Goal: Task Accomplishment & Management: Complete application form

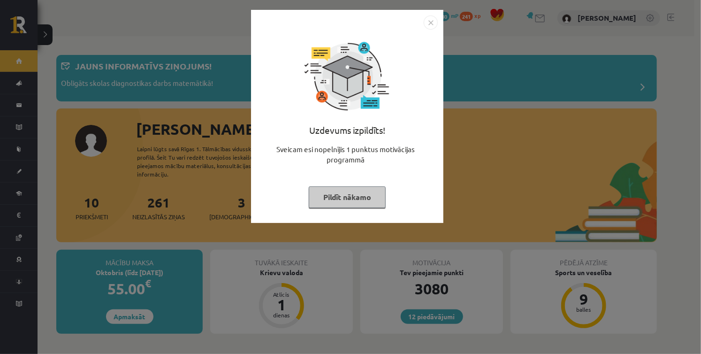
drag, startPoint x: 364, startPoint y: 196, endPoint x: 362, endPoint y: 189, distance: 6.8
click at [362, 191] on button "Pildīt nākamo" at bounding box center [347, 197] width 77 height 22
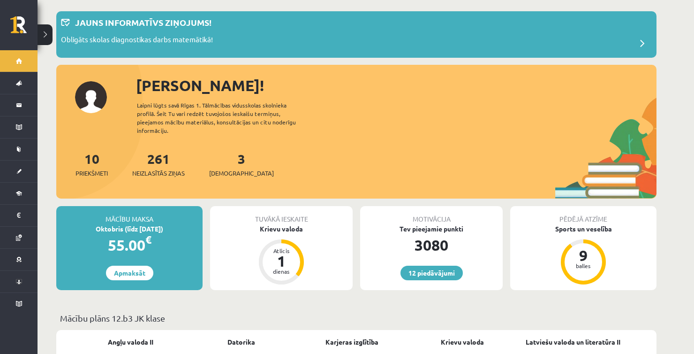
scroll to position [47, 0]
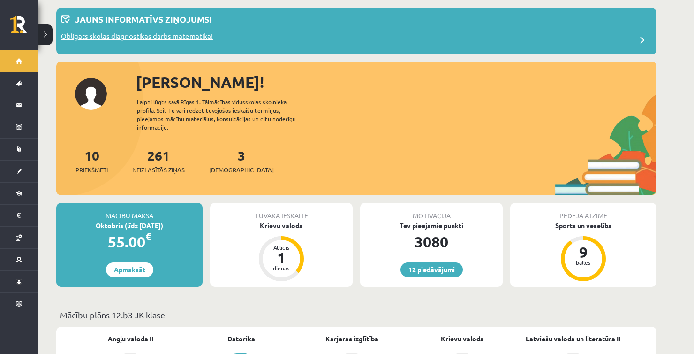
click at [165, 35] on p "Obligāts skolas diagnostikas darbs matemātikā!" at bounding box center [137, 37] width 152 height 13
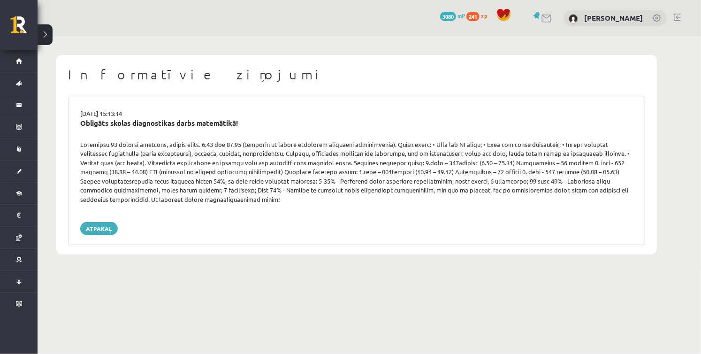
drag, startPoint x: 276, startPoint y: 144, endPoint x: 417, endPoint y: 137, distance: 141.8
click at [408, 138] on div "14.10.2025 15:13:14 Obligāts skolas diagnostikas darbs matemātikā! Atpakaļ" at bounding box center [356, 171] width 577 height 148
click at [438, 149] on div at bounding box center [356, 172] width 567 height 64
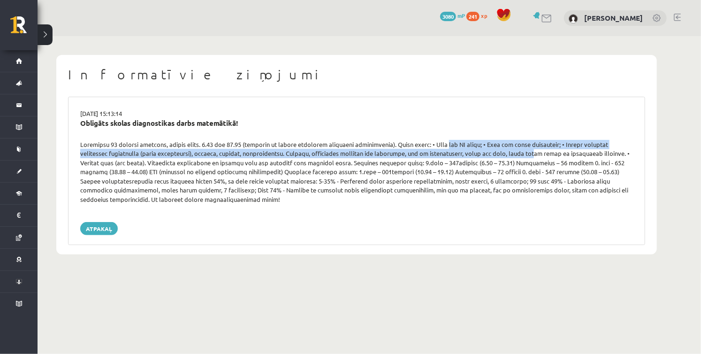
drag, startPoint x: 449, startPoint y: 144, endPoint x: 493, endPoint y: 151, distance: 44.1
click at [493, 151] on div at bounding box center [356, 172] width 567 height 64
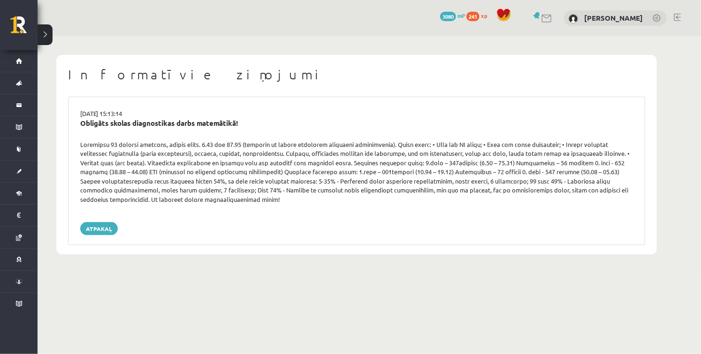
click at [538, 234] on div "Atpakaļ" at bounding box center [356, 228] width 553 height 13
drag, startPoint x: 92, startPoint y: 154, endPoint x: 167, endPoint y: 152, distance: 74.6
click at [165, 151] on div at bounding box center [356, 172] width 567 height 64
drag, startPoint x: 171, startPoint y: 155, endPoint x: 202, endPoint y: 157, distance: 30.5
click at [202, 157] on div at bounding box center [356, 172] width 567 height 64
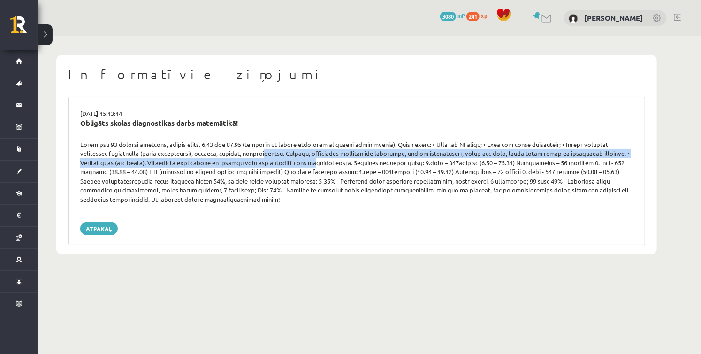
drag, startPoint x: 234, startPoint y: 158, endPoint x: 260, endPoint y: 159, distance: 26.3
click at [260, 159] on div at bounding box center [356, 172] width 567 height 64
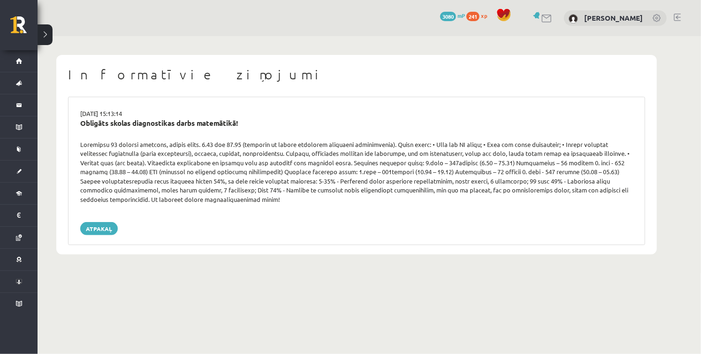
drag, startPoint x: 372, startPoint y: 163, endPoint x: 255, endPoint y: 242, distance: 141.3
click at [255, 247] on div "Informatīvie ziņojumi 14.10.2025 15:13:14 Obligāts skolas diagnostikas darbs ma…" at bounding box center [356, 154] width 600 height 199
drag, startPoint x: 291, startPoint y: 152, endPoint x: 361, endPoint y: 152, distance: 69.9
click at [361, 152] on div at bounding box center [356, 172] width 567 height 64
drag, startPoint x: 380, startPoint y: 154, endPoint x: 402, endPoint y: 156, distance: 22.6
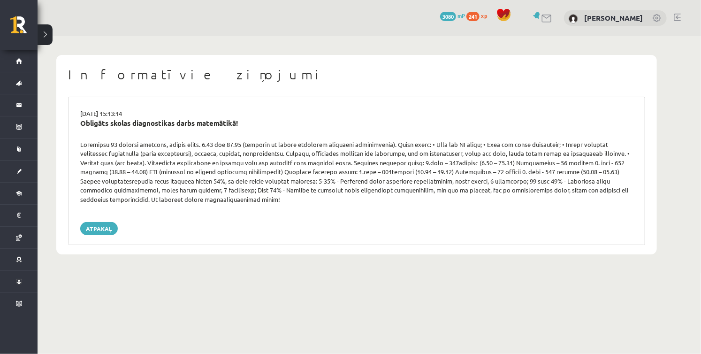
click at [402, 156] on div at bounding box center [356, 172] width 567 height 64
drag, startPoint x: 487, startPoint y: 155, endPoint x: 558, endPoint y: 157, distance: 71.3
click at [558, 157] on div at bounding box center [356, 172] width 567 height 64
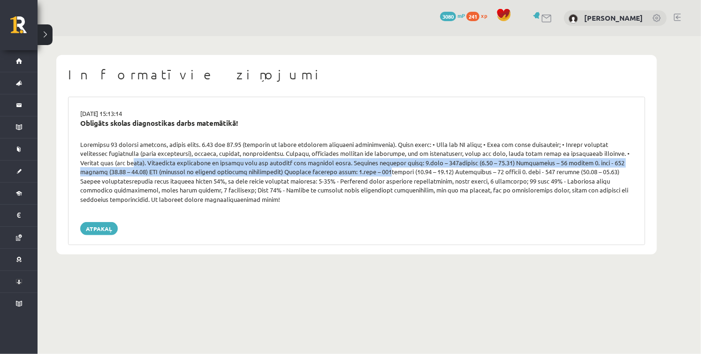
drag, startPoint x: 83, startPoint y: 163, endPoint x: 309, endPoint y: 170, distance: 225.3
click at [309, 170] on div at bounding box center [356, 172] width 567 height 64
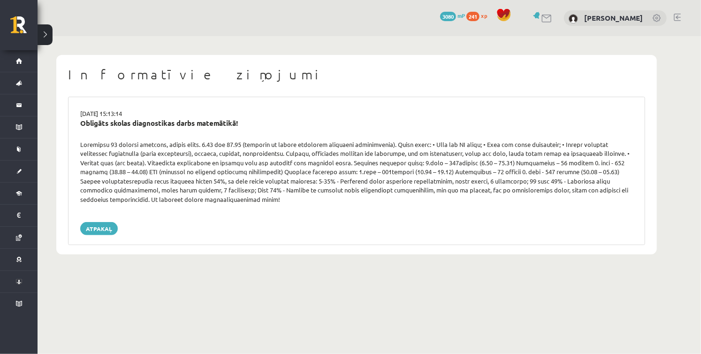
click at [237, 238] on div "14.10.2025 15:13:14 Obligāts skolas diagnostikas darbs matemātikā! Atpakaļ" at bounding box center [356, 171] width 577 height 148
drag, startPoint x: 125, startPoint y: 182, endPoint x: 134, endPoint y: 181, distance: 9.4
click at [134, 181] on div at bounding box center [356, 172] width 567 height 64
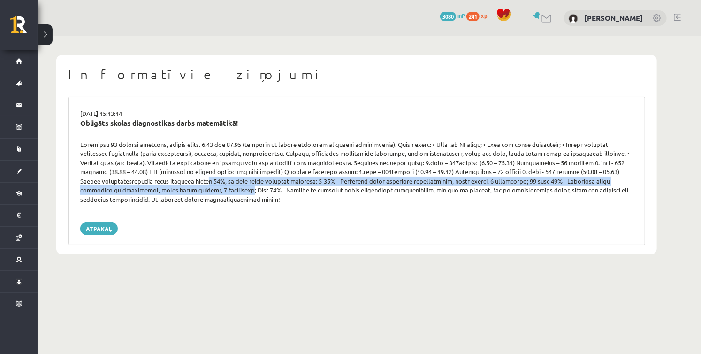
drag, startPoint x: 117, startPoint y: 182, endPoint x: 137, endPoint y: 187, distance: 20.9
click at [137, 187] on div at bounding box center [356, 172] width 567 height 64
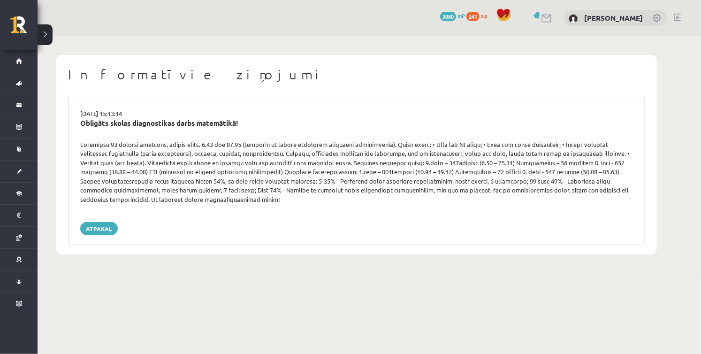
click at [168, 215] on div "14.10.2025 15:13:14 Obligāts skolas diagnostikas darbs matemātikā! Atpakaļ" at bounding box center [356, 171] width 577 height 148
drag, startPoint x: 147, startPoint y: 185, endPoint x: 266, endPoint y: 183, distance: 119.2
click at [266, 183] on div at bounding box center [356, 172] width 567 height 64
drag, startPoint x: 281, startPoint y: 181, endPoint x: 334, endPoint y: 175, distance: 52.3
click at [334, 175] on div at bounding box center [356, 172] width 567 height 64
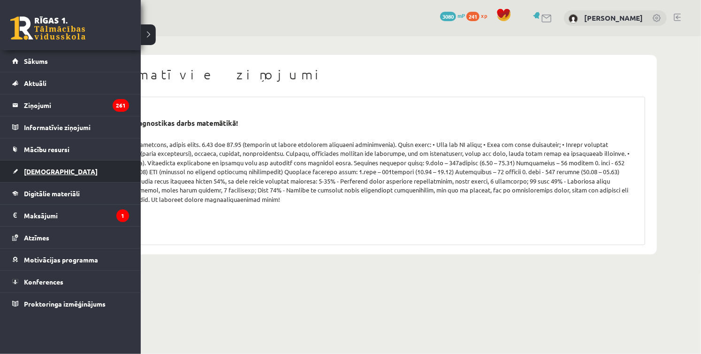
click at [48, 167] on span "[DEMOGRAPHIC_DATA]" at bounding box center [61, 171] width 74 height 8
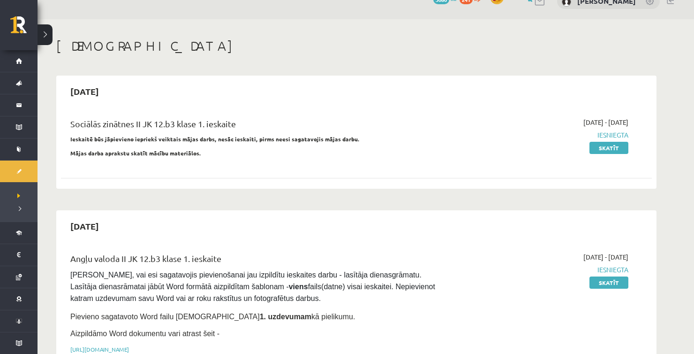
scroll to position [47, 0]
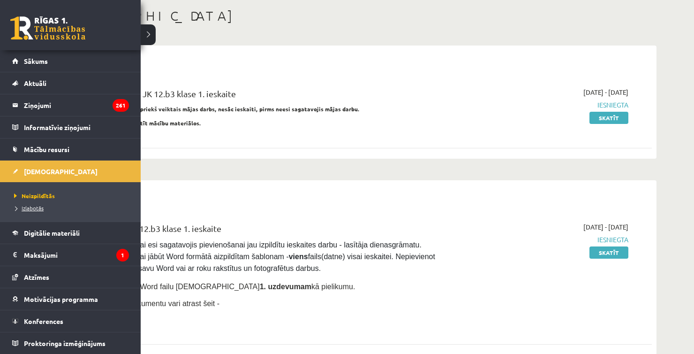
click at [33, 210] on span "Izlabotās" at bounding box center [28, 208] width 32 height 8
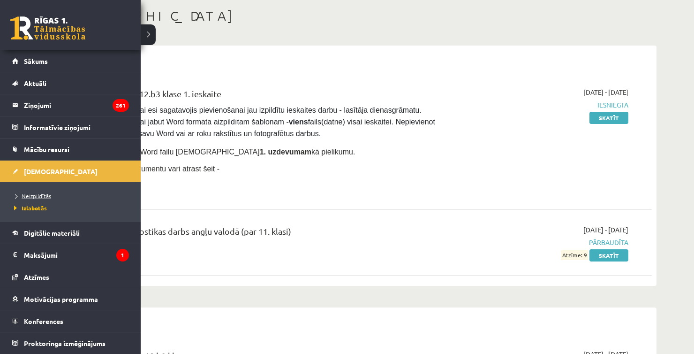
click at [40, 192] on span "Neizpildītās" at bounding box center [31, 196] width 39 height 8
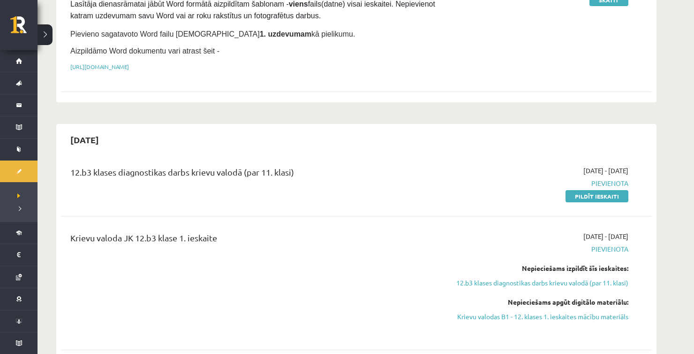
scroll to position [328, 0]
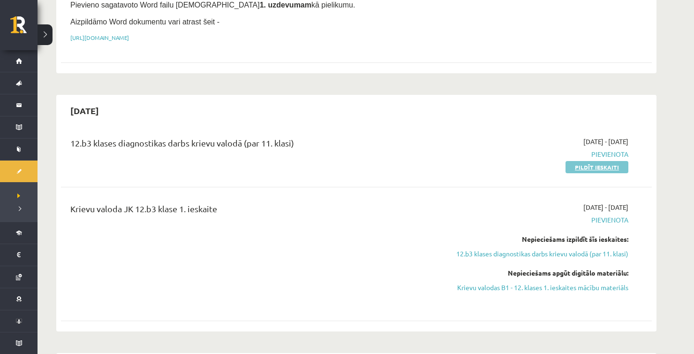
click at [584, 162] on link "Pildīt ieskaiti" at bounding box center [597, 167] width 63 height 12
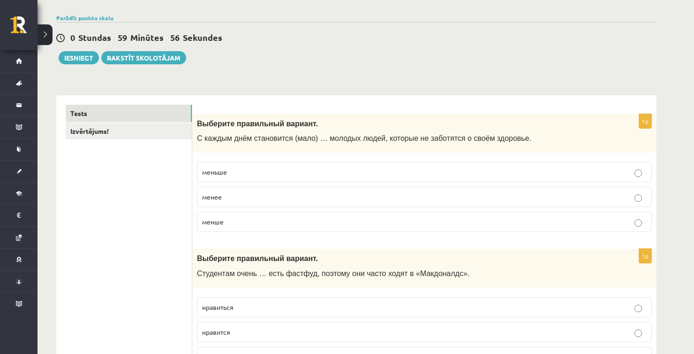
scroll to position [94, 0]
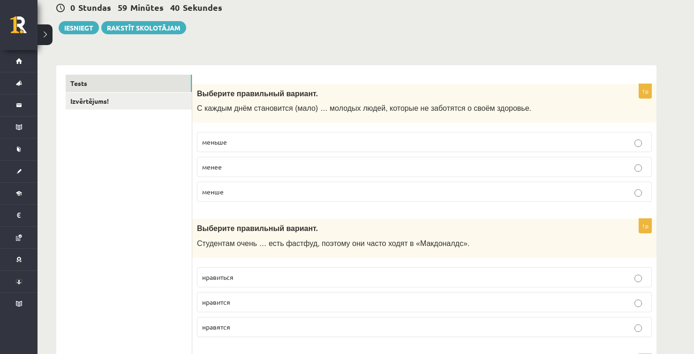
click at [301, 138] on p "меньше" at bounding box center [424, 142] width 445 height 10
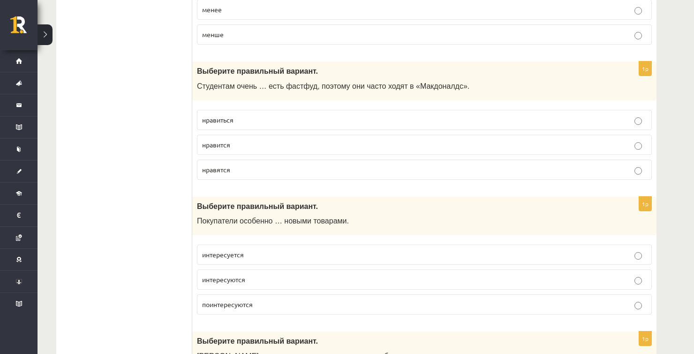
scroll to position [281, 0]
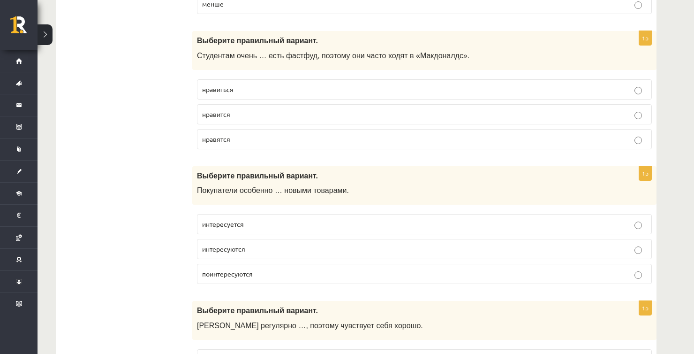
click at [247, 111] on p "нравится" at bounding box center [424, 114] width 445 height 10
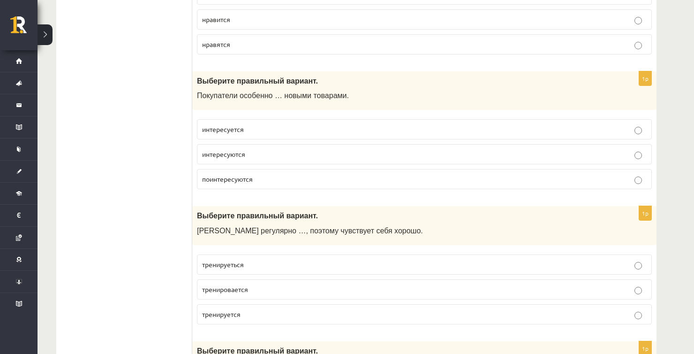
scroll to position [422, 0]
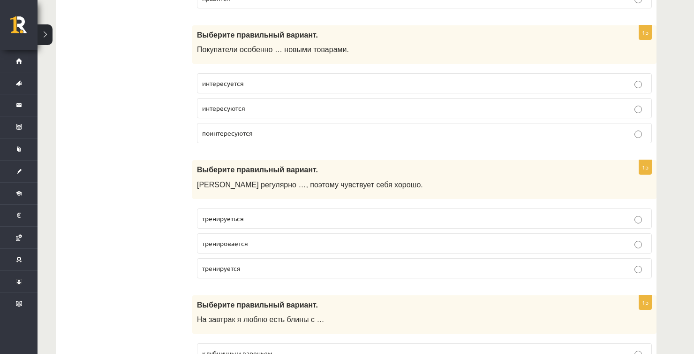
click at [232, 110] on span "интересуются" at bounding box center [223, 108] width 43 height 8
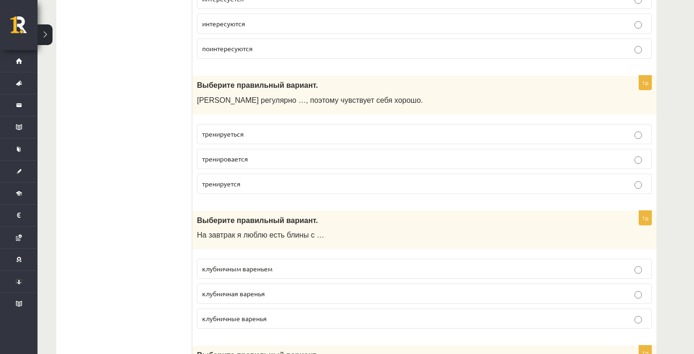
scroll to position [516, 0]
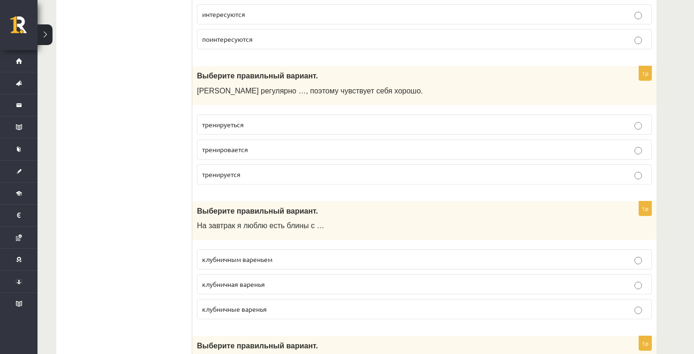
click at [252, 174] on p "тренируется" at bounding box center [424, 174] width 445 height 10
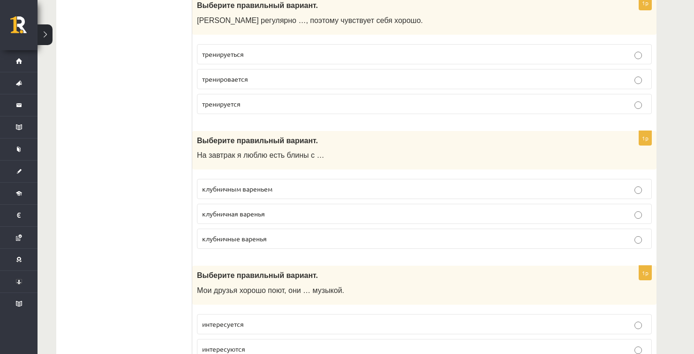
scroll to position [610, 0]
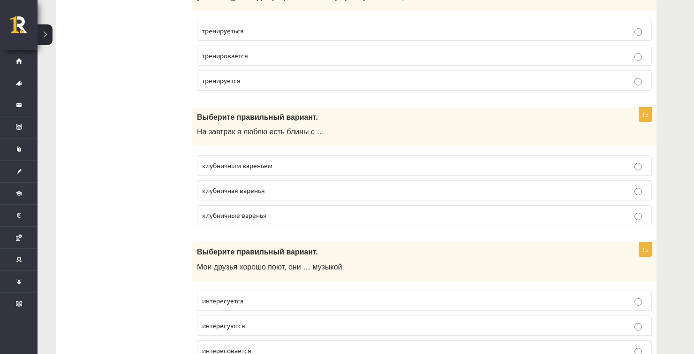
click at [304, 168] on label "клубничным вареньем" at bounding box center [424, 165] width 455 height 20
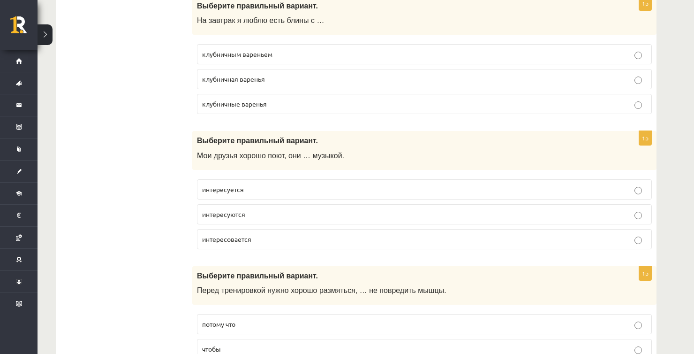
scroll to position [751, 0]
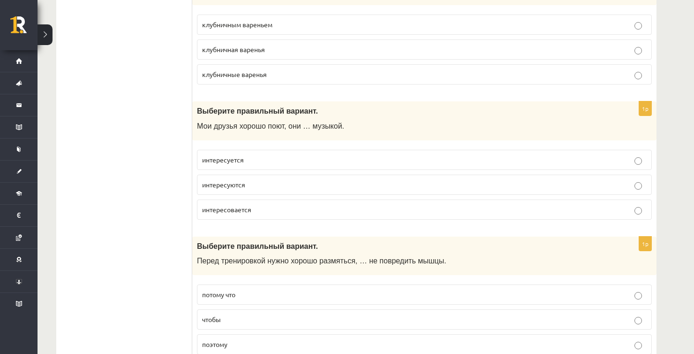
click at [258, 184] on p "интересуются" at bounding box center [424, 185] width 445 height 10
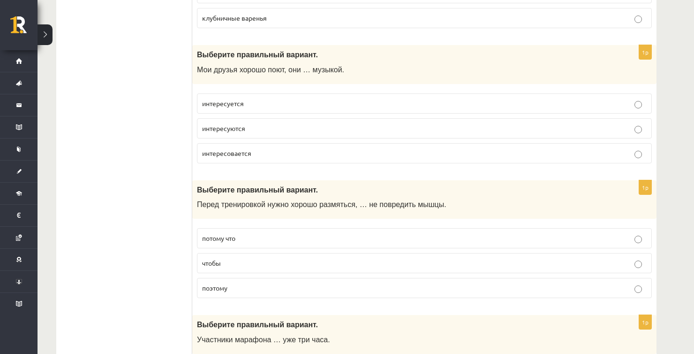
scroll to position [844, 0]
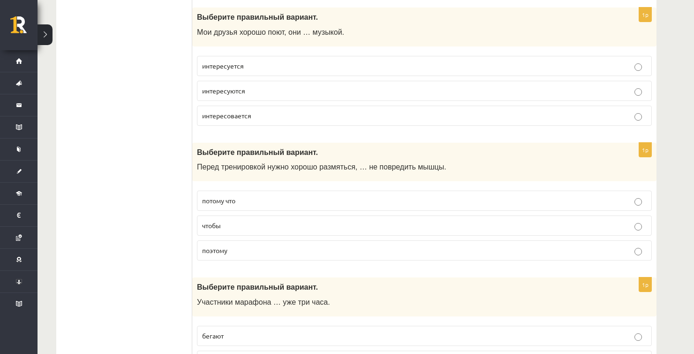
click at [258, 223] on p "чтобы" at bounding box center [424, 225] width 445 height 10
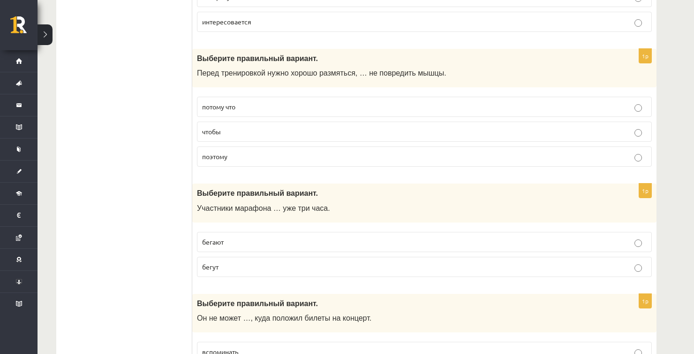
scroll to position [985, 0]
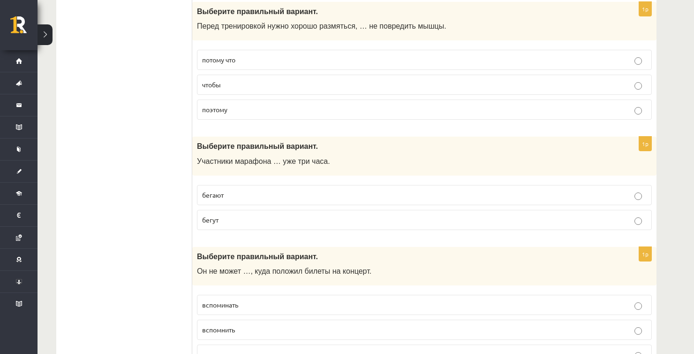
click at [249, 215] on p "бегут" at bounding box center [424, 220] width 445 height 10
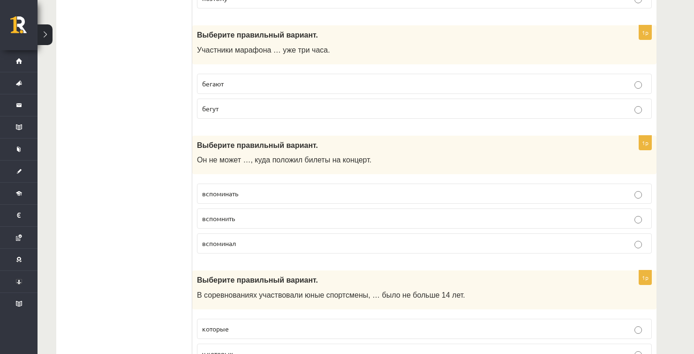
scroll to position [1126, 0]
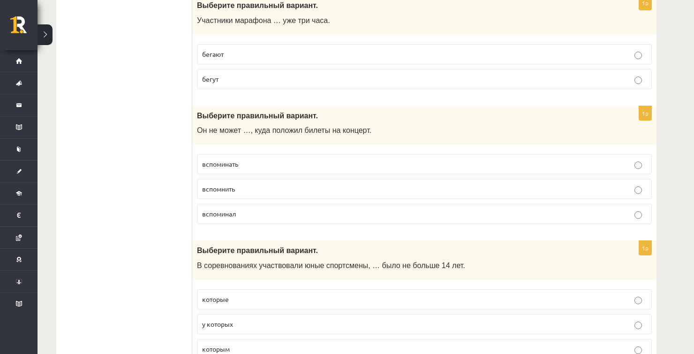
click at [239, 184] on p "вспомнить" at bounding box center [424, 189] width 445 height 10
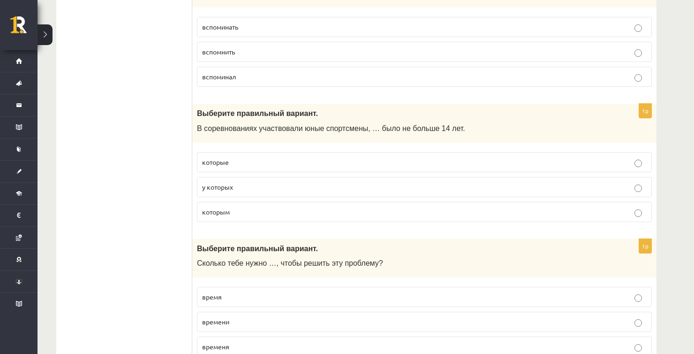
scroll to position [1267, 0]
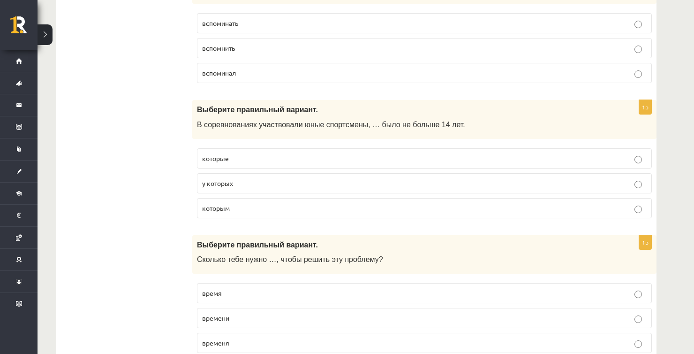
click at [254, 205] on p "которым" at bounding box center [424, 208] width 445 height 10
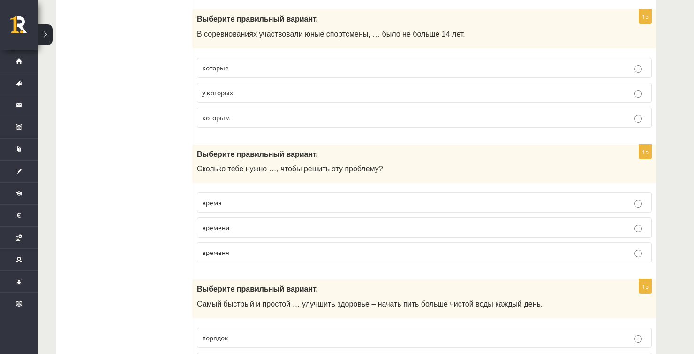
scroll to position [1360, 0]
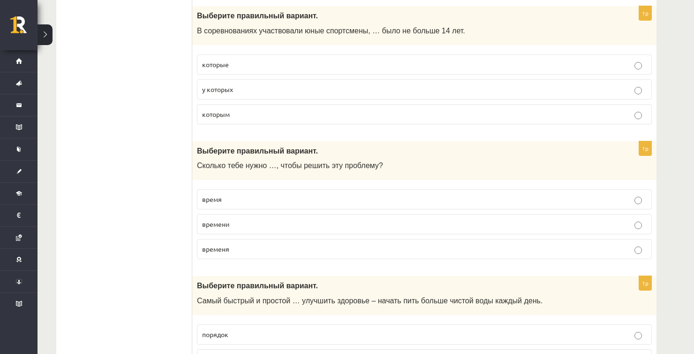
click at [221, 220] on span "времени" at bounding box center [215, 224] width 27 height 8
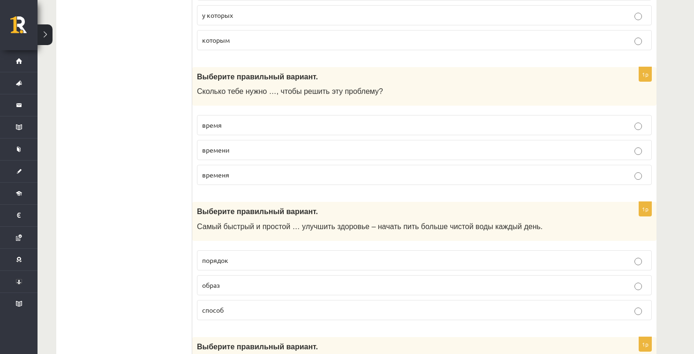
scroll to position [1454, 0]
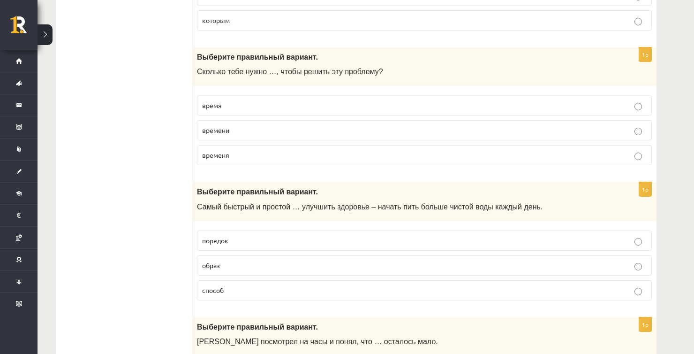
click at [215, 286] on span "способ" at bounding box center [213, 290] width 22 height 8
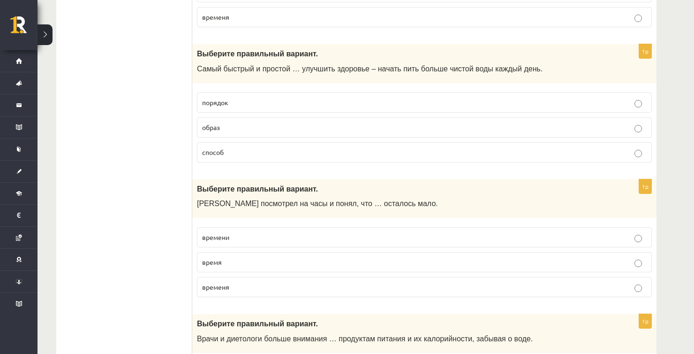
scroll to position [1595, 0]
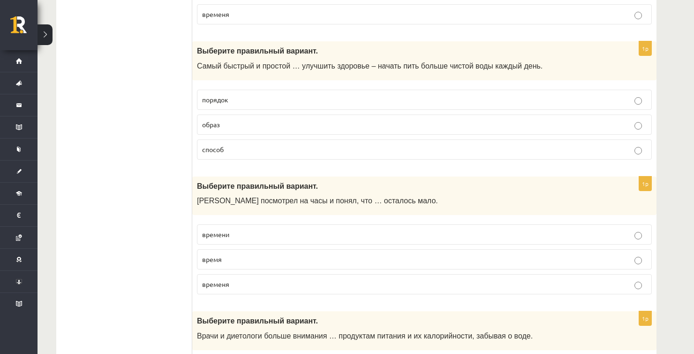
click at [265, 229] on p "времени" at bounding box center [424, 234] width 445 height 10
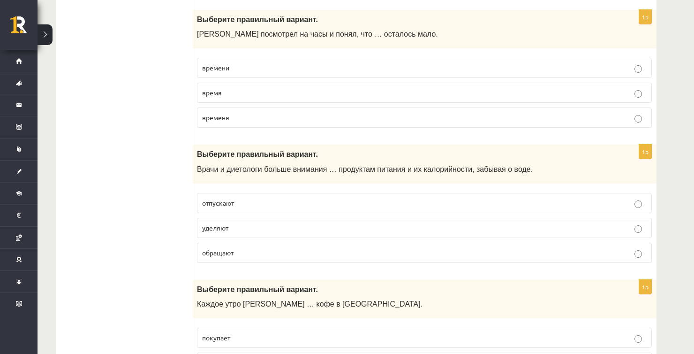
scroll to position [1783, 0]
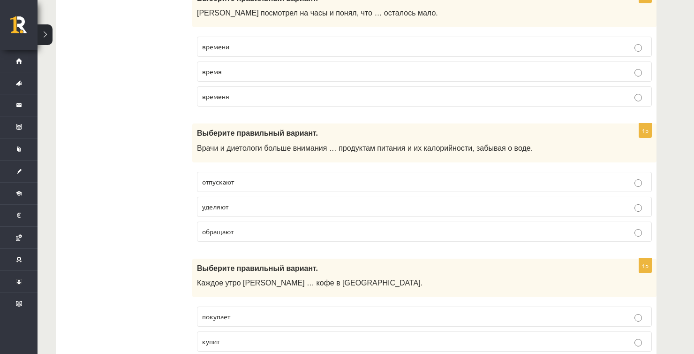
click at [259, 202] on p "уделяют" at bounding box center [424, 207] width 445 height 10
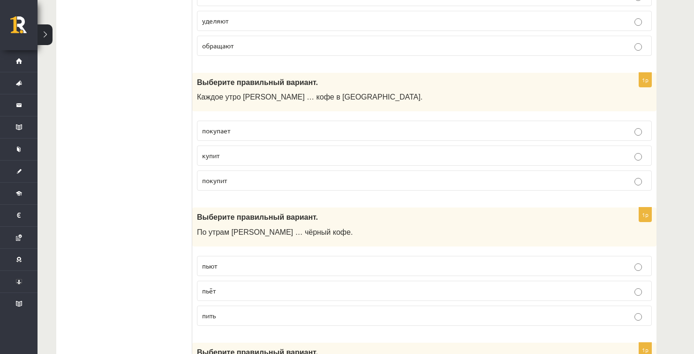
scroll to position [1970, 0]
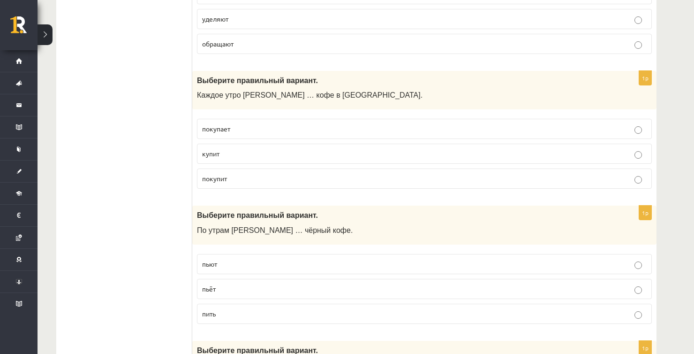
click at [237, 124] on p "покупает" at bounding box center [424, 129] width 445 height 10
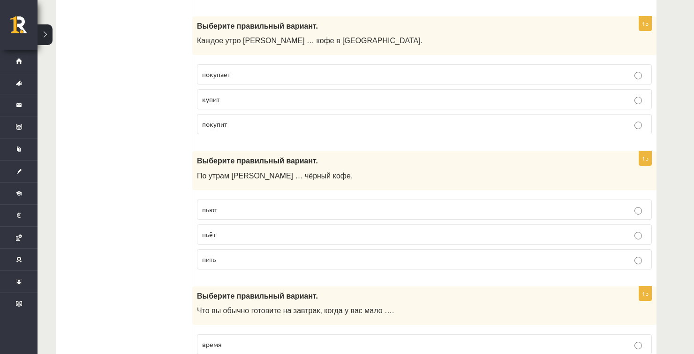
scroll to position [2064, 0]
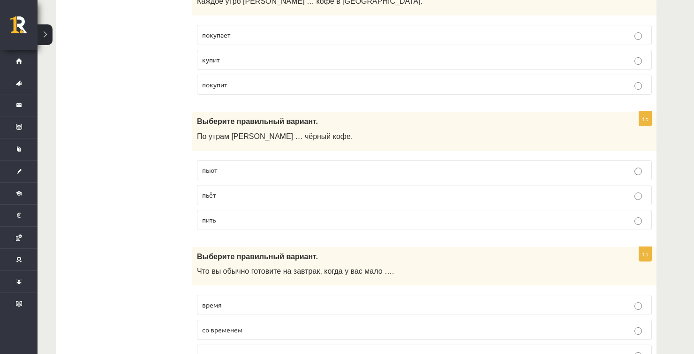
click at [209, 190] on p "пьёт" at bounding box center [424, 195] width 445 height 10
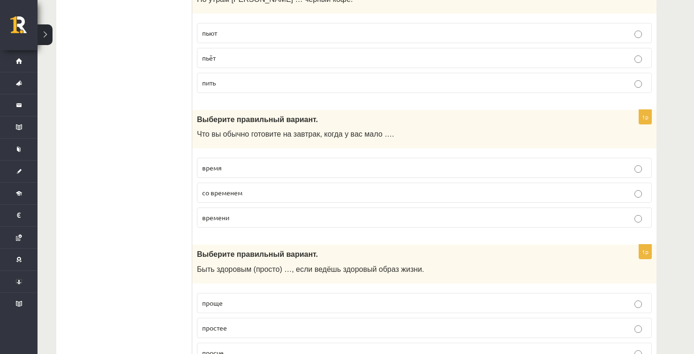
scroll to position [2205, 0]
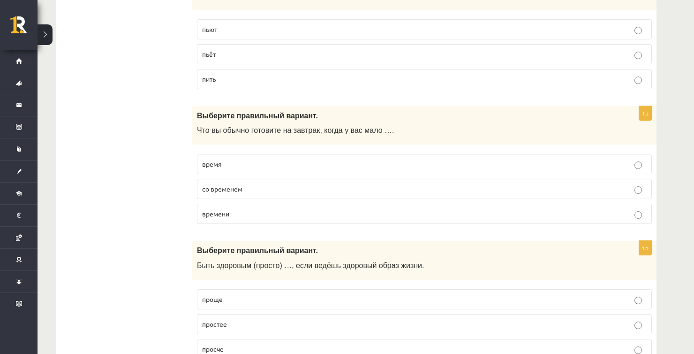
click at [239, 209] on p "времени" at bounding box center [424, 214] width 445 height 10
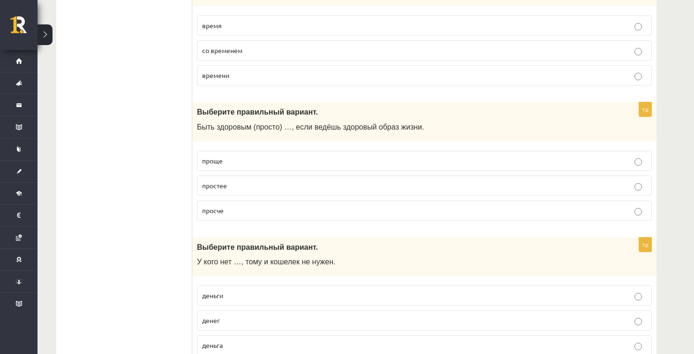
scroll to position [2345, 0]
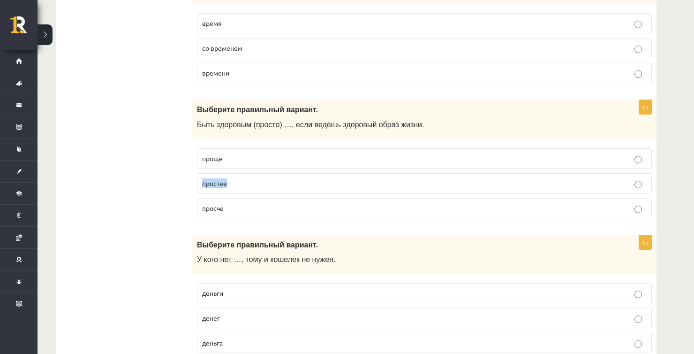
click at [242, 159] on fieldset "проще простее просче" at bounding box center [424, 182] width 455 height 77
click at [244, 153] on p "проще" at bounding box center [424, 158] width 445 height 10
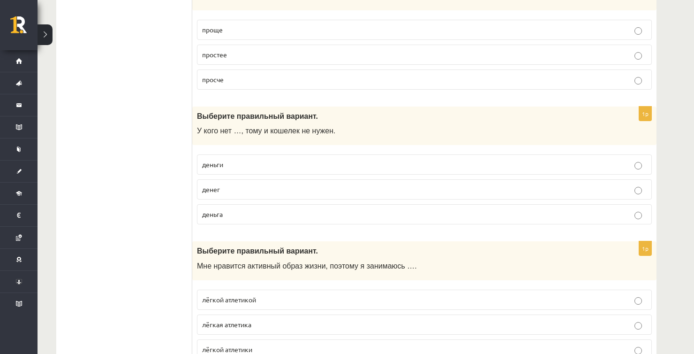
scroll to position [2486, 0]
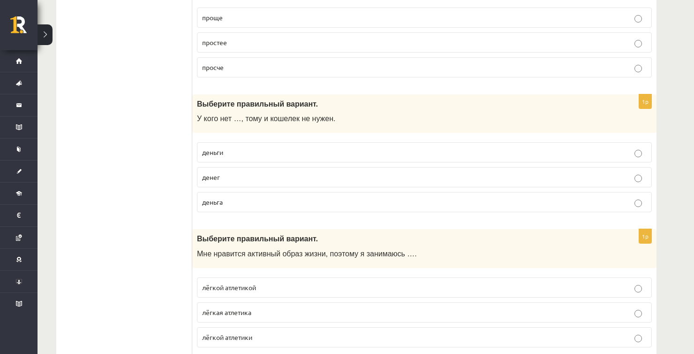
click at [235, 172] on p "денег" at bounding box center [424, 177] width 445 height 10
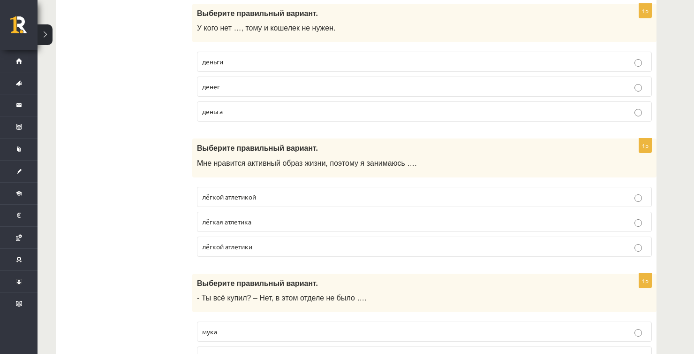
scroll to position [2580, 0]
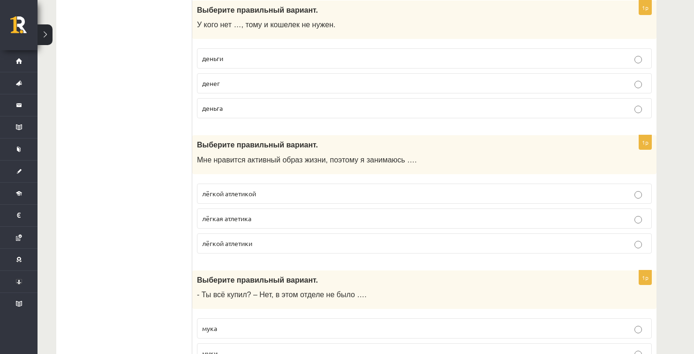
click at [255, 189] on label "лёгкой атлетикой" at bounding box center [424, 193] width 455 height 20
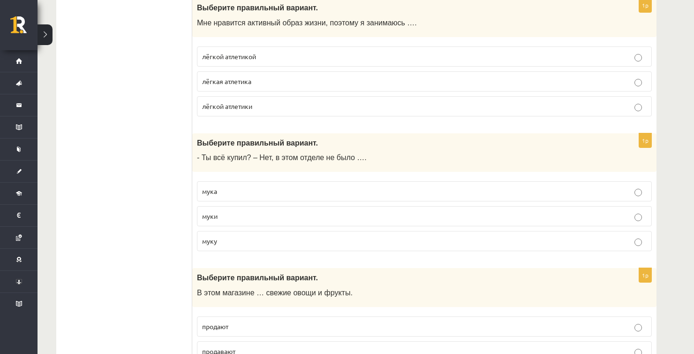
scroll to position [2721, 0]
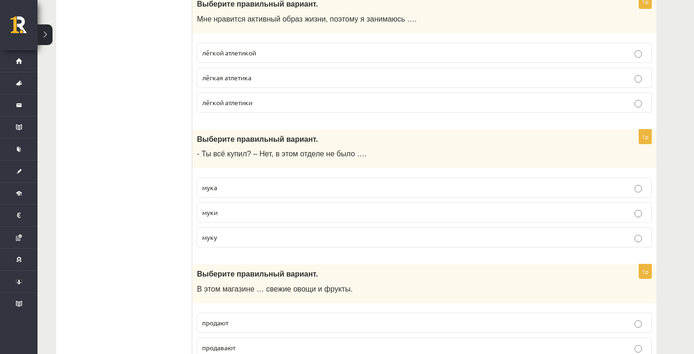
click at [219, 207] on p "муки" at bounding box center [424, 212] width 445 height 10
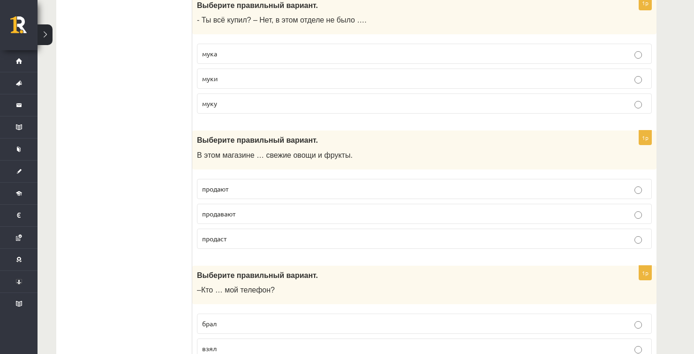
scroll to position [2861, 0]
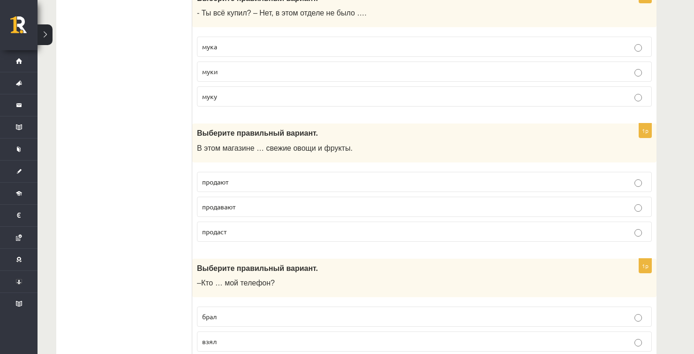
click at [234, 177] on p "продают" at bounding box center [424, 182] width 445 height 10
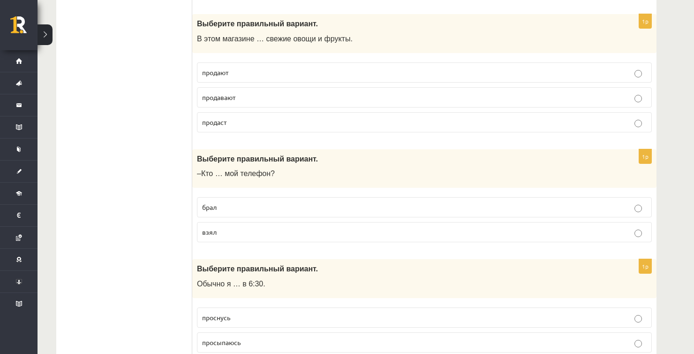
scroll to position [3002, 0]
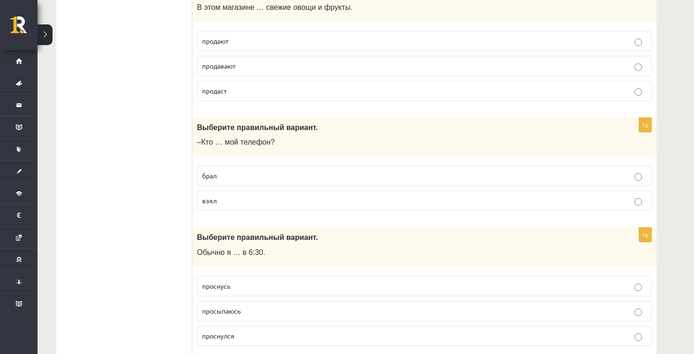
click at [219, 196] on p "взял" at bounding box center [424, 201] width 445 height 10
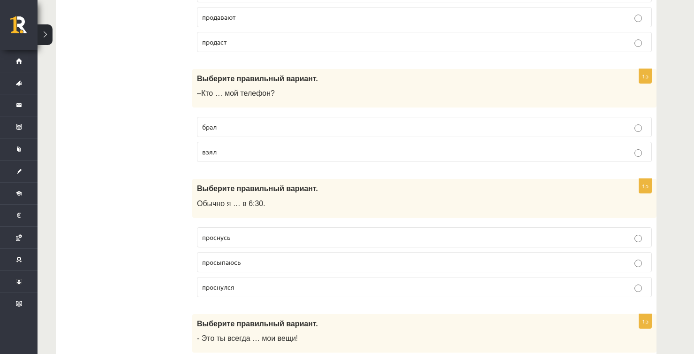
scroll to position [3096, 0]
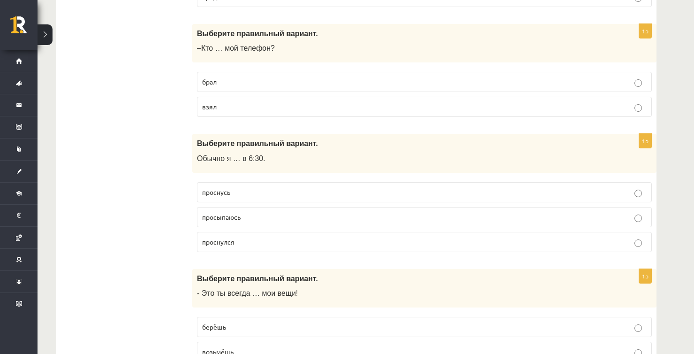
click at [230, 212] on span "просыпаюсь" at bounding box center [221, 216] width 38 height 8
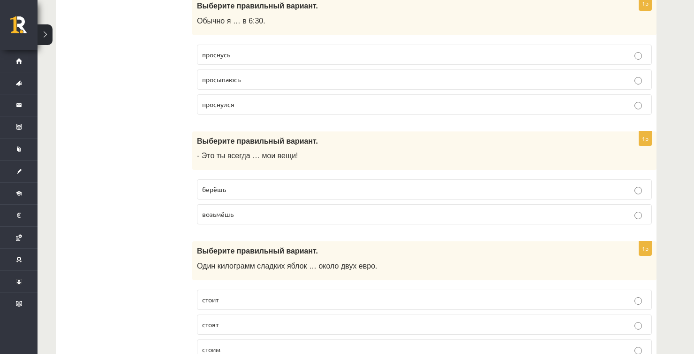
scroll to position [3237, 0]
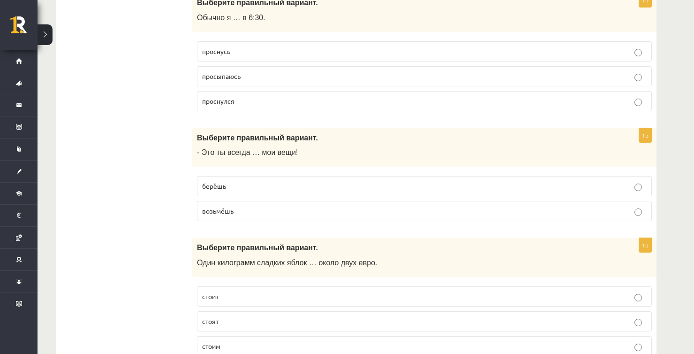
click at [216, 182] on span "берёшь" at bounding box center [214, 186] width 24 height 8
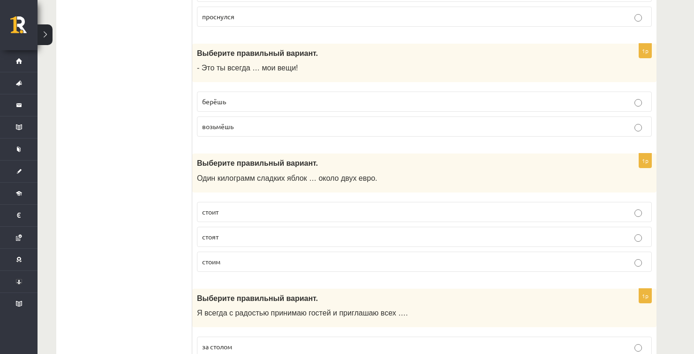
scroll to position [3330, 0]
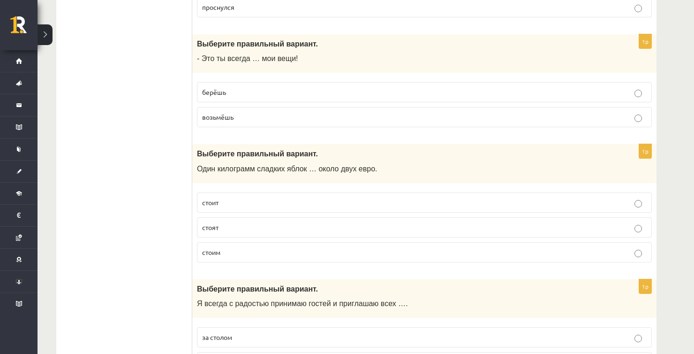
click at [205, 198] on span "стоит" at bounding box center [210, 202] width 16 height 8
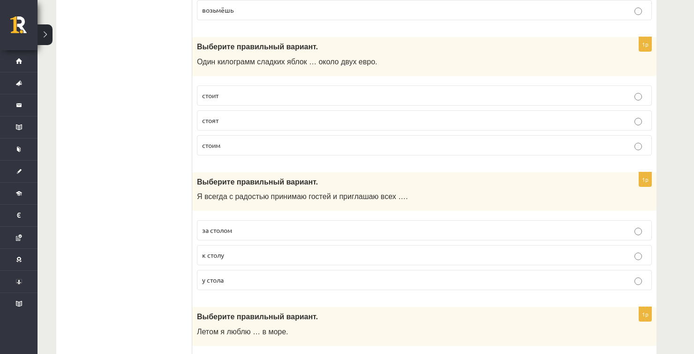
scroll to position [3518, 0]
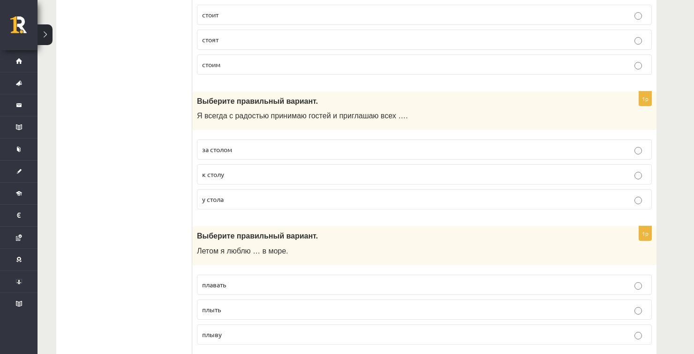
click at [215, 164] on label "к столу" at bounding box center [424, 174] width 455 height 20
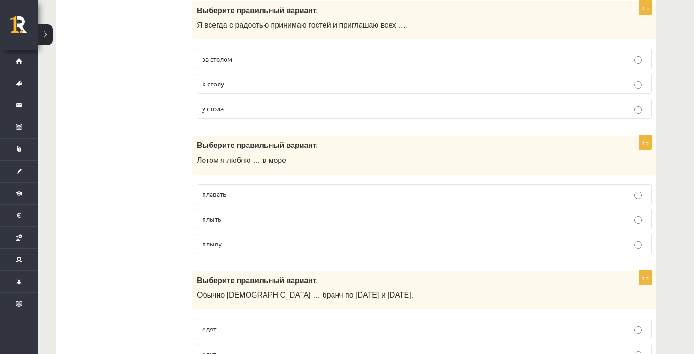
scroll to position [3612, 0]
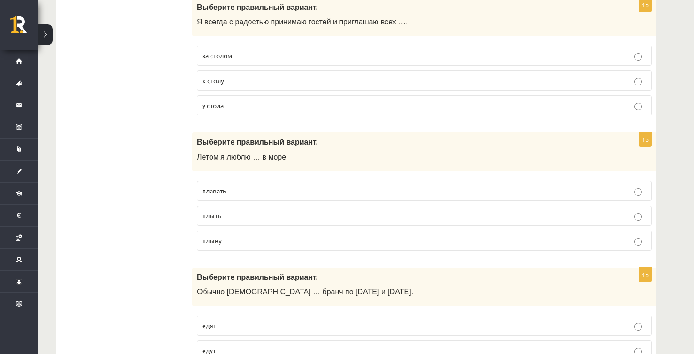
click at [241, 182] on label "плавать" at bounding box center [424, 191] width 455 height 20
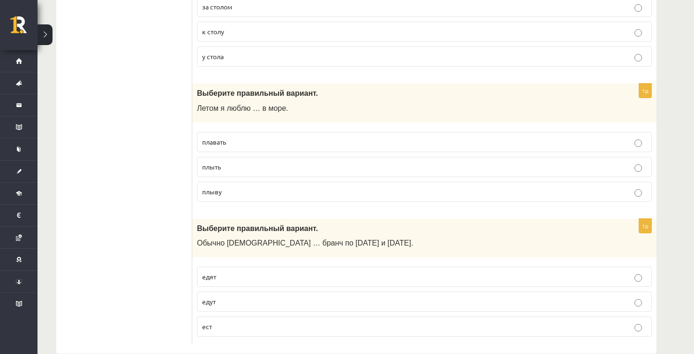
scroll to position [3661, 0]
click at [224, 271] on p "едят" at bounding box center [424, 276] width 445 height 10
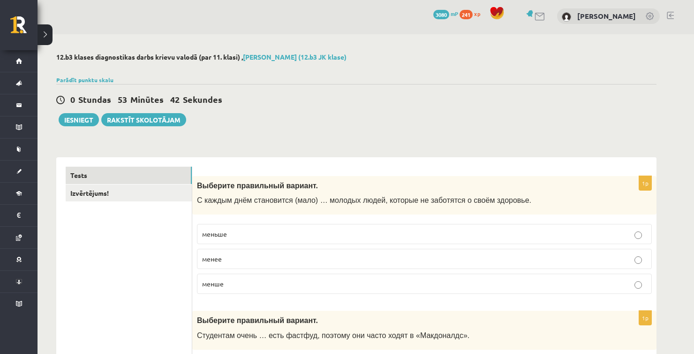
scroll to position [0, 0]
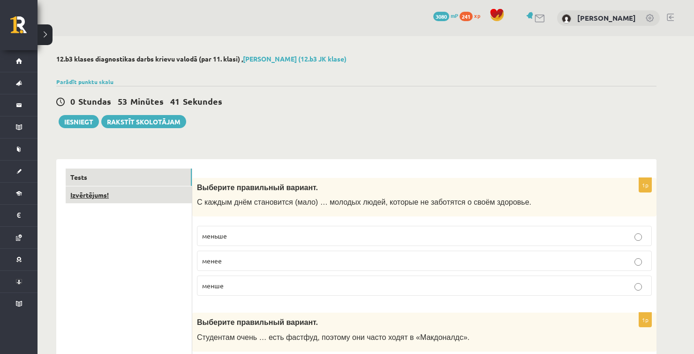
click at [130, 202] on link "Izvērtējums!" at bounding box center [129, 194] width 126 height 17
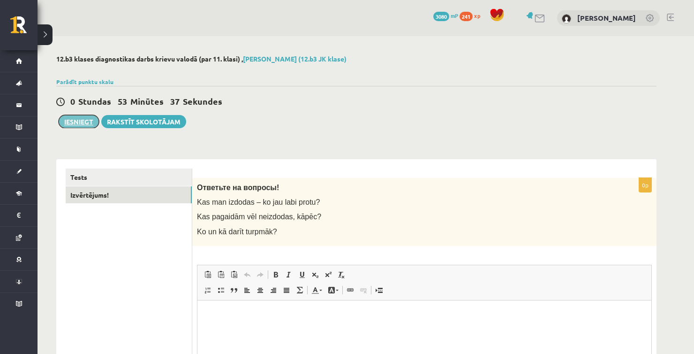
click at [85, 120] on button "Iesniegt" at bounding box center [79, 121] width 40 height 13
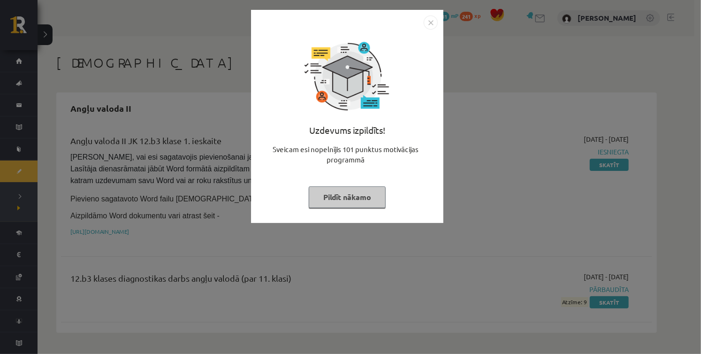
click at [339, 190] on button "Pildīt nākamo" at bounding box center [347, 197] width 77 height 22
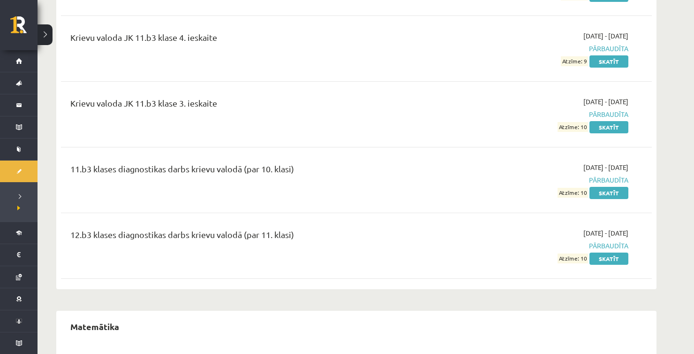
scroll to position [1548, 0]
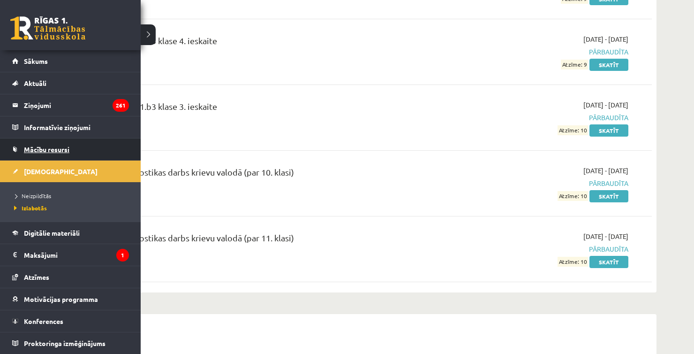
click at [28, 150] on span "Mācību resursi" at bounding box center [47, 149] width 46 height 8
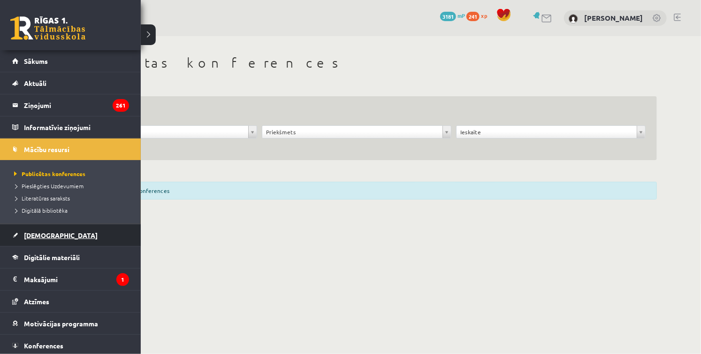
click at [38, 230] on link "[DEMOGRAPHIC_DATA]" at bounding box center [70, 235] width 117 height 22
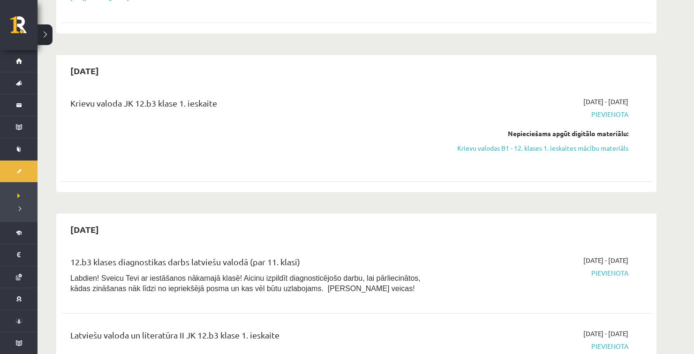
scroll to position [375, 0]
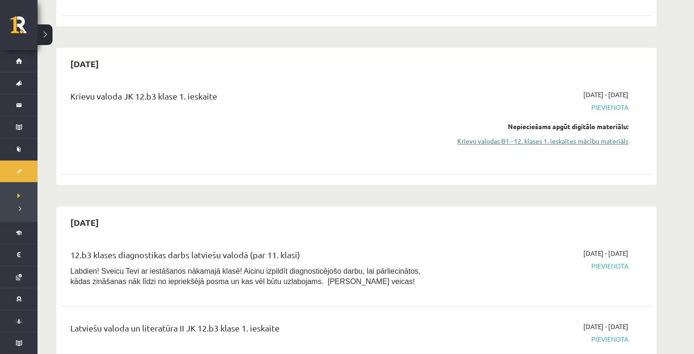
click at [526, 143] on link "Krievu valodas B1 - 12. klases 1. ieskaites mācību materiāls" at bounding box center [540, 141] width 177 height 10
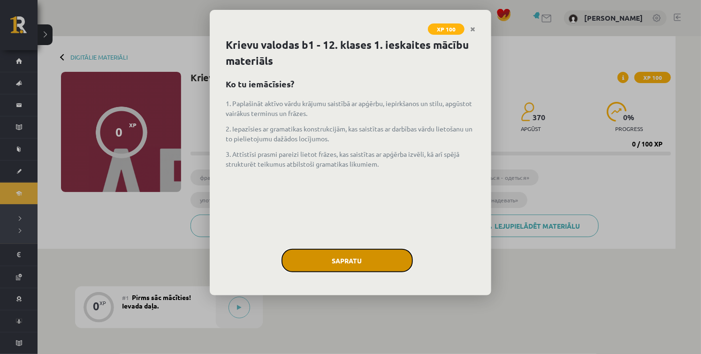
click at [331, 258] on button "Sapratu" at bounding box center [346, 260] width 131 height 23
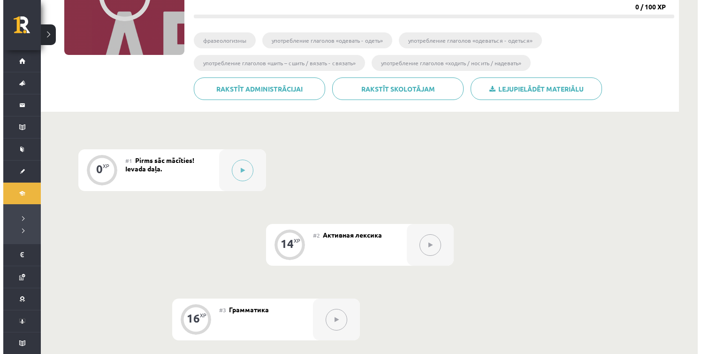
scroll to position [141, 0]
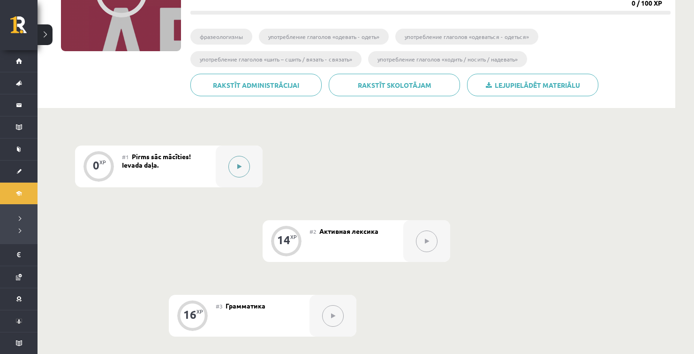
click at [237, 168] on icon at bounding box center [239, 167] width 4 height 6
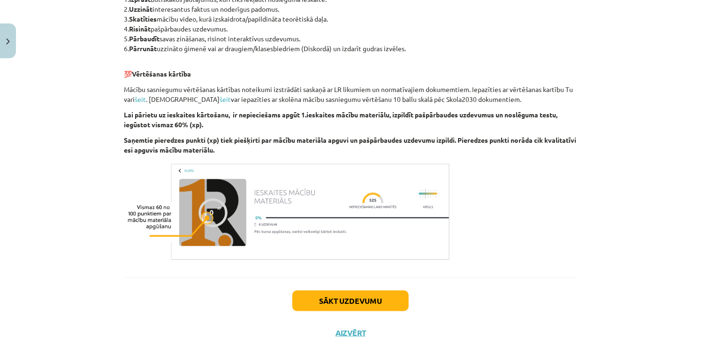
scroll to position [541, 0]
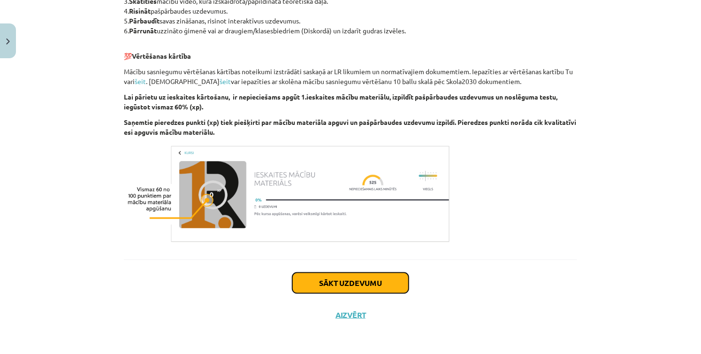
click at [311, 281] on button "Sākt uzdevumu" at bounding box center [350, 283] width 116 height 21
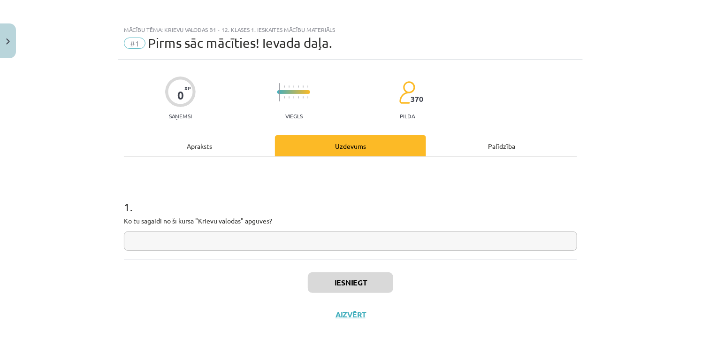
scroll to position [2, 0]
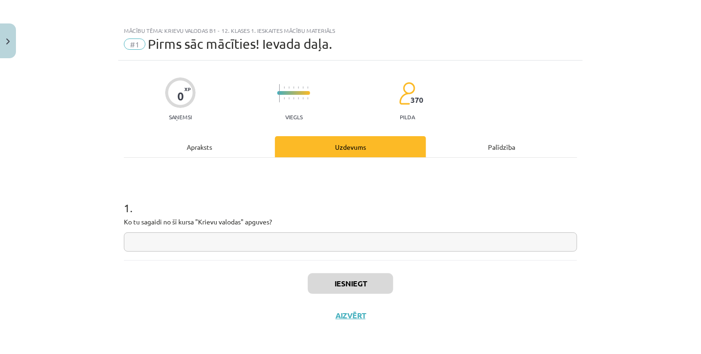
click at [296, 240] on input "text" at bounding box center [350, 241] width 453 height 19
type input "*"
click at [312, 279] on button "Iesniegt" at bounding box center [350, 283] width 85 height 21
drag, startPoint x: 312, startPoint y: 279, endPoint x: 240, endPoint y: 257, distance: 76.0
click at [241, 257] on div "1 . Ko tu sagaidi no šī kursa "Krievu valodas" apguves? *" at bounding box center [350, 209] width 453 height 102
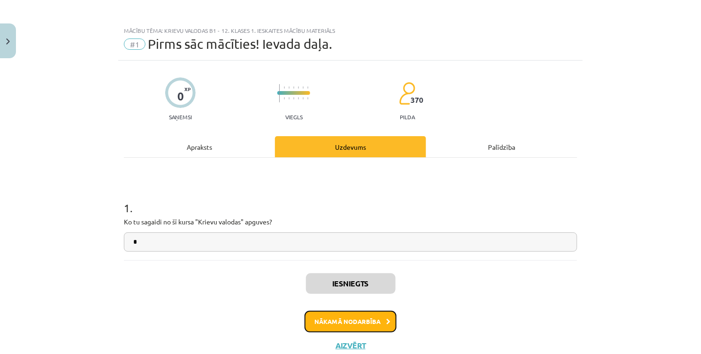
click at [347, 317] on button "Nākamā nodarbība" at bounding box center [350, 322] width 92 height 22
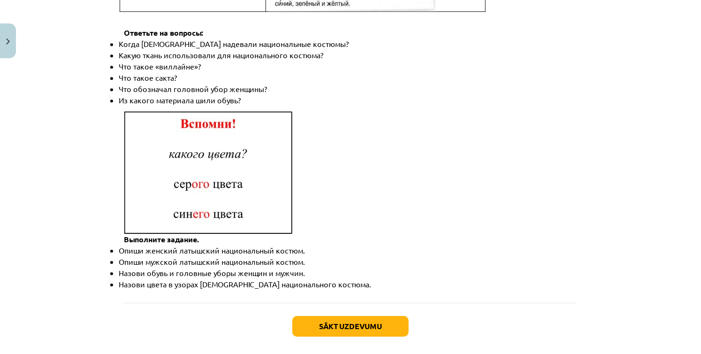
scroll to position [1366, 0]
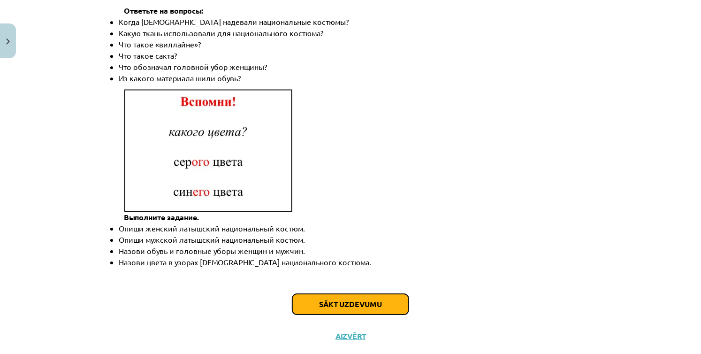
click at [325, 294] on button "Sākt uzdevumu" at bounding box center [350, 304] width 116 height 21
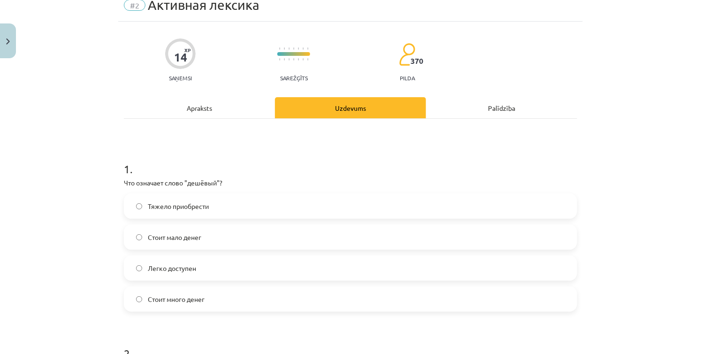
scroll to position [70, 0]
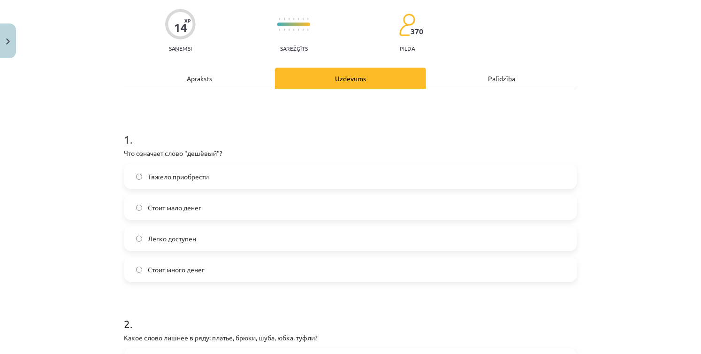
click at [207, 213] on label "Стоит мало денег" at bounding box center [350, 207] width 451 height 23
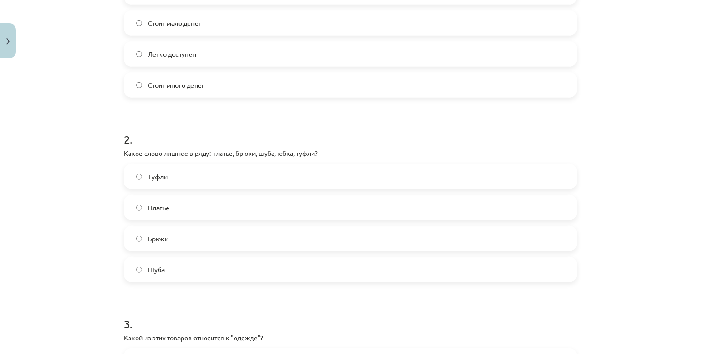
scroll to position [258, 0]
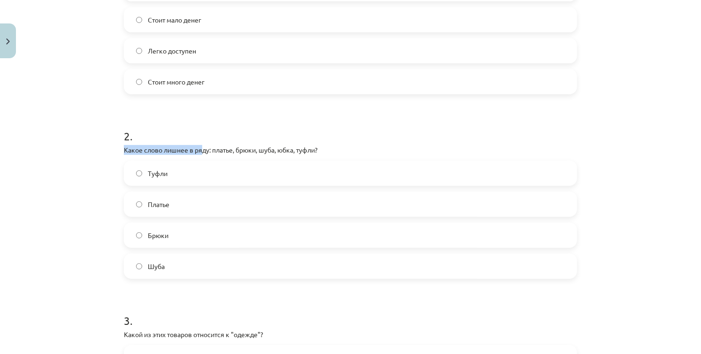
drag, startPoint x: 200, startPoint y: 147, endPoint x: 246, endPoint y: 137, distance: 47.1
click at [246, 137] on div "2 . Какое слово лишнее в ряду: платье, брюки, шуба, юбка, туфли? Туфли Платье Б…" at bounding box center [350, 196] width 453 height 166
click at [321, 145] on p "Какое слово лишнее в ряду: платье, брюки, шуба, юбка, туфли?" at bounding box center [350, 150] width 453 height 10
click at [227, 178] on label "Туфли" at bounding box center [350, 172] width 451 height 23
drag, startPoint x: 225, startPoint y: 152, endPoint x: 276, endPoint y: 146, distance: 51.4
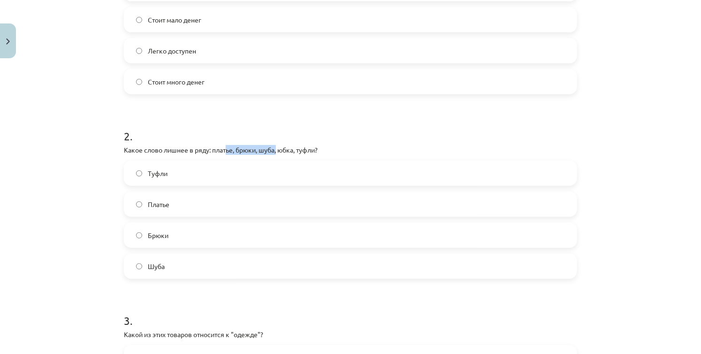
click at [276, 146] on p "Какое слово лишнее в ряду: платье, брюки, шуба, юбка, туфли?" at bounding box center [350, 150] width 453 height 10
click at [363, 138] on h1 "2 ." at bounding box center [350, 127] width 453 height 29
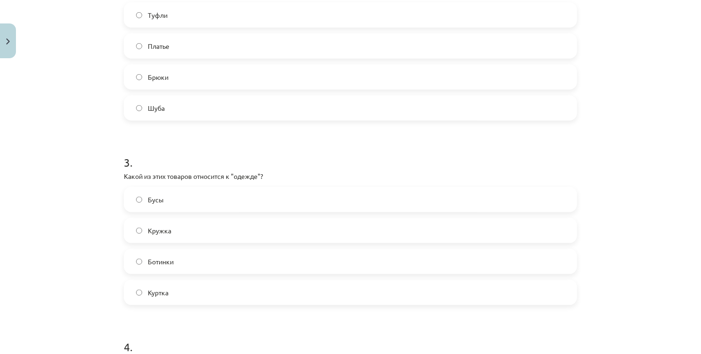
scroll to position [446, 0]
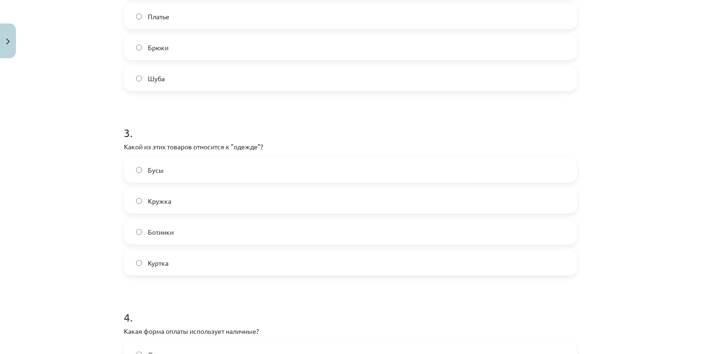
click at [194, 266] on label "Куртка" at bounding box center [350, 262] width 451 height 23
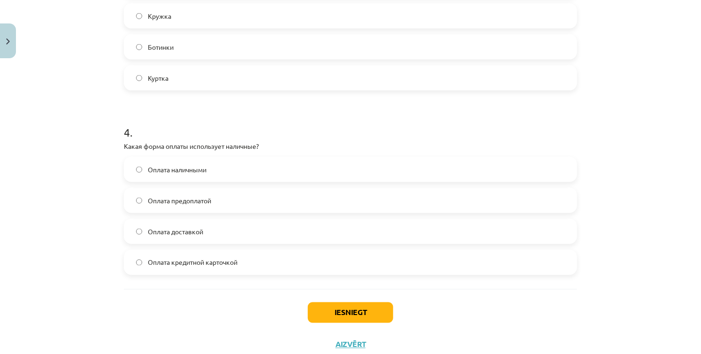
scroll to position [633, 0]
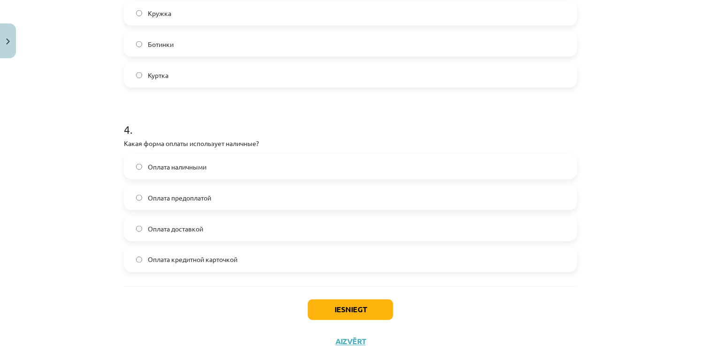
click at [183, 171] on span "Оплата наличными" at bounding box center [177, 167] width 59 height 10
click at [339, 312] on button "Iesniegt" at bounding box center [350, 309] width 85 height 21
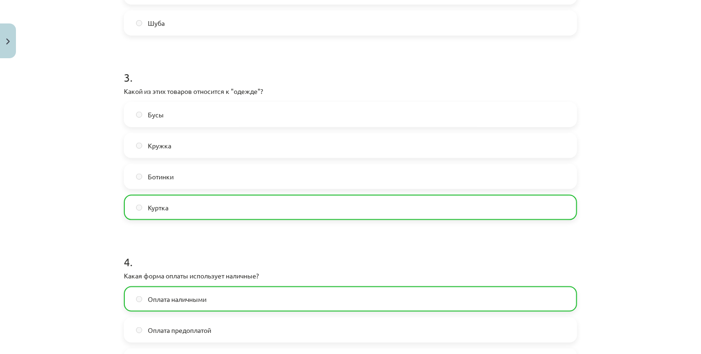
scroll to position [690, 0]
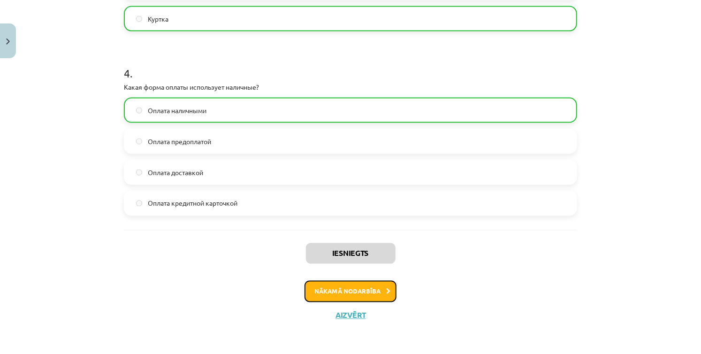
click at [356, 289] on button "Nākamā nodarbība" at bounding box center [350, 292] width 92 height 22
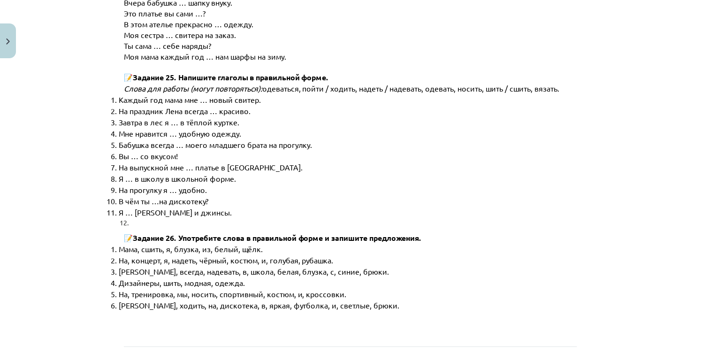
scroll to position [4769, 0]
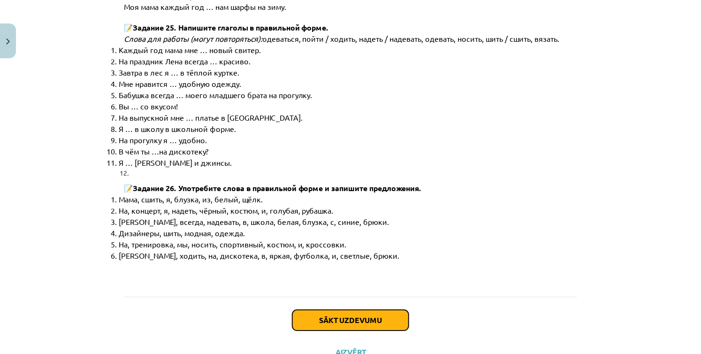
click at [331, 310] on button "Sākt uzdevumu" at bounding box center [350, 320] width 116 height 21
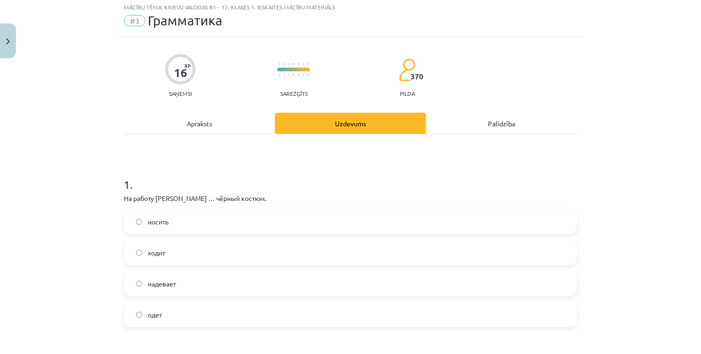
scroll to position [23, 0]
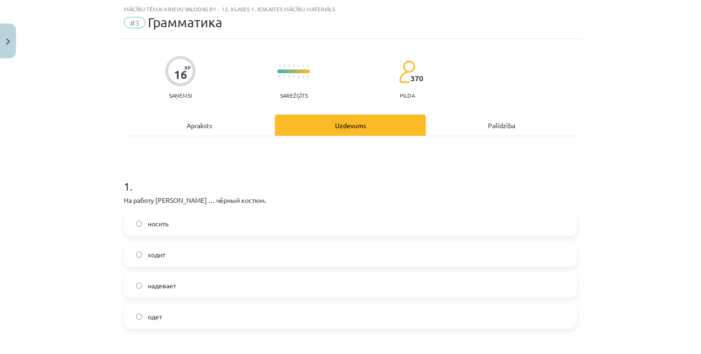
click at [181, 294] on label "надевает" at bounding box center [350, 284] width 451 height 23
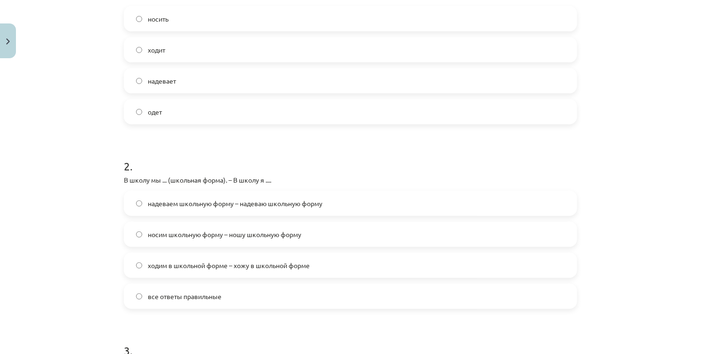
scroll to position [258, 0]
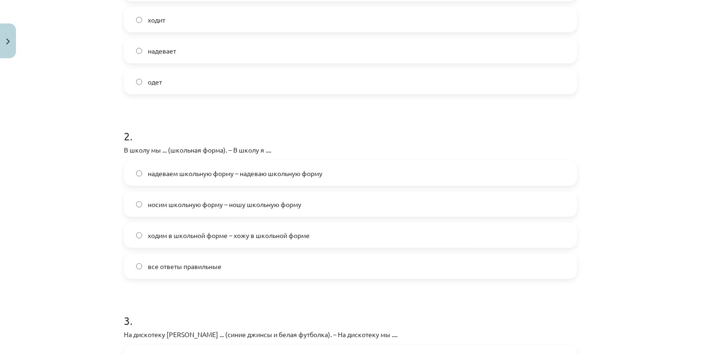
click at [220, 270] on label "все ответы правильные" at bounding box center [350, 265] width 451 height 23
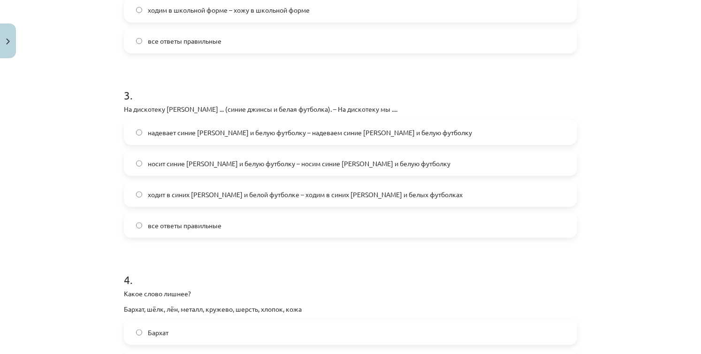
scroll to position [493, 0]
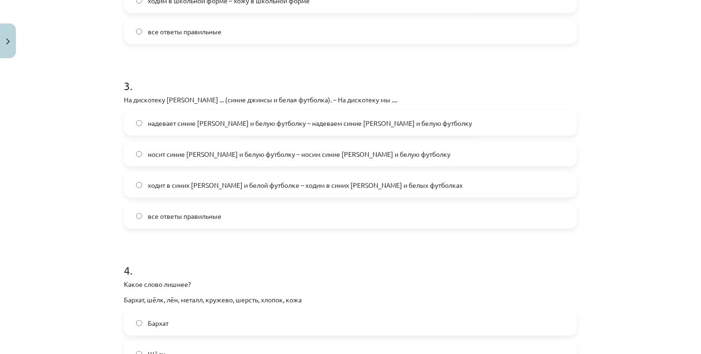
click at [211, 128] on label "надевает синие джинсы и белую футболку – надеваем синие джинсы и белую футболку" at bounding box center [350, 122] width 451 height 23
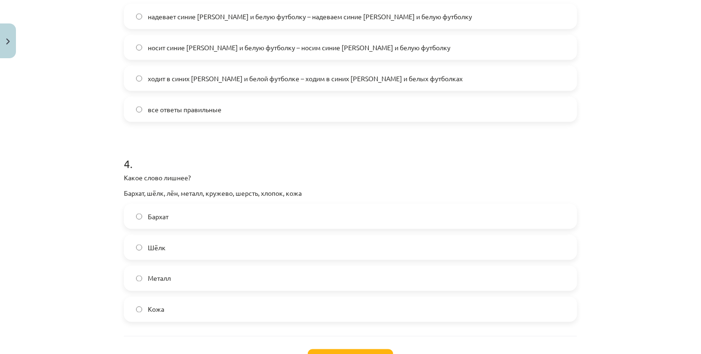
scroll to position [633, 0]
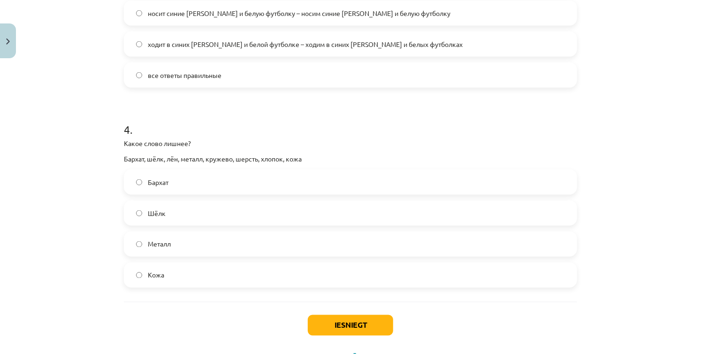
click at [175, 235] on label "Металл" at bounding box center [350, 243] width 451 height 23
click at [325, 324] on button "Iesniegt" at bounding box center [350, 325] width 85 height 21
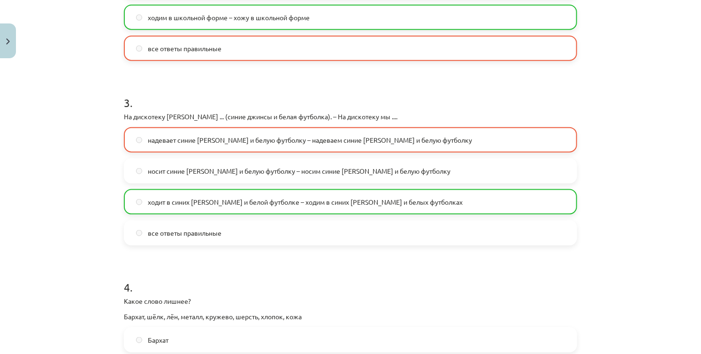
scroll to position [470, 0]
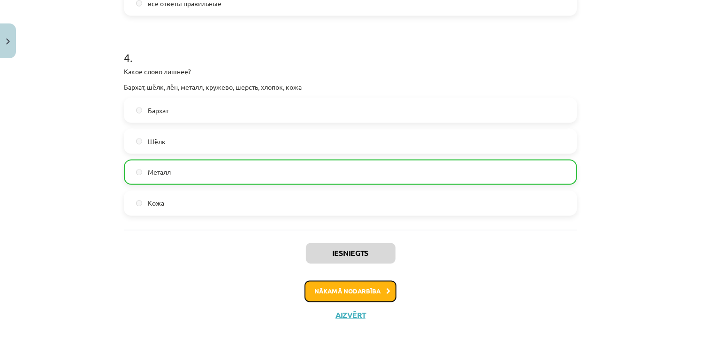
click at [338, 288] on button "Nākamā nodarbība" at bounding box center [350, 292] width 92 height 22
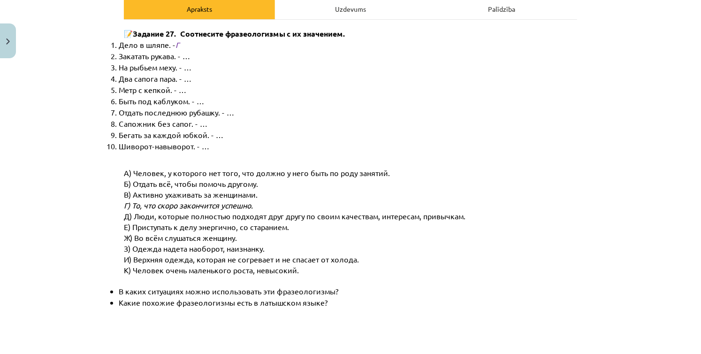
scroll to position [117, 0]
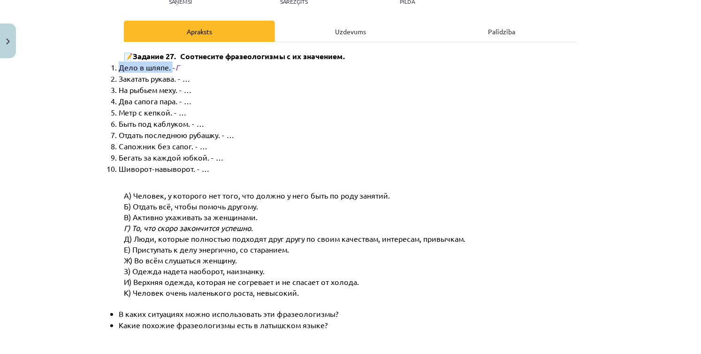
drag, startPoint x: 115, startPoint y: 69, endPoint x: 168, endPoint y: 66, distance: 52.6
click at [168, 66] on span "Дело в шляпе. -" at bounding box center [147, 66] width 57 height 9
click at [196, 91] on li "На рыбьем меху. - …" at bounding box center [355, 89] width 473 height 11
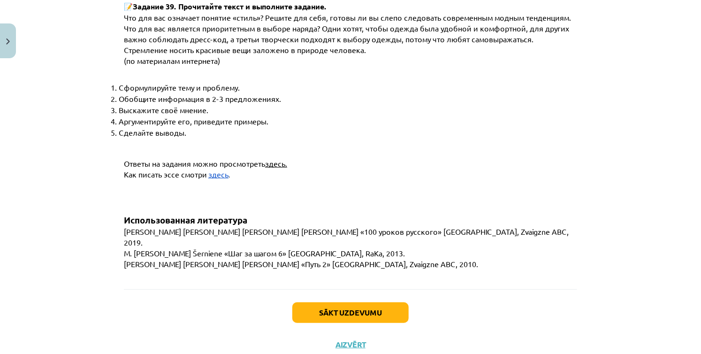
scroll to position [3589, 0]
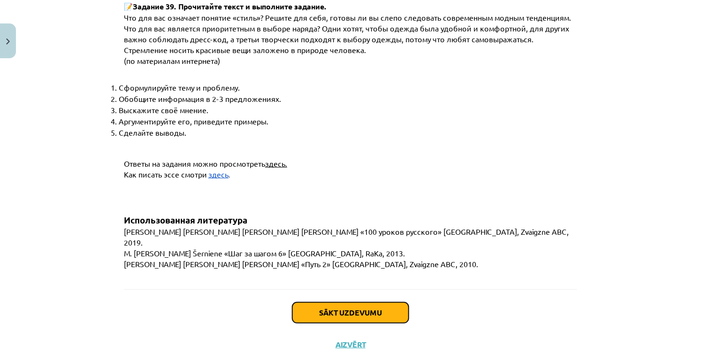
click at [324, 302] on button "Sākt uzdevumu" at bounding box center [350, 312] width 116 height 21
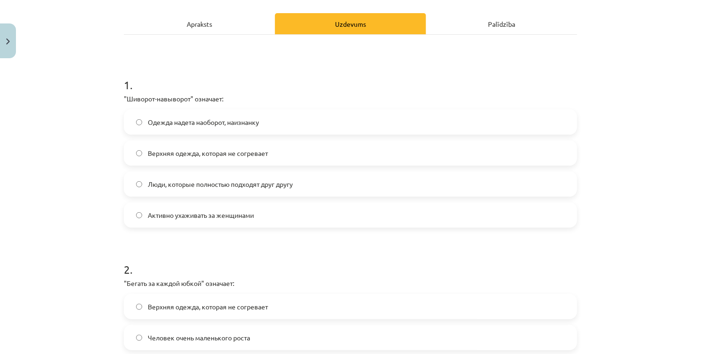
scroll to position [117, 0]
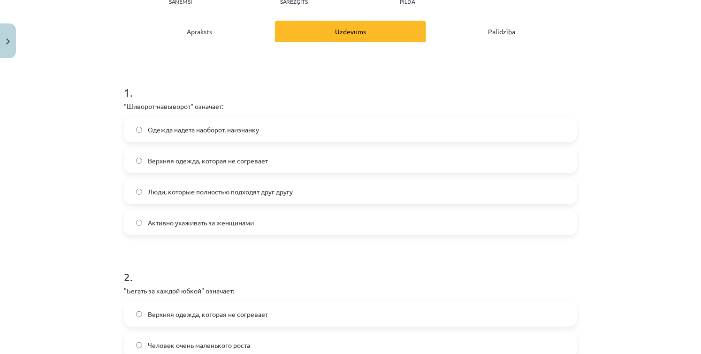
click at [210, 131] on span "Одежда надета наоборот, наизнанку" at bounding box center [203, 130] width 111 height 10
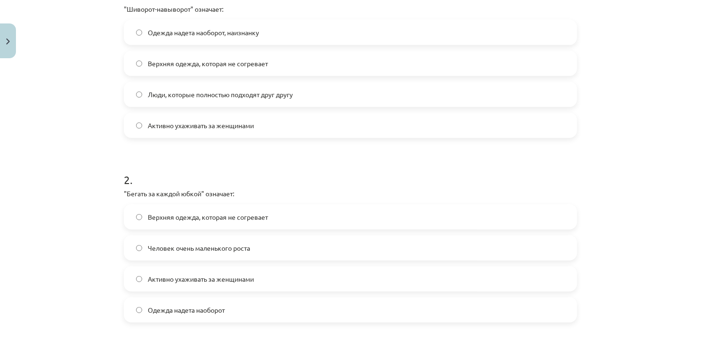
scroll to position [211, 0]
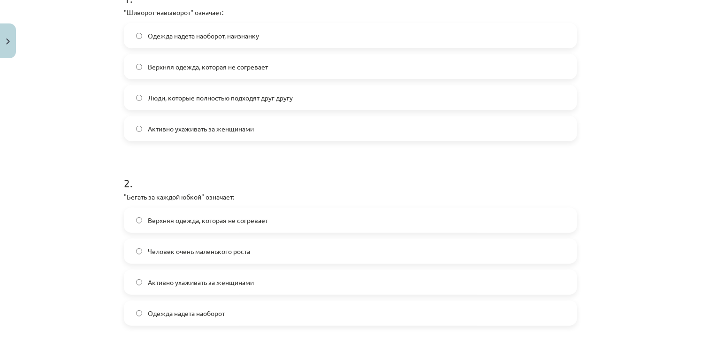
click at [247, 283] on span "Активно ухаживать за женщинами" at bounding box center [201, 282] width 106 height 10
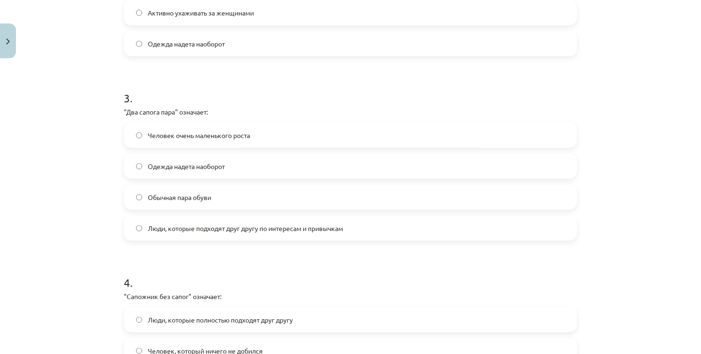
scroll to position [493, 0]
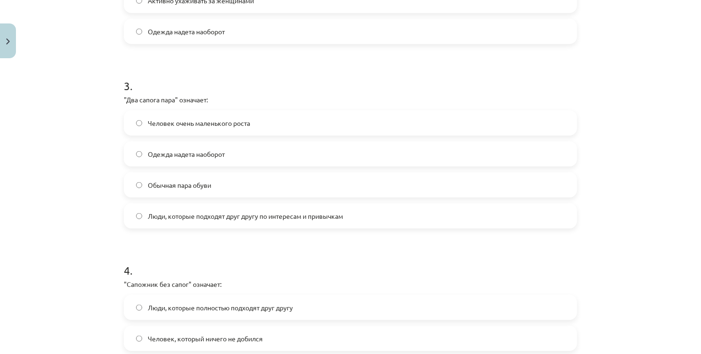
click at [237, 223] on label "Люди, которые подходят друг другу по интересам и привычкам" at bounding box center [350, 215] width 451 height 23
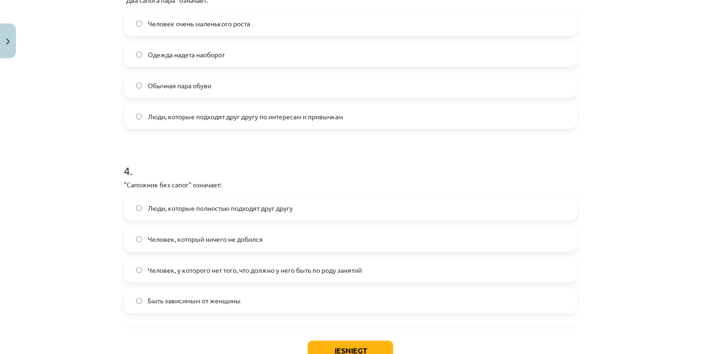
scroll to position [633, 0]
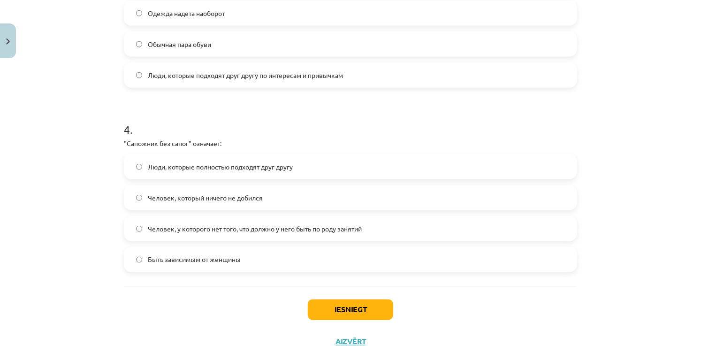
click at [179, 229] on span "Человек, у которого нет того, что должно у него быть по роду занятий" at bounding box center [255, 229] width 214 height 10
click at [319, 303] on button "Iesniegt" at bounding box center [350, 309] width 85 height 21
click at [315, 309] on button "Iesniegt" at bounding box center [350, 309] width 85 height 21
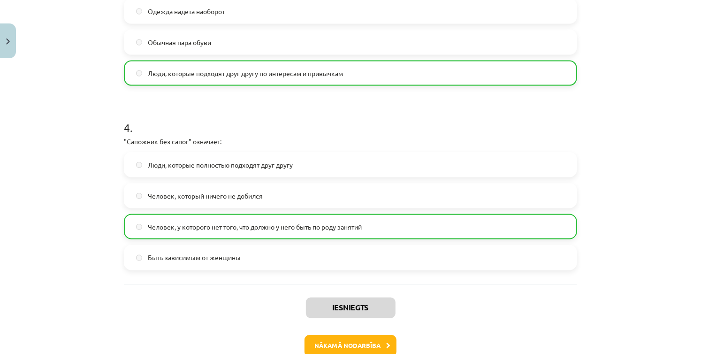
scroll to position [690, 0]
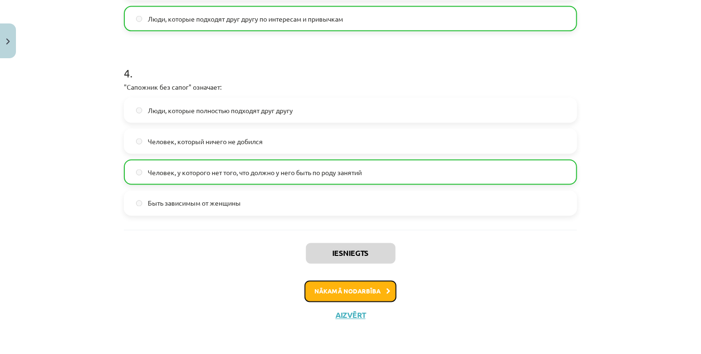
click at [365, 291] on button "Nākamā nodarbība" at bounding box center [350, 292] width 92 height 22
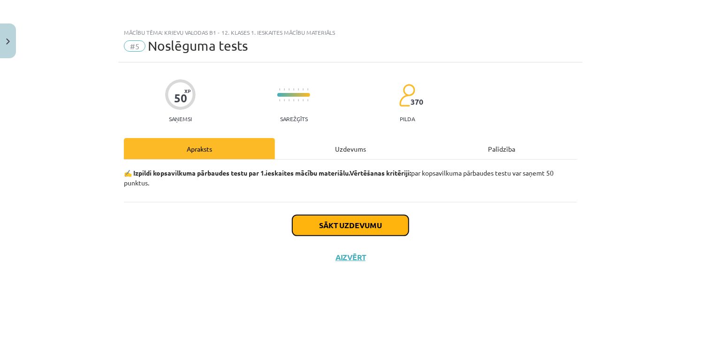
click at [320, 228] on button "Sākt uzdevumu" at bounding box center [350, 225] width 116 height 21
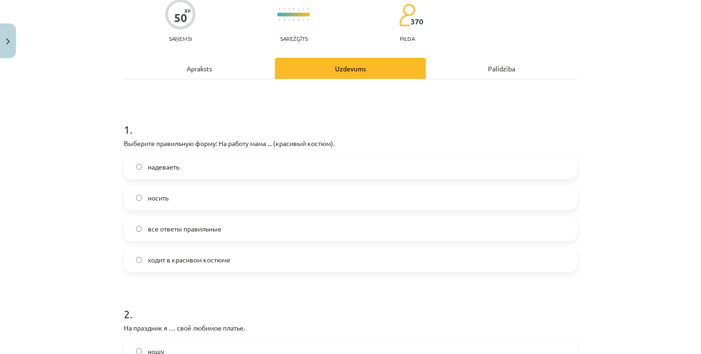
scroll to position [94, 0]
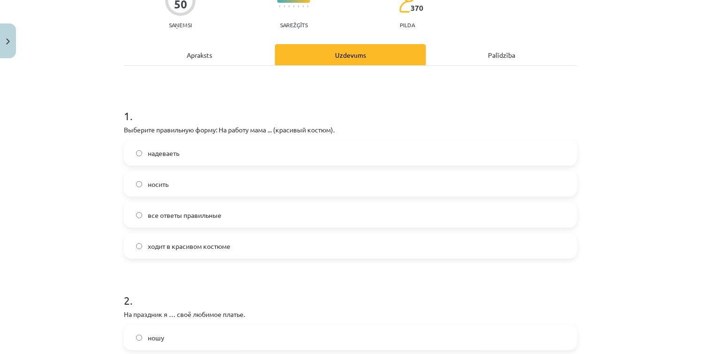
click at [212, 253] on label "ходит в красивом костюме" at bounding box center [350, 245] width 451 height 23
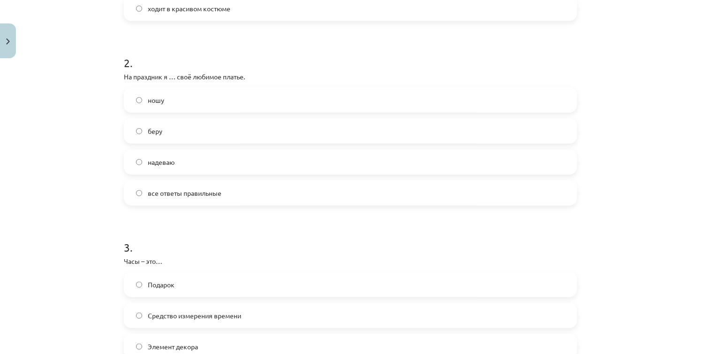
scroll to position [328, 0]
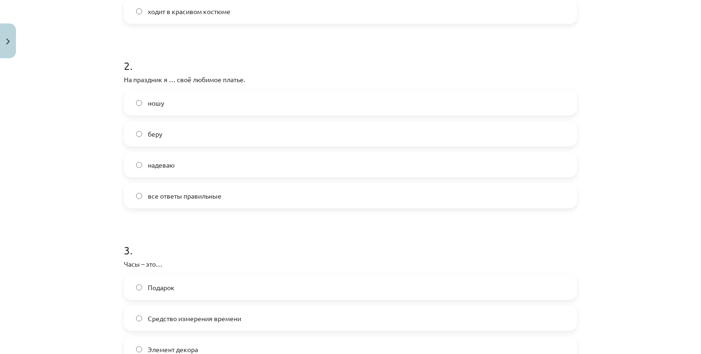
click at [233, 170] on label "надеваю" at bounding box center [350, 164] width 451 height 23
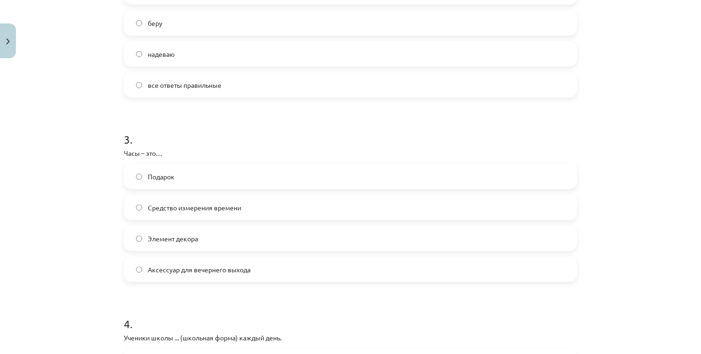
scroll to position [469, 0]
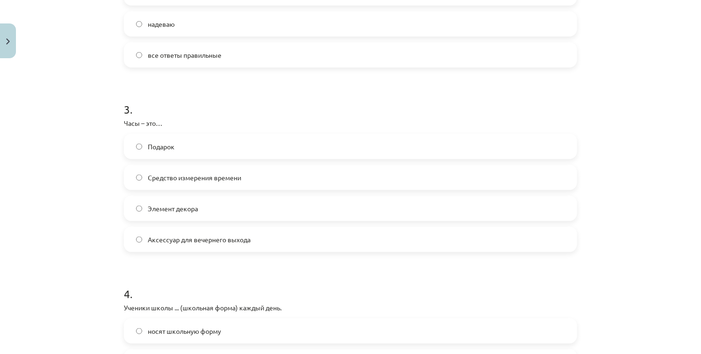
click at [228, 183] on label "Средство измерения времени" at bounding box center [350, 177] width 451 height 23
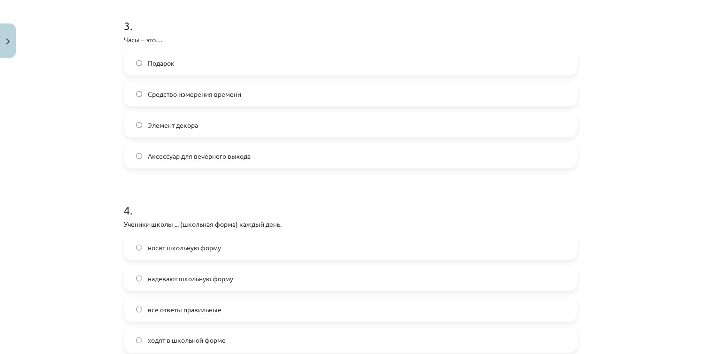
scroll to position [657, 0]
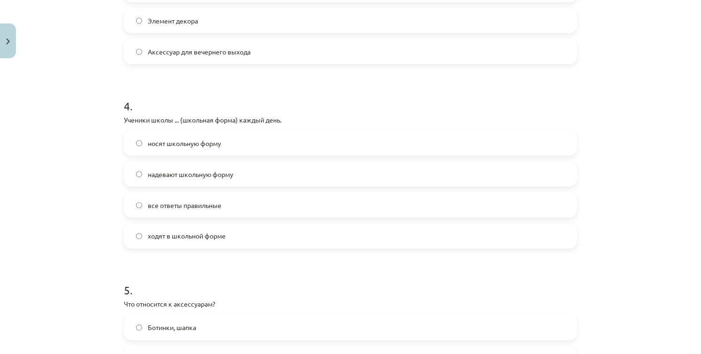
click at [234, 146] on label "носят школьную форму" at bounding box center [350, 142] width 451 height 23
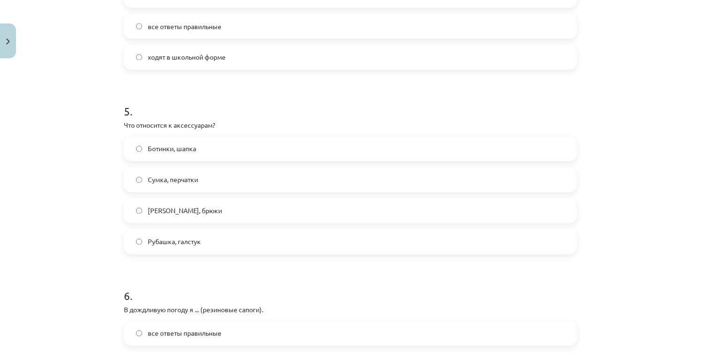
scroll to position [844, 0]
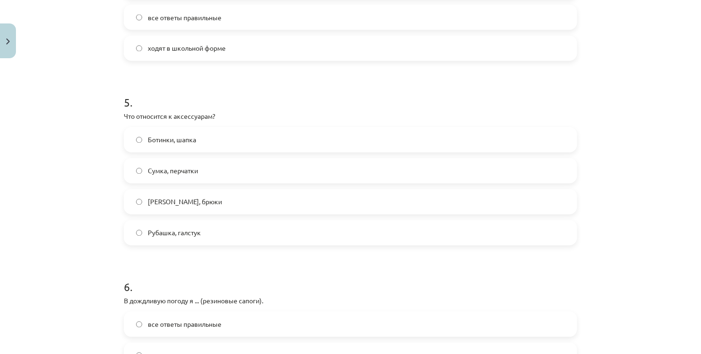
click at [242, 168] on label "Сумка, перчатки" at bounding box center [350, 170] width 451 height 23
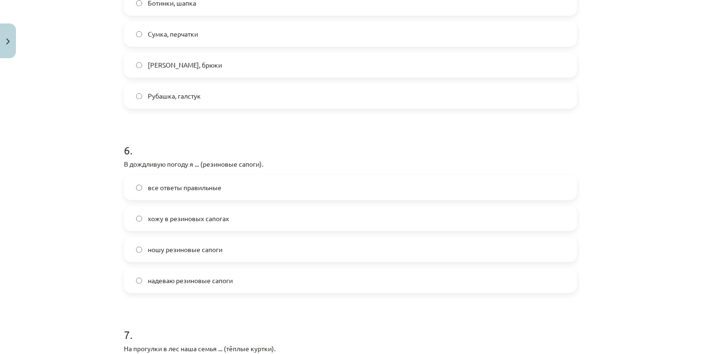
scroll to position [985, 0]
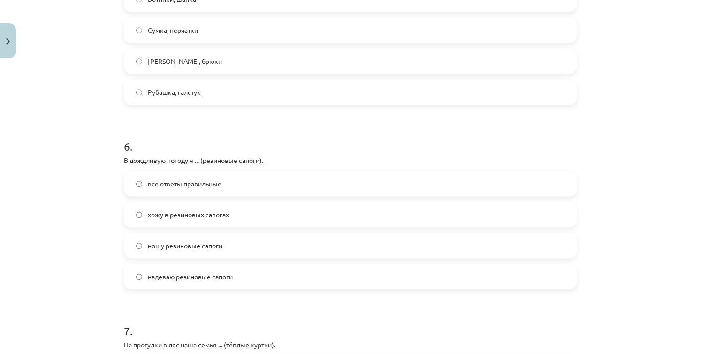
click at [237, 282] on label "надеваю резиновые сапоги" at bounding box center [350, 276] width 451 height 23
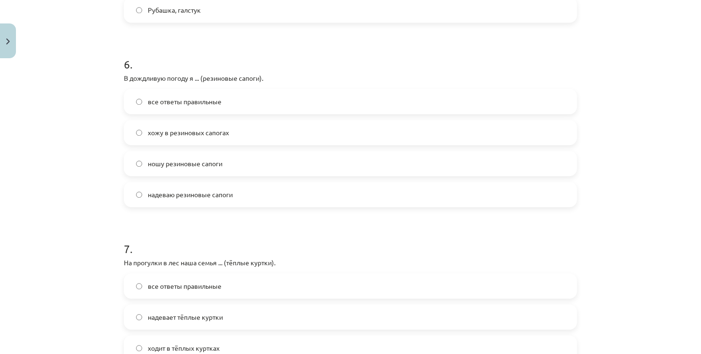
scroll to position [1079, 0]
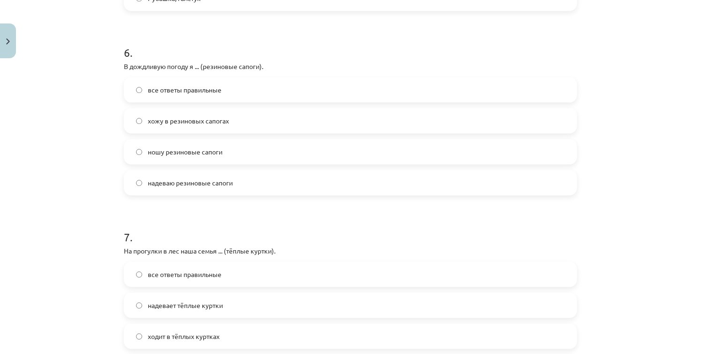
drag, startPoint x: 237, startPoint y: 282, endPoint x: 44, endPoint y: 209, distance: 206.8
click at [44, 209] on div "Mācību tēma: Krievu valodas b1 - 12. klases 1. ieskaites mācību materiāls #5 No…" at bounding box center [350, 177] width 701 height 354
drag, startPoint x: 77, startPoint y: 222, endPoint x: 63, endPoint y: 223, distance: 14.6
click at [63, 223] on div "Mācību tēma: Krievu valodas b1 - 12. klases 1. ieskaites mācību materiāls #5 No…" at bounding box center [350, 177] width 701 height 354
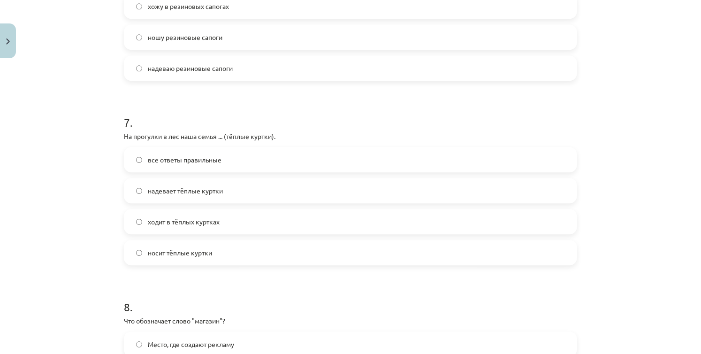
scroll to position [1220, 0]
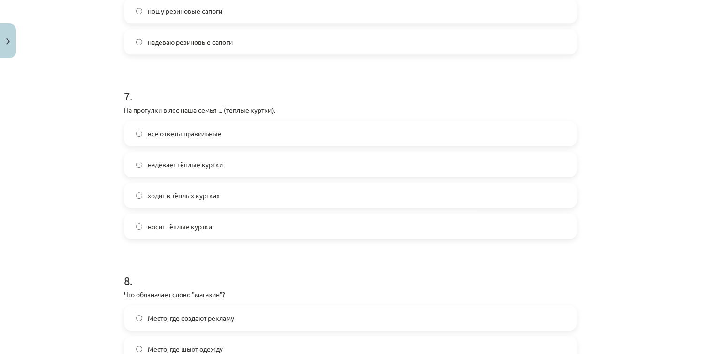
click at [93, 229] on div "Mācību tēma: Krievu valodas b1 - 12. klases 1. ieskaites mācību materiāls #5 No…" at bounding box center [350, 177] width 701 height 354
click at [141, 156] on label "надевает тёплые куртки" at bounding box center [350, 163] width 451 height 23
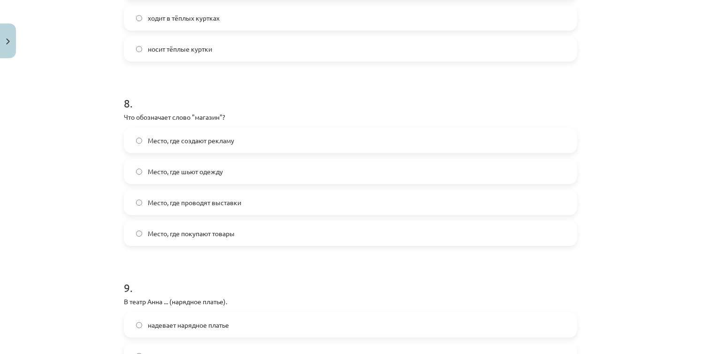
scroll to position [1407, 0]
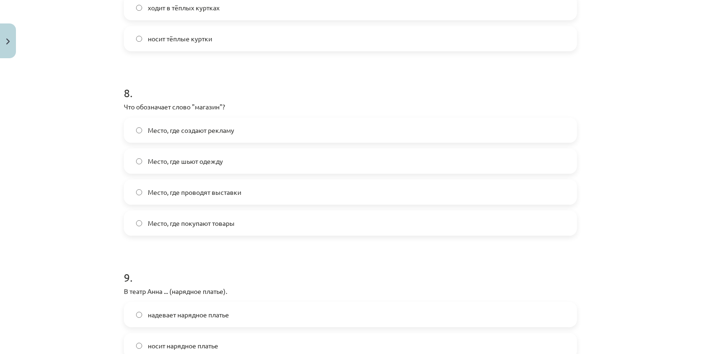
click at [206, 231] on label "Место, где покупают товары" at bounding box center [350, 222] width 451 height 23
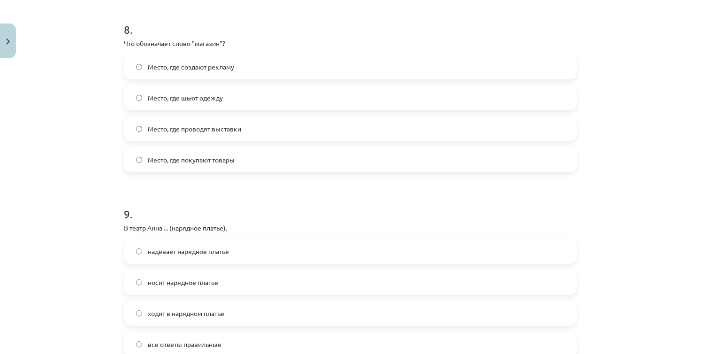
scroll to position [1548, 0]
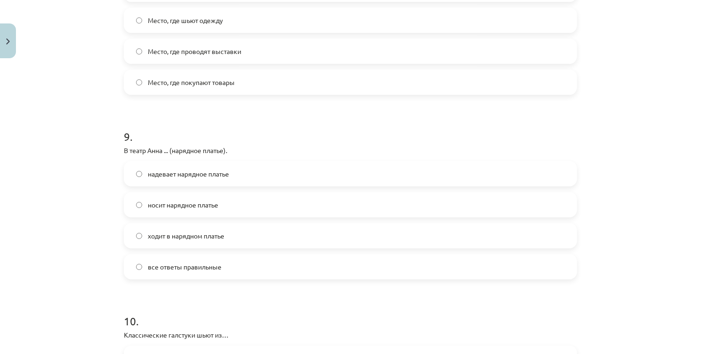
click at [204, 175] on label "надевает нарядное платье" at bounding box center [350, 173] width 451 height 23
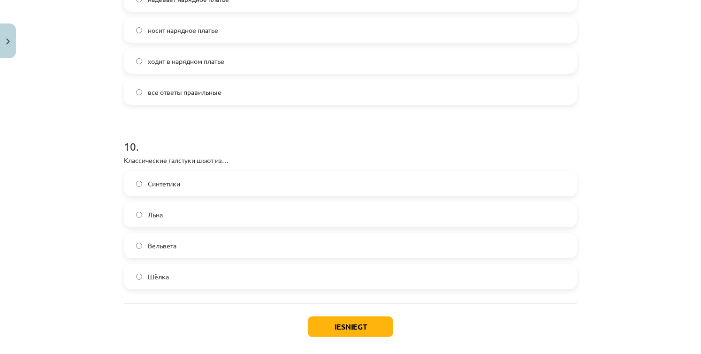
scroll to position [1719, 0]
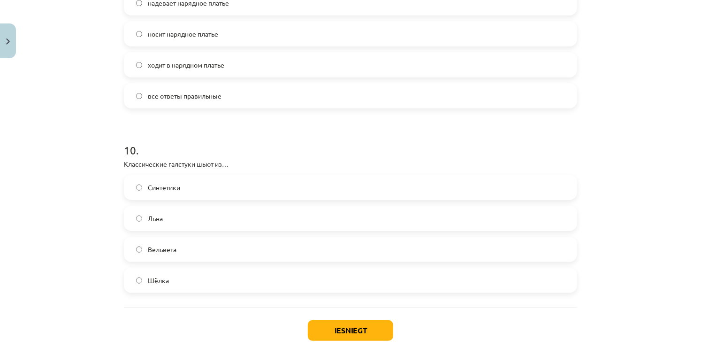
drag, startPoint x: 217, startPoint y: 279, endPoint x: 214, endPoint y: 283, distance: 5.0
click at [217, 279] on label "Шёлка" at bounding box center [350, 279] width 451 height 23
click at [371, 328] on button "Iesniegt" at bounding box center [350, 330] width 85 height 21
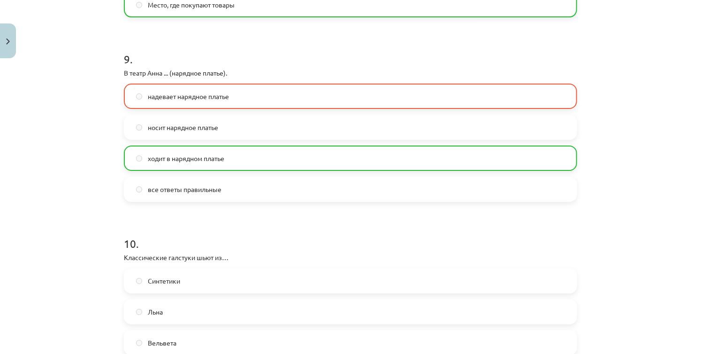
scroll to position [1796, 0]
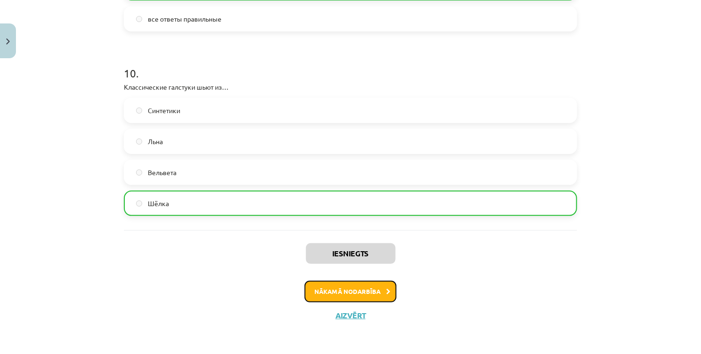
click at [347, 282] on button "Nākamā nodarbība" at bounding box center [350, 292] width 92 height 22
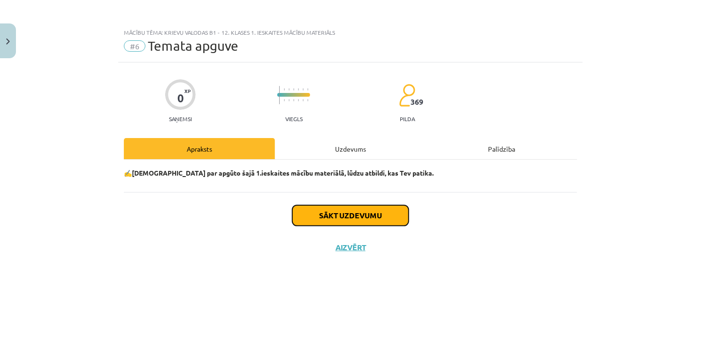
click at [341, 220] on button "Sākt uzdevumu" at bounding box center [350, 215] width 116 height 21
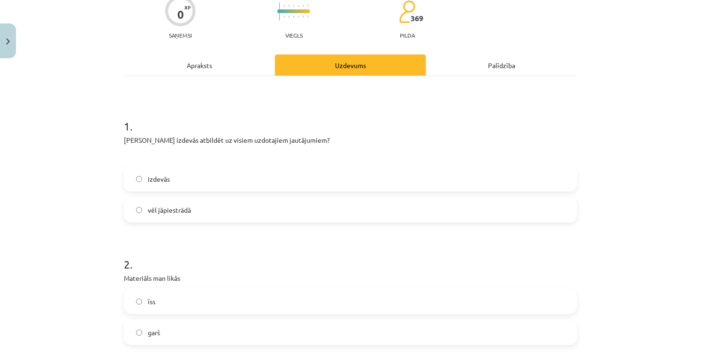
scroll to position [94, 0]
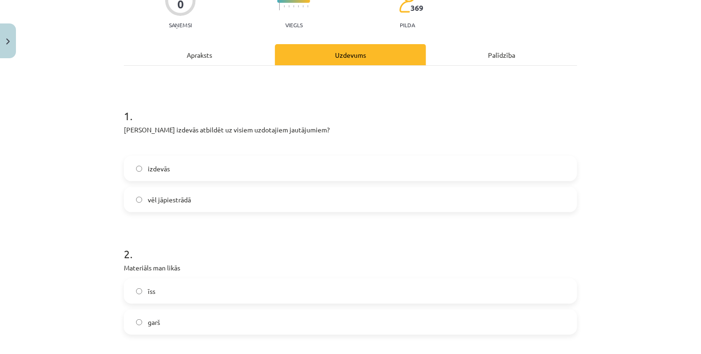
click at [242, 174] on label "izdevās" at bounding box center [350, 168] width 451 height 23
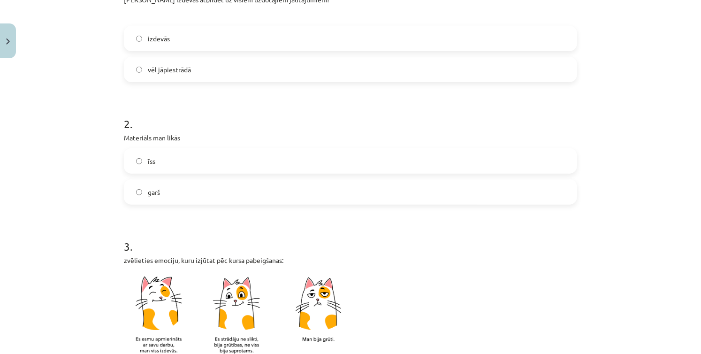
scroll to position [235, 0]
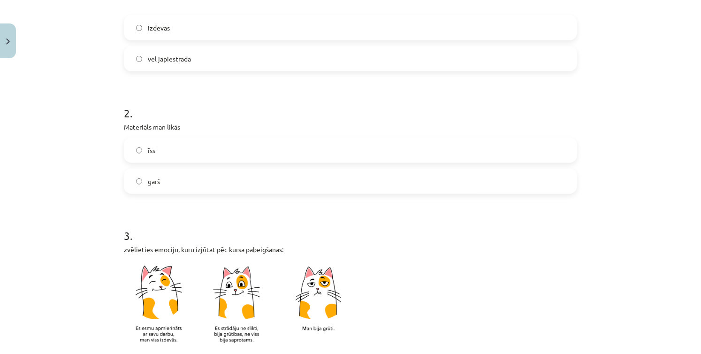
click at [235, 184] on label "garš" at bounding box center [350, 180] width 451 height 23
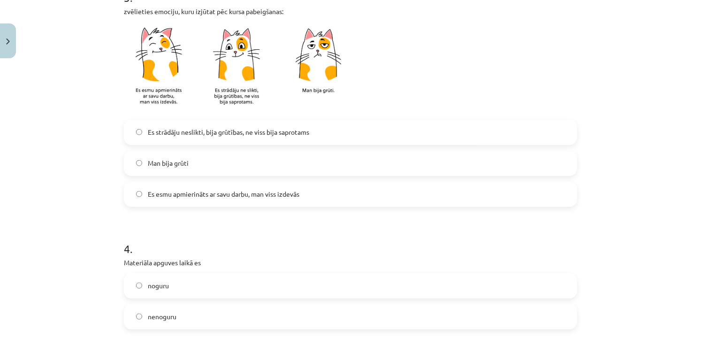
scroll to position [469, 0]
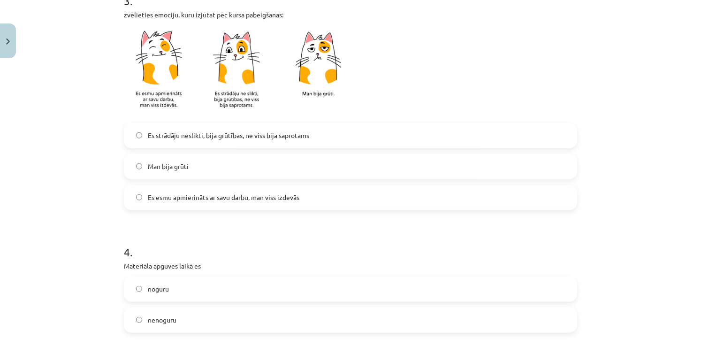
click at [231, 200] on span "Es esmu apmierināts ar savu darbu, man viss izdevās" at bounding box center [224, 197] width 152 height 10
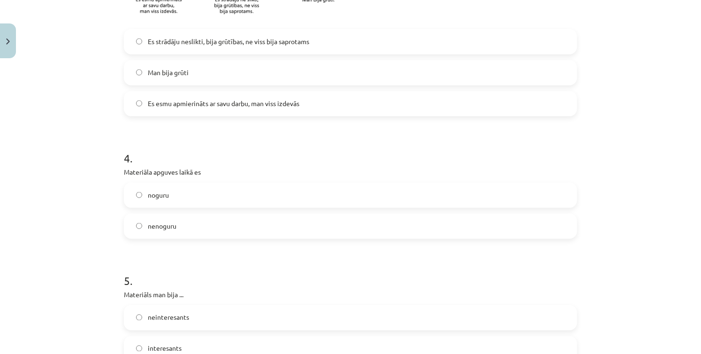
scroll to position [657, 0]
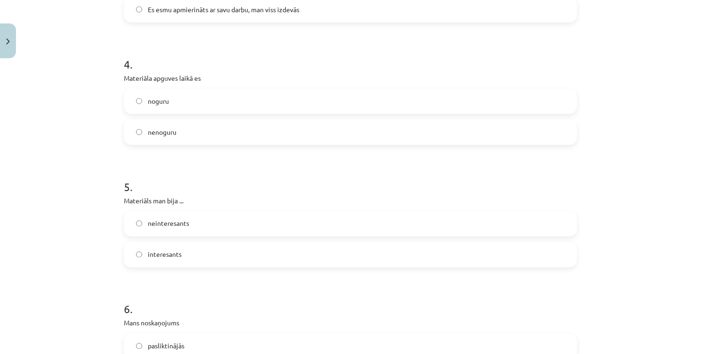
click at [187, 135] on label "nenoguru" at bounding box center [350, 132] width 451 height 23
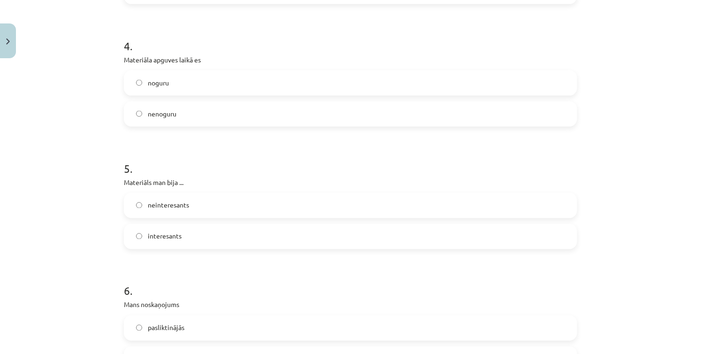
scroll to position [751, 0]
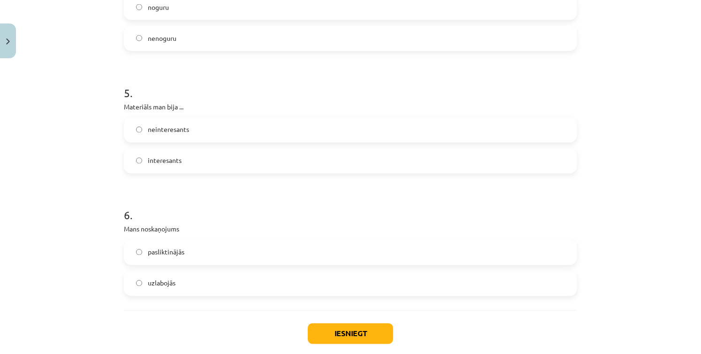
click at [216, 168] on label "interesants" at bounding box center [350, 160] width 451 height 23
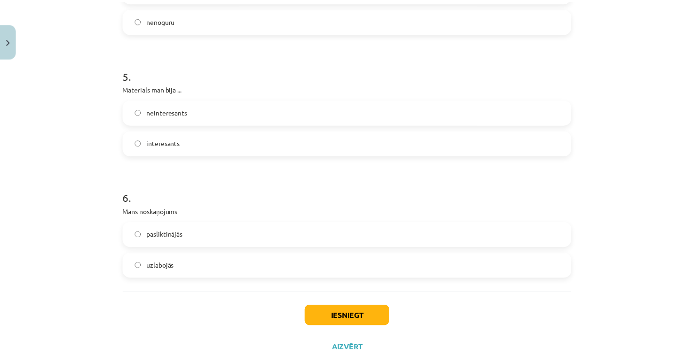
scroll to position [797, 0]
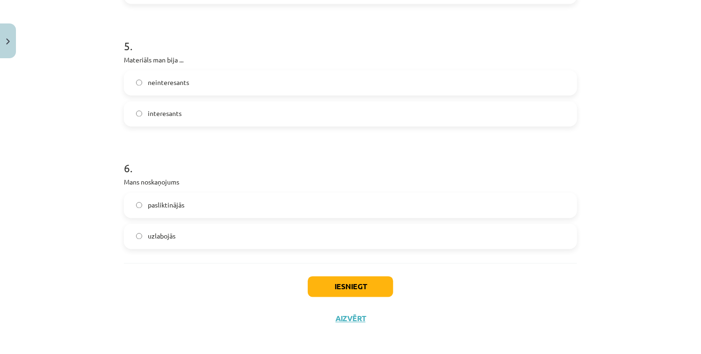
click at [271, 236] on label "uzlabojās" at bounding box center [350, 236] width 451 height 23
click at [333, 283] on button "Iesniegt" at bounding box center [350, 286] width 85 height 21
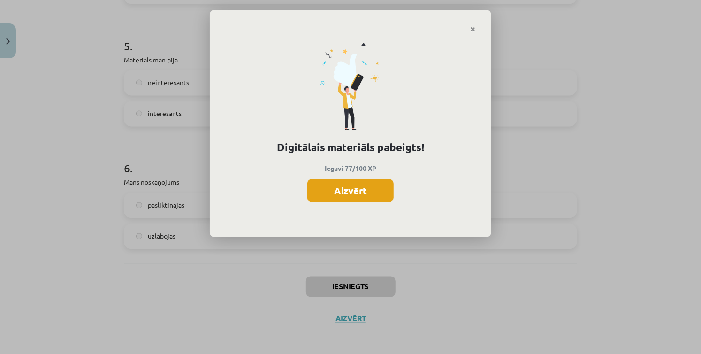
click at [343, 183] on button "Aizvērt" at bounding box center [350, 190] width 86 height 23
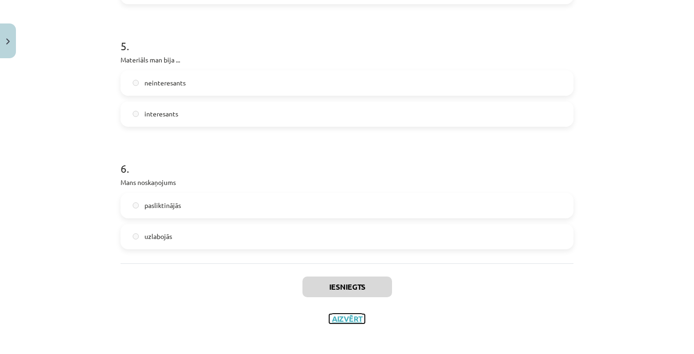
click at [343, 319] on button "Aizvērt" at bounding box center [347, 318] width 36 height 9
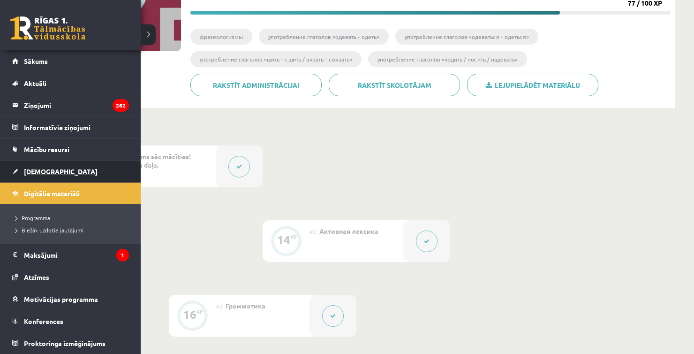
click at [23, 172] on link "[DEMOGRAPHIC_DATA]" at bounding box center [70, 171] width 117 height 22
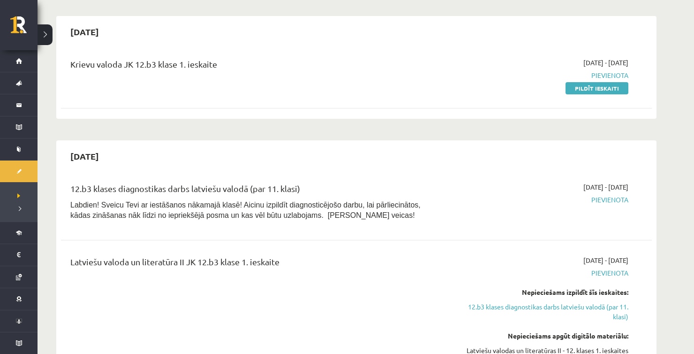
scroll to position [422, 0]
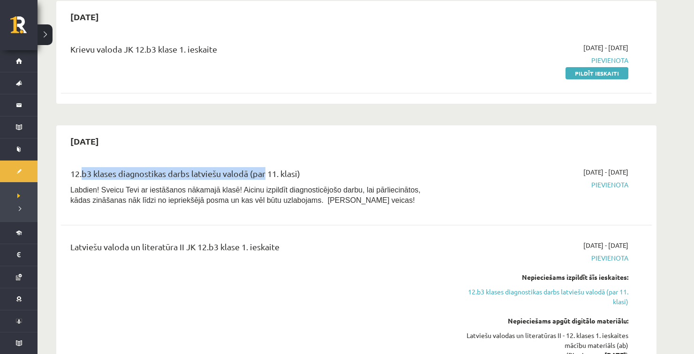
drag, startPoint x: 87, startPoint y: 170, endPoint x: 264, endPoint y: 178, distance: 177.0
click at [264, 178] on div "12.b3 klases diagnostikas darbs latviešu valodā (par 11. klasi)" at bounding box center [253, 175] width 367 height 17
click at [258, 191] on span "Labdien! Sveicu Tevi ar iestāšanos nākamajā klasē! Aicinu izpildīt diagnosticēj…" at bounding box center [245, 195] width 350 height 18
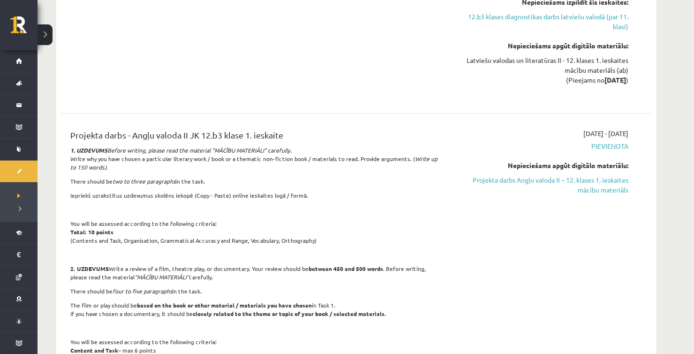
scroll to position [704, 0]
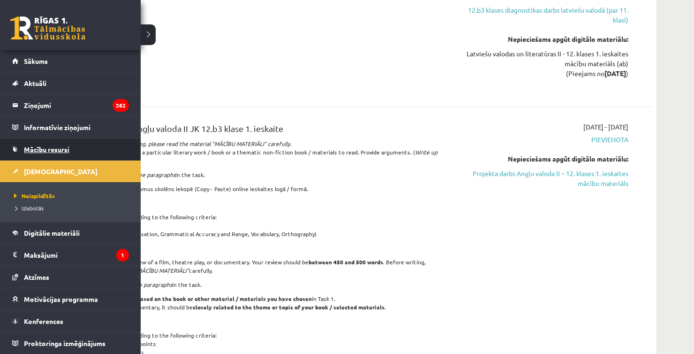
click at [65, 150] on span "Mācību resursi" at bounding box center [47, 149] width 46 height 8
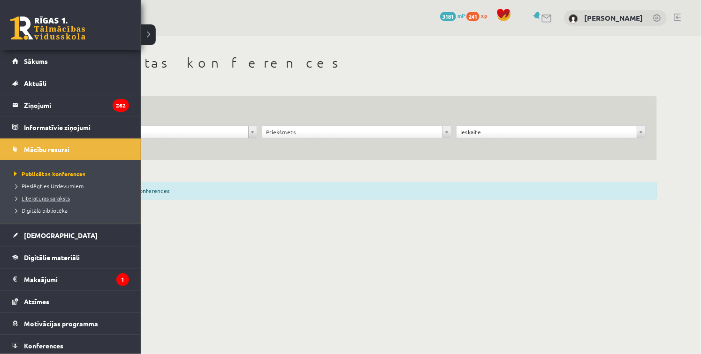
click at [40, 199] on span "Literatūras saraksts" at bounding box center [41, 198] width 58 height 8
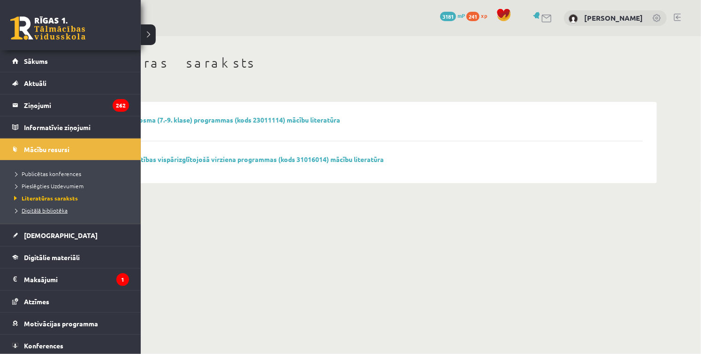
click at [35, 210] on span "Digitālā bibliotēka" at bounding box center [40, 210] width 56 height 8
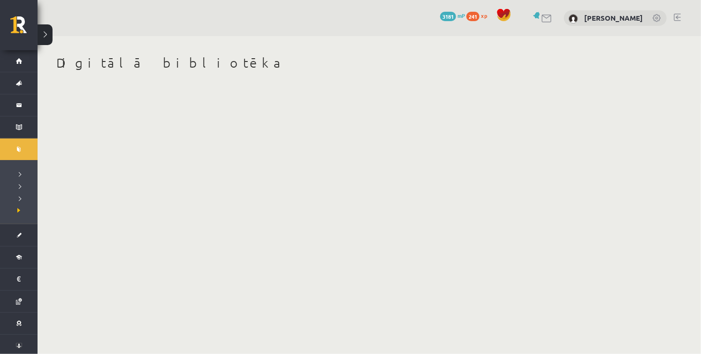
drag, startPoint x: 326, startPoint y: 182, endPoint x: 315, endPoint y: 183, distance: 11.0
click at [316, 183] on body "0 Dāvanas 3181 mP 241 xp Veronika Peņkova Sākums Aktuāli Kā mācīties eSKOLĀ Kon…" at bounding box center [350, 177] width 701 height 354
drag, startPoint x: 53, startPoint y: 112, endPoint x: 216, endPoint y: 115, distance: 162.3
click at [40, 101] on body "0 Dāvanas 3181 mP 241 xp Veronika Peņkova Sākums Aktuāli Kā mācīties eSKOLĀ Kon…" at bounding box center [350, 177] width 701 height 354
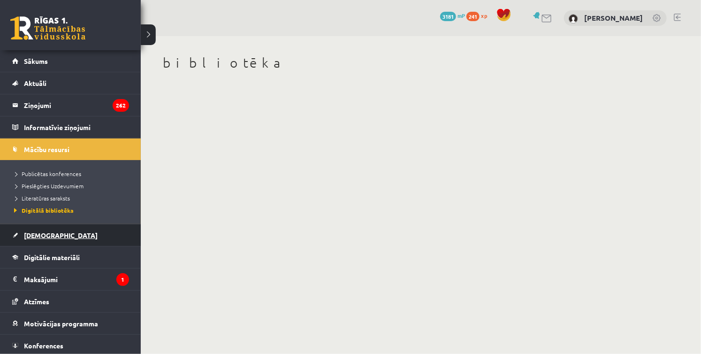
click at [44, 235] on span "[DEMOGRAPHIC_DATA]" at bounding box center [61, 235] width 74 height 8
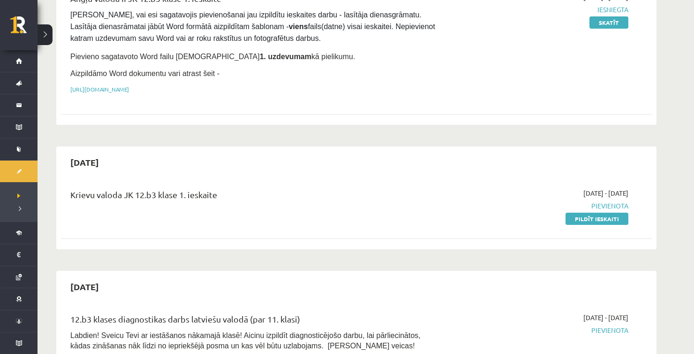
scroll to position [281, 0]
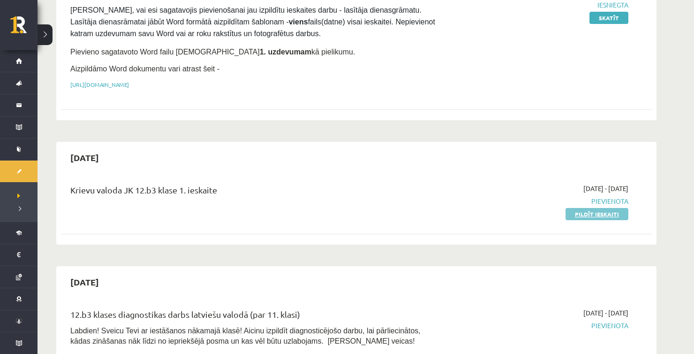
click at [580, 215] on link "Pildīt ieskaiti" at bounding box center [597, 214] width 63 height 12
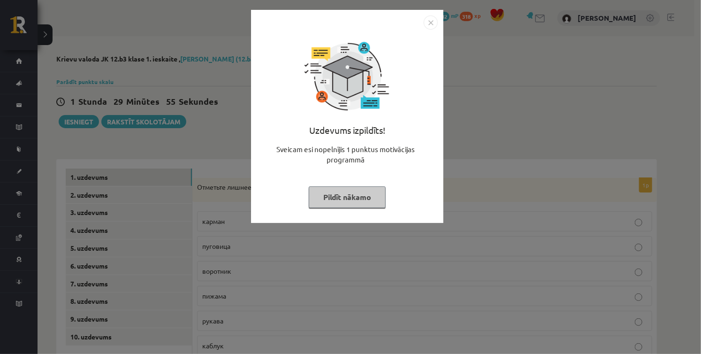
click at [358, 195] on button "Pildīt nākamo" at bounding box center [347, 197] width 77 height 22
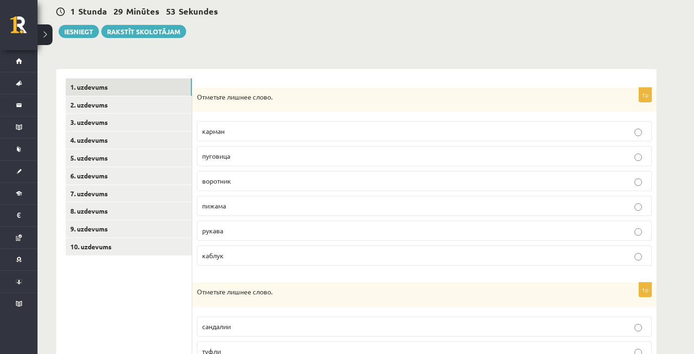
scroll to position [94, 0]
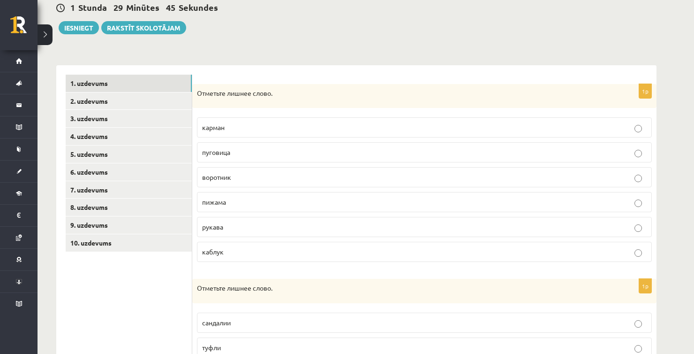
click at [267, 255] on p "каблук" at bounding box center [424, 252] width 445 height 10
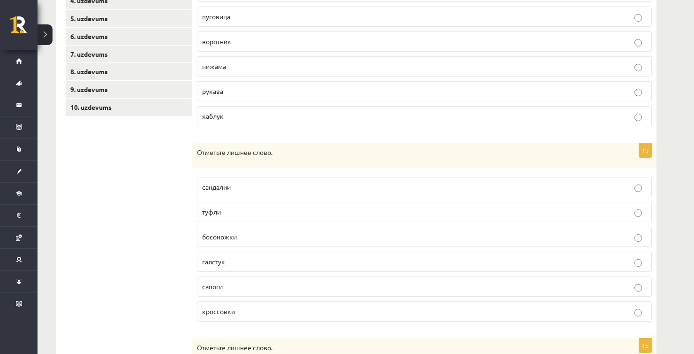
scroll to position [235, 0]
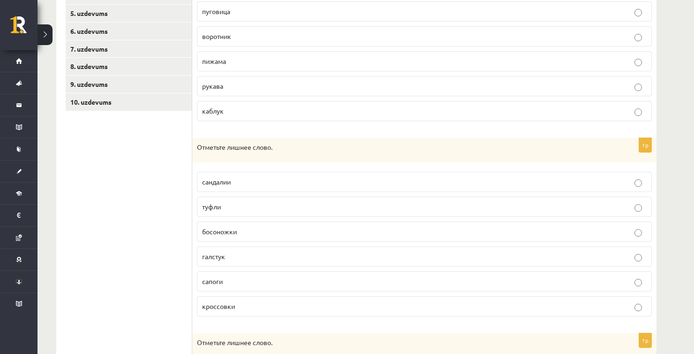
click at [222, 258] on span "галстук" at bounding box center [213, 256] width 23 height 8
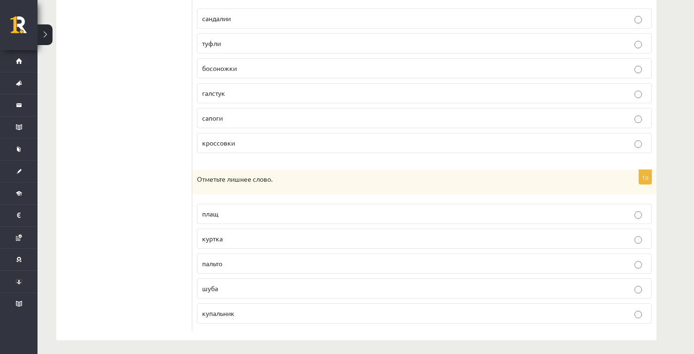
scroll to position [400, 0]
click at [231, 307] on span "купальник" at bounding box center [218, 311] width 32 height 8
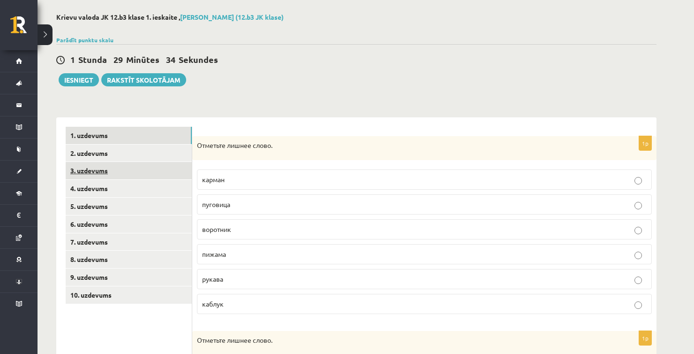
scroll to position [0, 0]
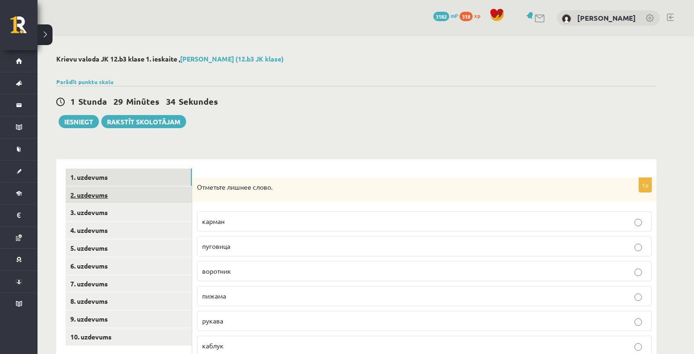
click at [78, 190] on link "2. uzdevums" at bounding box center [129, 194] width 126 height 17
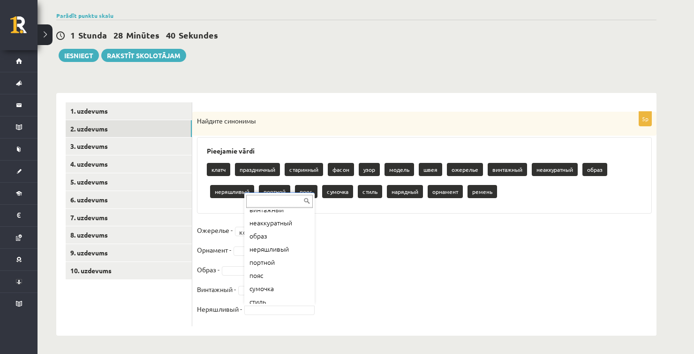
scroll to position [122, 0]
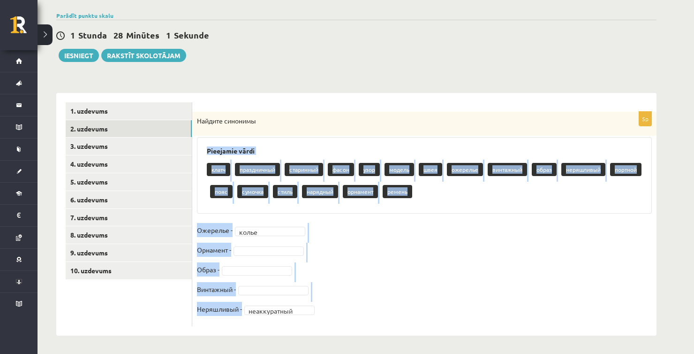
drag, startPoint x: 205, startPoint y: 145, endPoint x: 334, endPoint y: 312, distance: 211.0
click at [334, 312] on div "**********" at bounding box center [424, 219] width 464 height 214
copy div "Pieejamie vārdi клатч праздничный старинный фасон узор модель швея ожерелье вин…"
click at [431, 246] on fieldset "**********" at bounding box center [424, 272] width 455 height 99
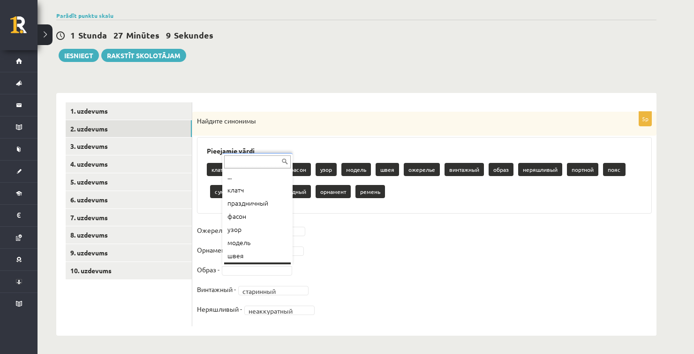
scroll to position [11, 0]
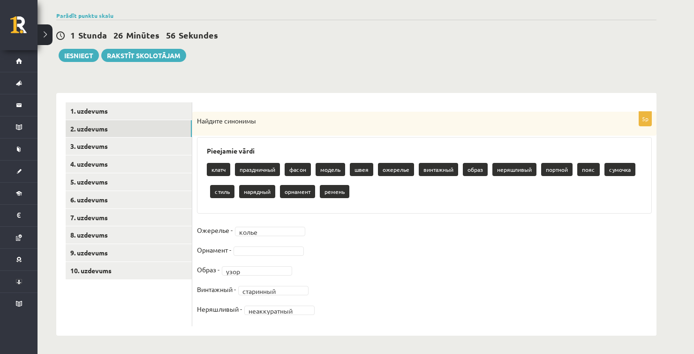
click at [386, 261] on fieldset "**********" at bounding box center [424, 272] width 455 height 99
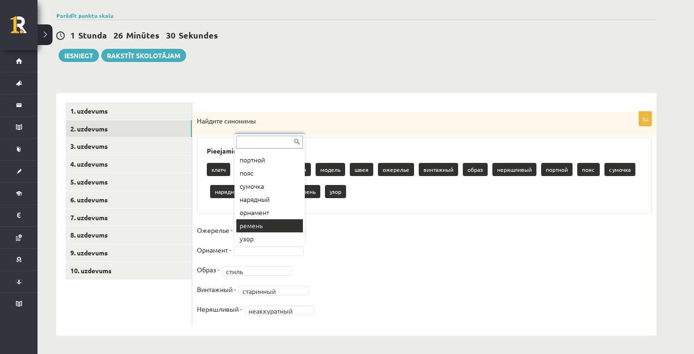
scroll to position [129, 0]
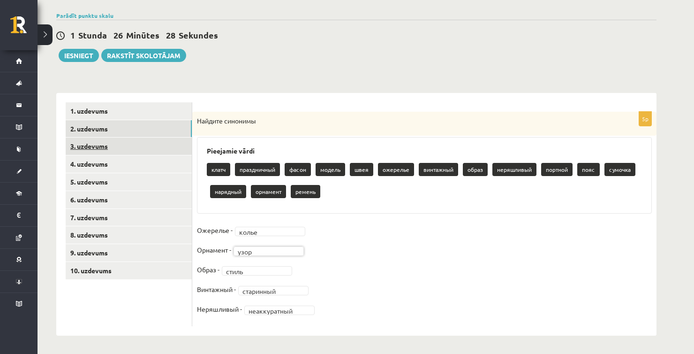
click at [142, 141] on link "3. uzdevums" at bounding box center [129, 145] width 126 height 17
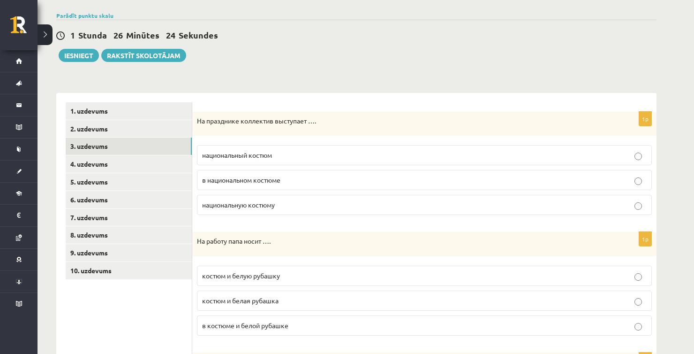
click at [290, 175] on p "в национальном костюме" at bounding box center [424, 180] width 445 height 10
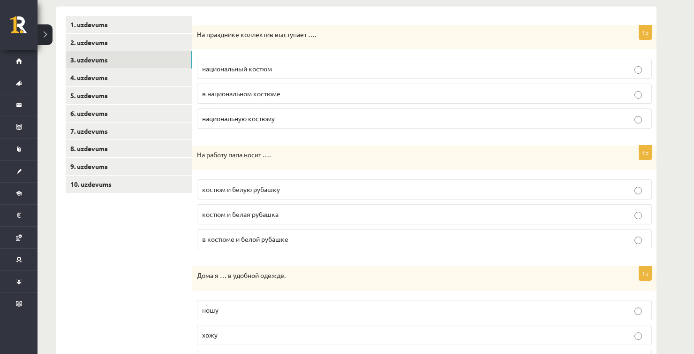
scroll to position [160, 0]
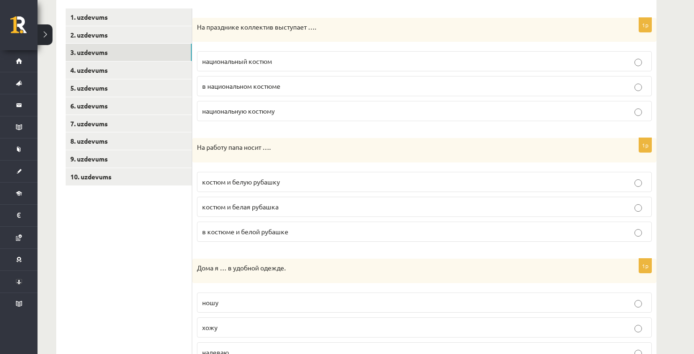
click at [288, 178] on p "костюм и белую рубашку" at bounding box center [424, 182] width 445 height 10
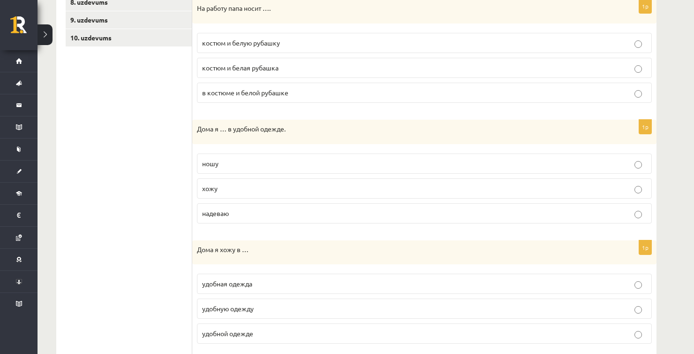
scroll to position [301, 0]
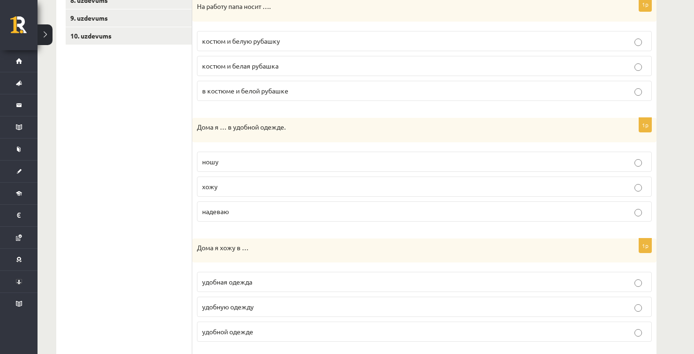
click at [242, 189] on p "хожу" at bounding box center [424, 187] width 445 height 10
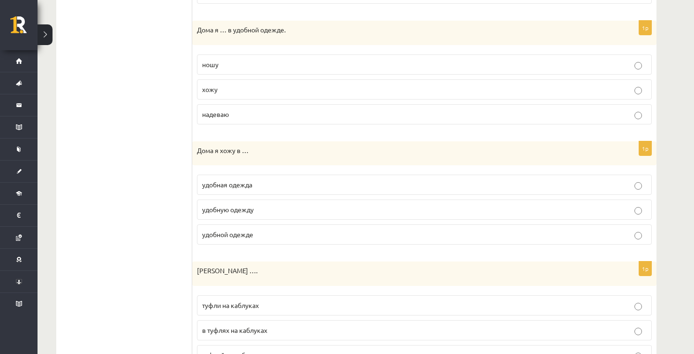
scroll to position [394, 0]
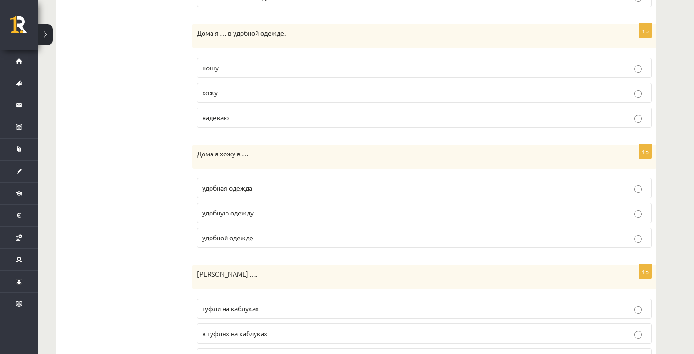
click at [248, 236] on span "удобной одежде" at bounding box center [227, 237] width 51 height 8
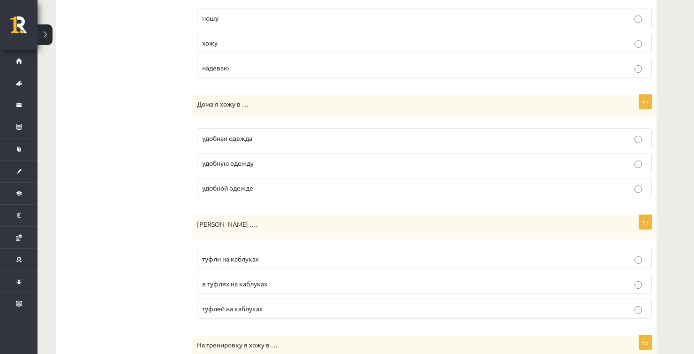
scroll to position [488, 0]
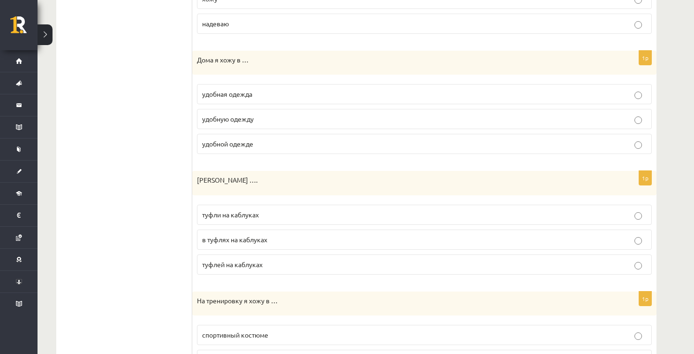
click at [251, 215] on span "туфли на каблуках" at bounding box center [230, 214] width 57 height 8
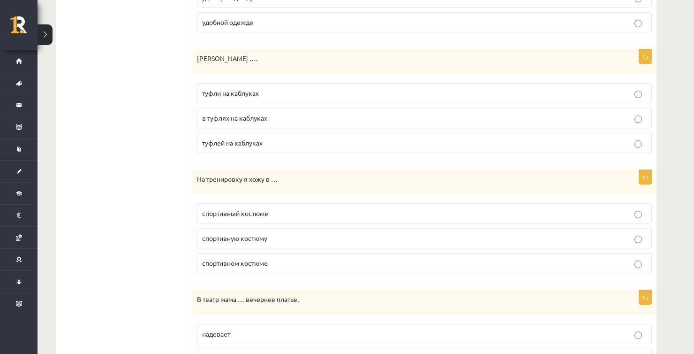
scroll to position [629, 0]
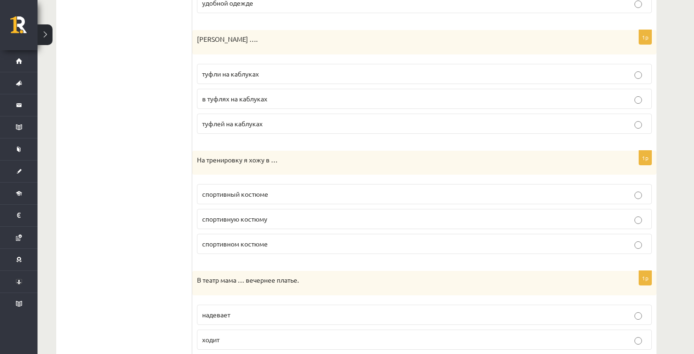
click at [271, 243] on p "спортивном костюме" at bounding box center [424, 244] width 445 height 10
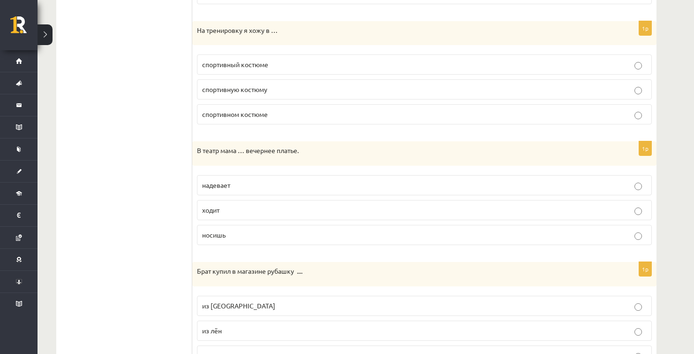
scroll to position [770, 0]
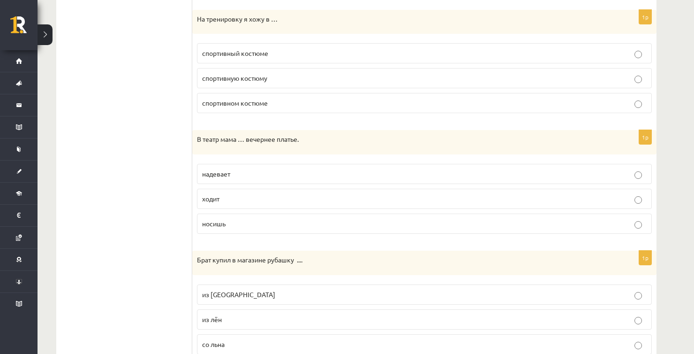
click at [226, 170] on span "надевает" at bounding box center [216, 173] width 28 height 8
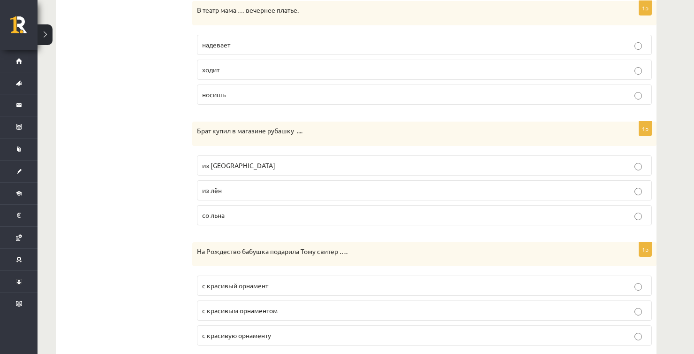
scroll to position [910, 0]
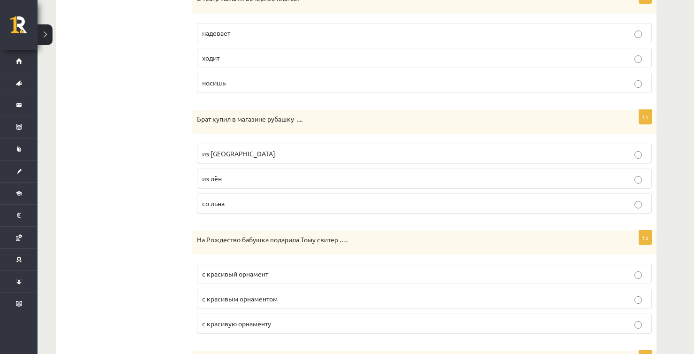
click at [231, 150] on p "из льна" at bounding box center [424, 154] width 445 height 10
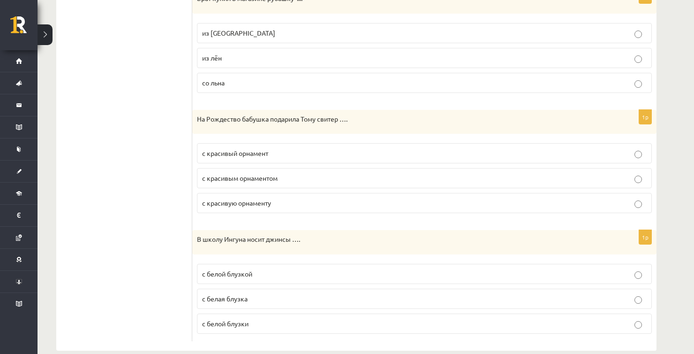
scroll to position [1040, 0]
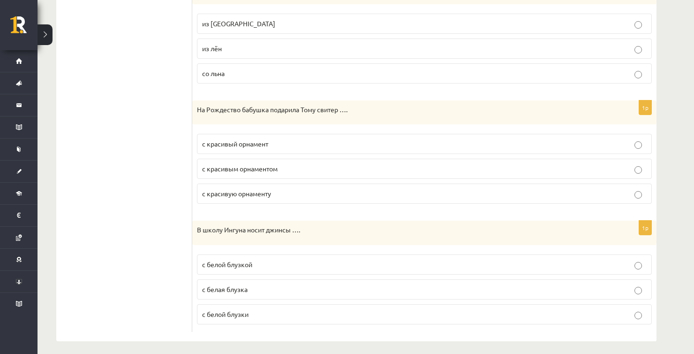
click at [222, 167] on span "с красивым орнаментом" at bounding box center [240, 168] width 76 height 8
click at [248, 264] on p "с белой блузкой" at bounding box center [424, 264] width 445 height 10
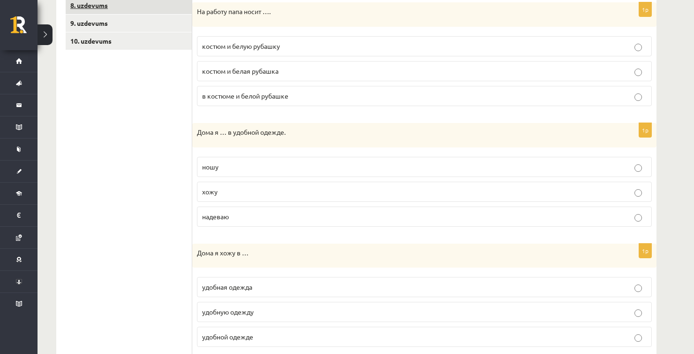
scroll to position [102, 0]
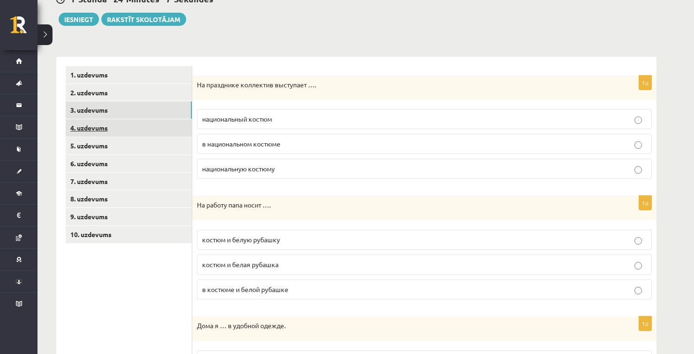
click at [112, 129] on link "4. uzdevums" at bounding box center [129, 127] width 126 height 17
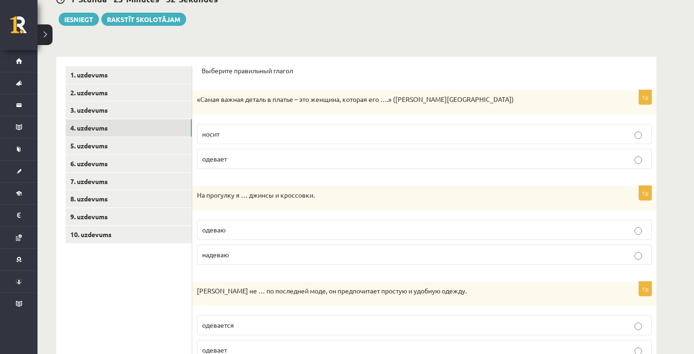
click at [240, 135] on p "носит" at bounding box center [424, 134] width 445 height 10
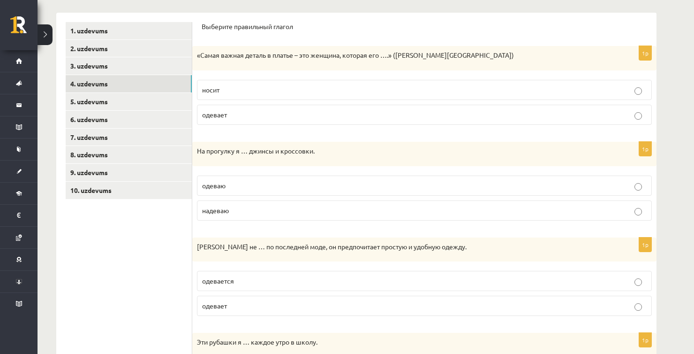
scroll to position [149, 0]
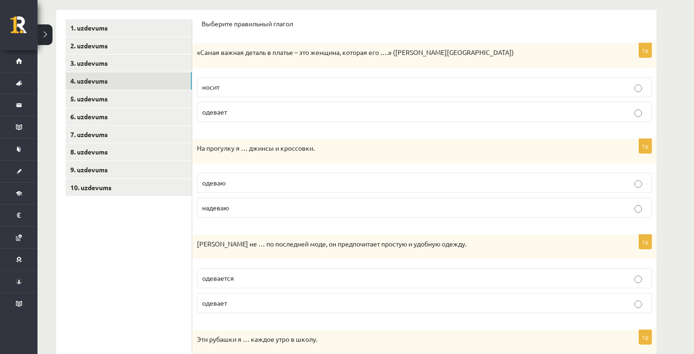
click at [253, 212] on label "надеваю" at bounding box center [424, 207] width 455 height 20
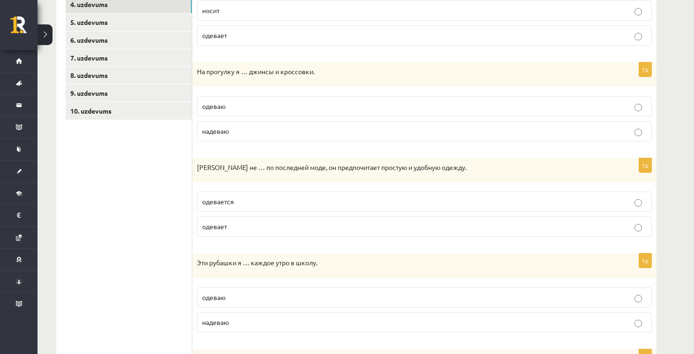
scroll to position [243, 0]
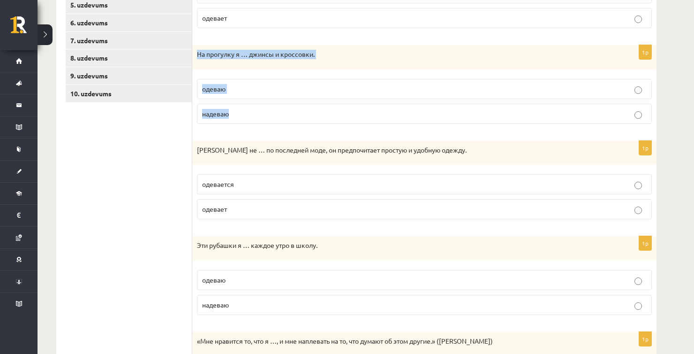
drag, startPoint x: 196, startPoint y: 53, endPoint x: 246, endPoint y: 113, distance: 78.6
click at [246, 113] on div "1p На прогулку я … джинсы и кроссовки. одеваю надеваю" at bounding box center [424, 88] width 464 height 86
copy div "На прогулку я … джинсы и кроссовки. одеваю надеваю"
click at [342, 151] on p "Антон не … по последней моде, он предпочитает простую и удобную одежду." at bounding box center [401, 149] width 408 height 9
click at [210, 181] on span "одевается" at bounding box center [218, 184] width 32 height 8
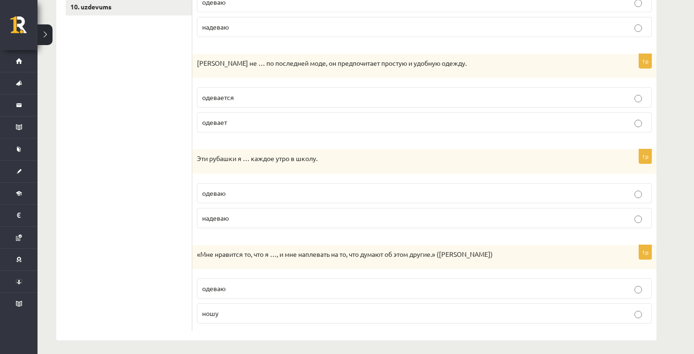
scroll to position [333, 0]
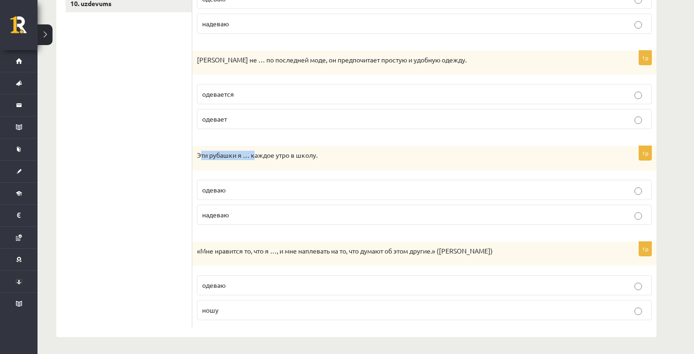
drag, startPoint x: 200, startPoint y: 153, endPoint x: 254, endPoint y: 157, distance: 54.5
click at [254, 157] on p "Эти рубашки я … каждое утро в школу." at bounding box center [401, 155] width 408 height 9
click at [252, 163] on div "Эти рубашки я … каждое утро в школу." at bounding box center [424, 158] width 464 height 24
click at [233, 186] on p "одеваю" at bounding box center [424, 190] width 445 height 10
drag, startPoint x: 198, startPoint y: 151, endPoint x: 258, endPoint y: 202, distance: 78.2
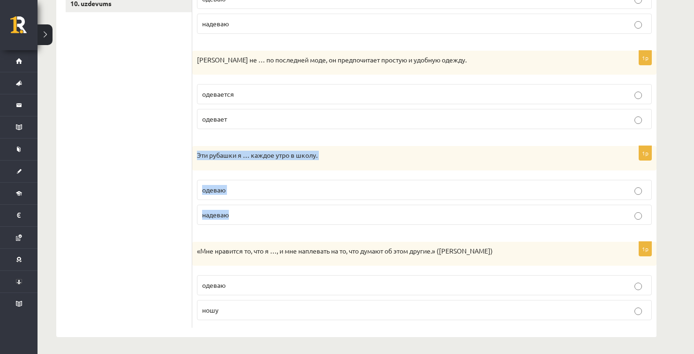
click at [258, 202] on div "1p Эти рубашки я … каждое утро в школу. одеваю надеваю" at bounding box center [424, 189] width 464 height 86
copy div "Эти рубашки я … каждое утро в школу. одеваю надеваю"
click at [269, 252] on p "«Мне нравится то, что я …, и мне наплевать на то, что думают об этом другие.» (…" at bounding box center [401, 250] width 408 height 9
click at [255, 213] on p "надеваю" at bounding box center [424, 215] width 445 height 10
click at [295, 310] on p "ношу" at bounding box center [424, 310] width 445 height 10
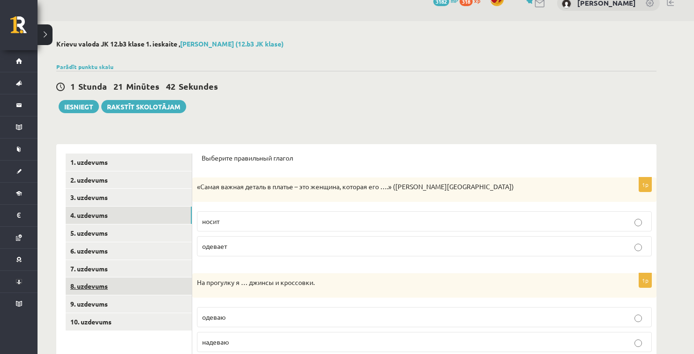
scroll to position [0, 0]
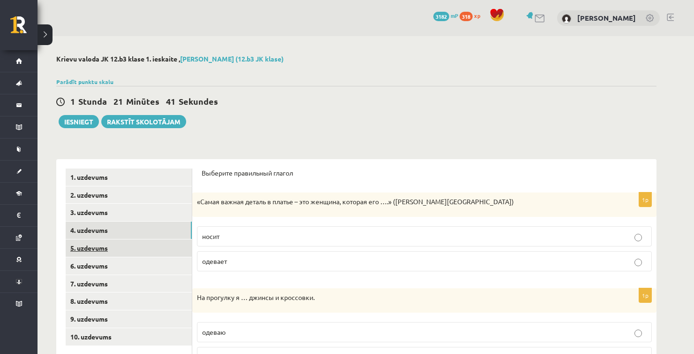
click at [136, 252] on link "5. uzdevums" at bounding box center [129, 247] width 126 height 17
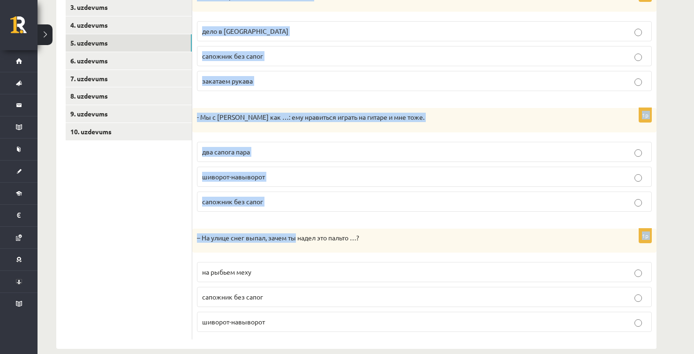
scroll to position [217, 0]
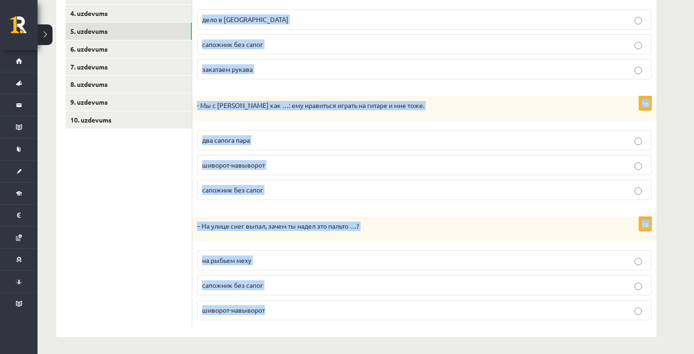
drag, startPoint x: 194, startPoint y: 152, endPoint x: 312, endPoint y: 299, distance: 188.1
click at [312, 299] on form "Дополните диалоги. 1p – Всё, завтра последний экзамен и …! дело в шляпе сапожни…" at bounding box center [425, 140] width 446 height 376
copy form "– Всё, завтра последний экзамен и …! дело в шляпе сапожник без сапог закатаем р…"
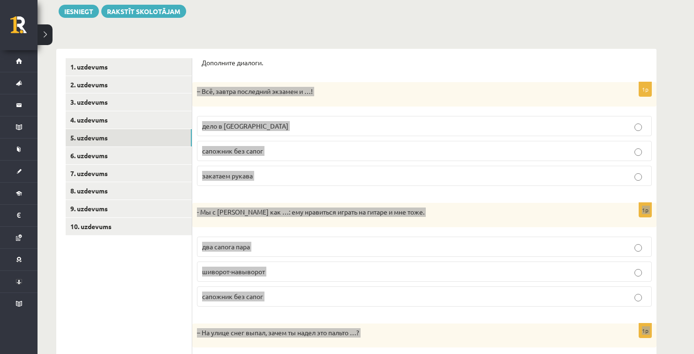
scroll to position [76, 0]
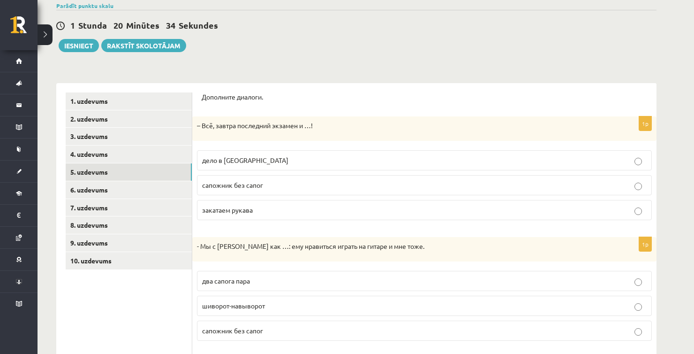
click at [337, 99] on p "Дополните диалоги." at bounding box center [425, 96] width 446 height 9
click at [275, 153] on label "дело в шляпе" at bounding box center [424, 160] width 455 height 20
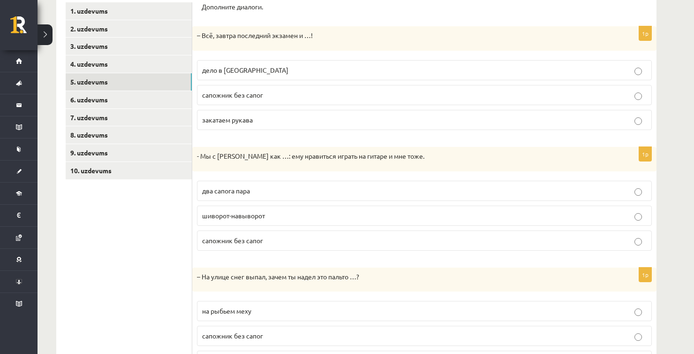
scroll to position [170, 0]
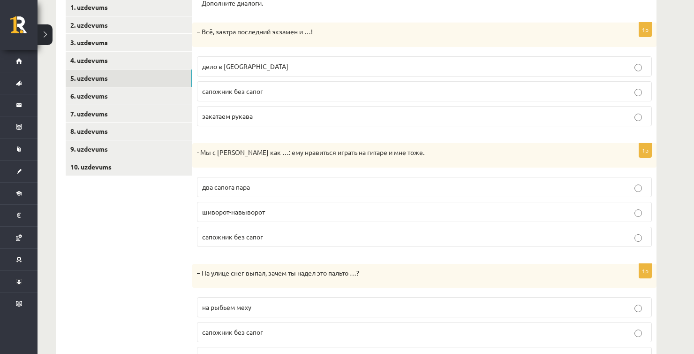
click at [245, 187] on span "два сапога пара" at bounding box center [226, 186] width 48 height 8
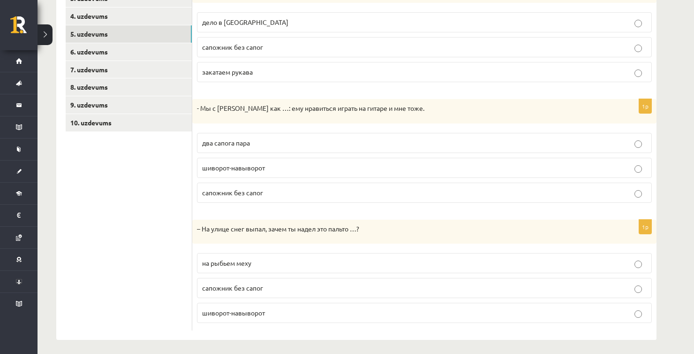
scroll to position [217, 0]
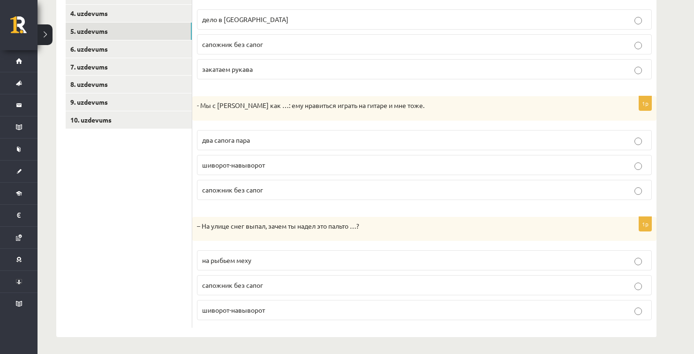
click at [345, 223] on p "– На улице снег выпал, зачем ты надел это пальто …?" at bounding box center [401, 225] width 408 height 9
click at [327, 233] on div "– На улице снег выпал, зачем ты надел это пальто …?" at bounding box center [424, 229] width 464 height 24
drag, startPoint x: 234, startPoint y: 222, endPoint x: 260, endPoint y: 219, distance: 26.0
click at [260, 219] on div "– На улице снег выпал, зачем ты надел это пальто …?" at bounding box center [424, 229] width 464 height 24
click at [265, 104] on p "- Мы с Артуром как …: ему нравиться играть на гитаре и мне тоже." at bounding box center [401, 105] width 408 height 9
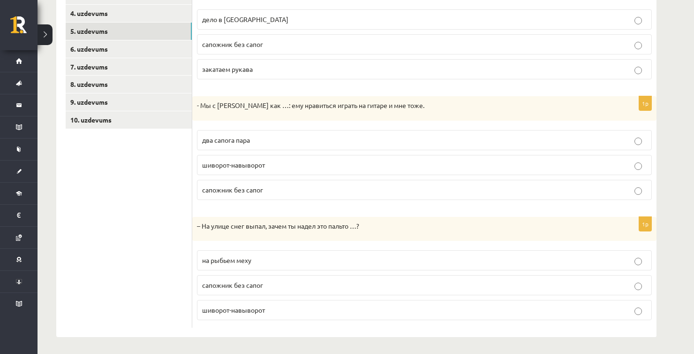
click at [226, 256] on span "на рыбьем меху" at bounding box center [226, 260] width 49 height 8
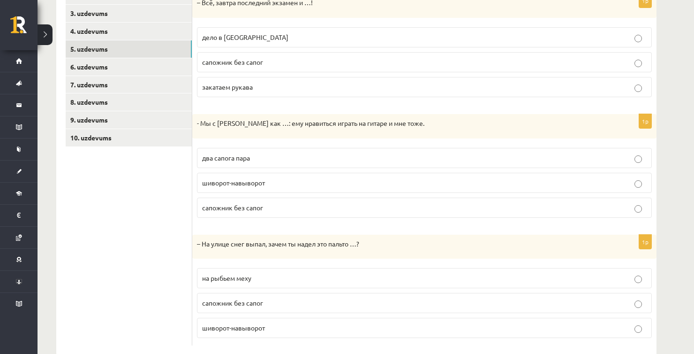
scroll to position [170, 0]
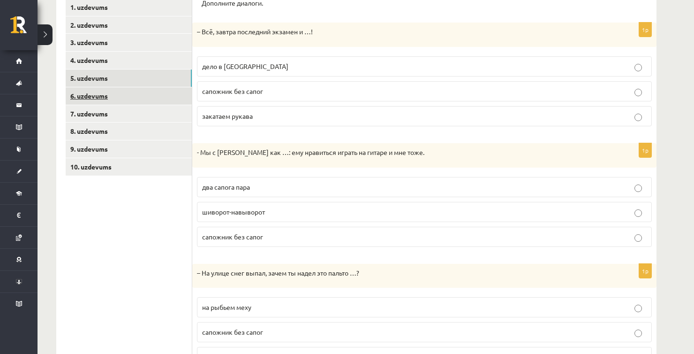
click at [117, 98] on link "6. uzdevums" at bounding box center [129, 95] width 126 height 17
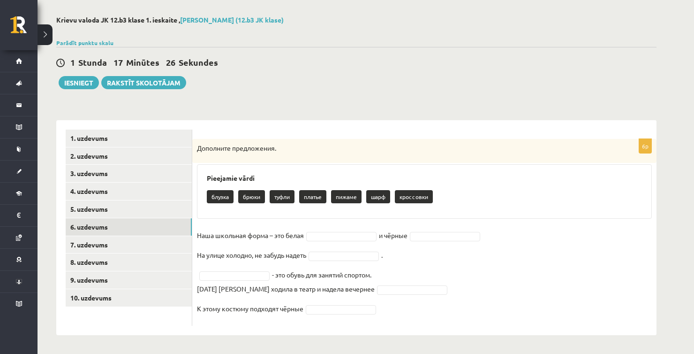
scroll to position [38, 0]
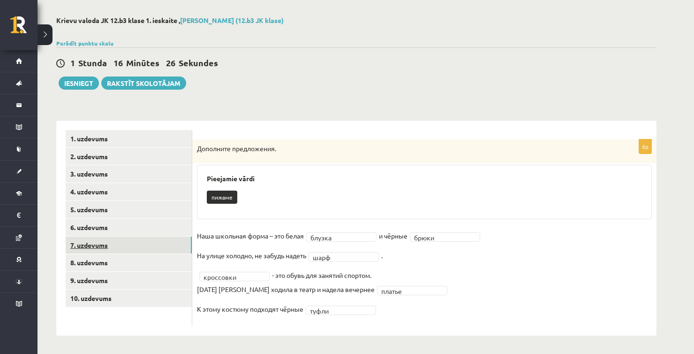
click at [156, 241] on link "7. uzdevums" at bounding box center [129, 244] width 126 height 17
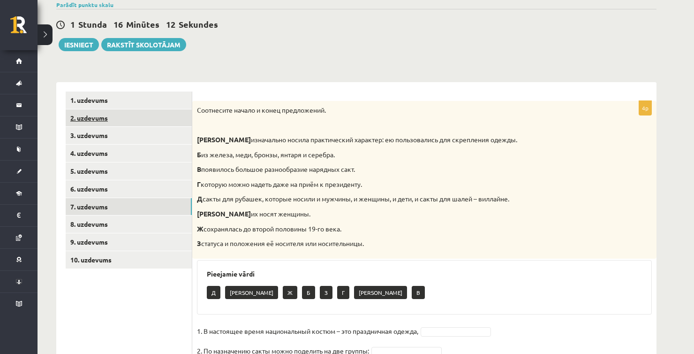
scroll to position [85, 0]
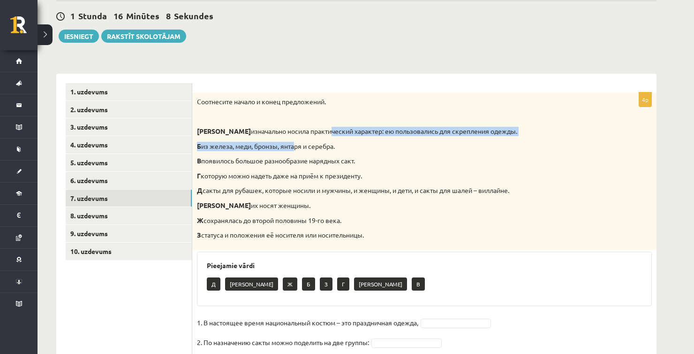
drag, startPoint x: 297, startPoint y: 138, endPoint x: 282, endPoint y: 134, distance: 15.6
click at [282, 134] on div "Соотнесите начало и конец предложений. А изначально носила практический характе…" at bounding box center [424, 171] width 464 height 158
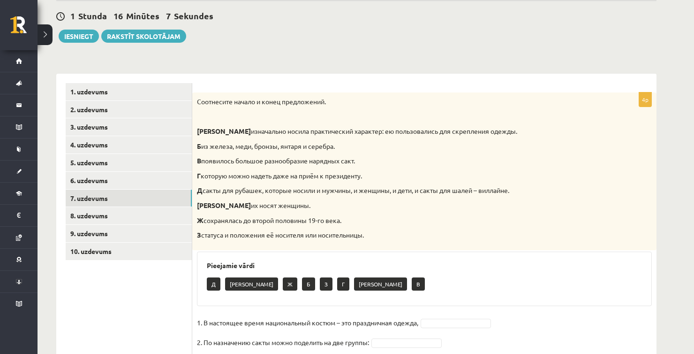
click at [378, 150] on p "Б из железа, меди, бронзы, янтаря и серебра." at bounding box center [401, 146] width 408 height 9
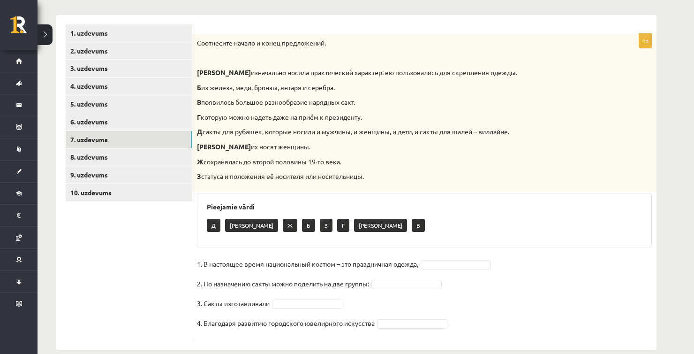
scroll to position [158, 0]
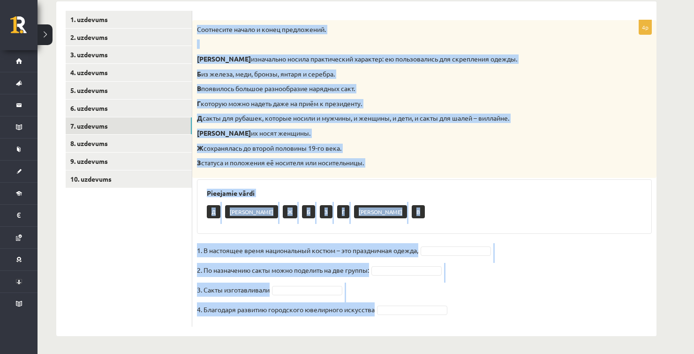
drag, startPoint x: 198, startPoint y: 25, endPoint x: 427, endPoint y: 312, distance: 367.5
click at [427, 312] on div "4p Соотнесите начало и конец предложений. А изначально носила практический хара…" at bounding box center [424, 173] width 464 height 306
copy div "Соотнесите начало и конец предложений. А изначально носила практический характе…"
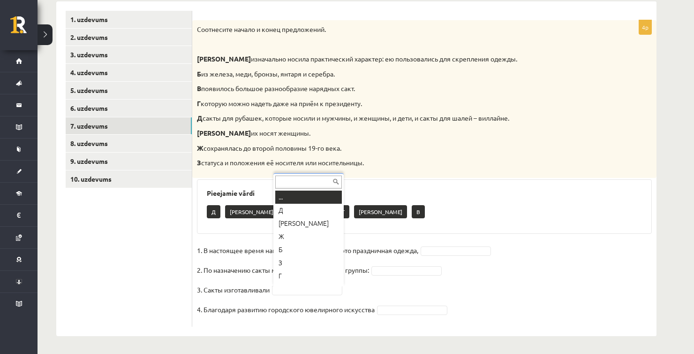
scroll to position [11, 0]
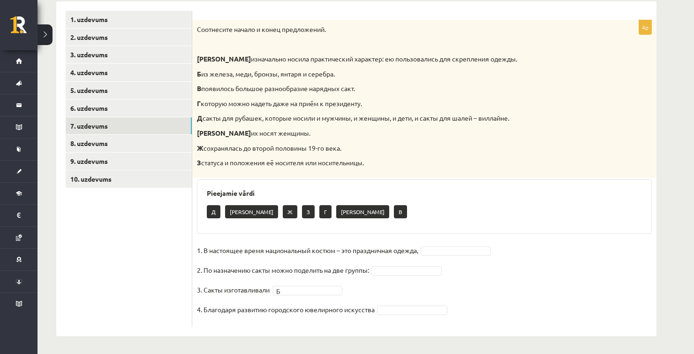
click at [496, 132] on p "Е их носят женщины." at bounding box center [401, 133] width 408 height 9
click at [426, 135] on p "Е их носят женщины." at bounding box center [401, 133] width 408 height 9
click at [377, 263] on fieldset "1. В настоящее время национальный костюм – это праздничная одежда, Г * 2. По на…" at bounding box center [424, 282] width 455 height 79
click at [399, 275] on fieldset "1. В настоящее время национальный костюм – это праздничная одежда, Г * 2. По на…" at bounding box center [424, 282] width 455 height 79
drag, startPoint x: 383, startPoint y: 141, endPoint x: 374, endPoint y: 162, distance: 22.9
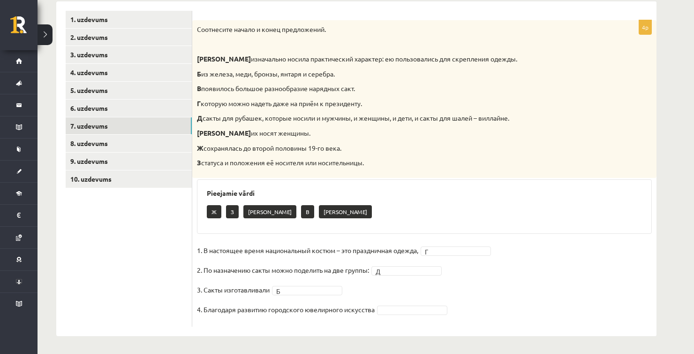
click at [383, 141] on div "Соотнесите начало и конец предложений. А изначально носила практический характе…" at bounding box center [424, 99] width 464 height 158
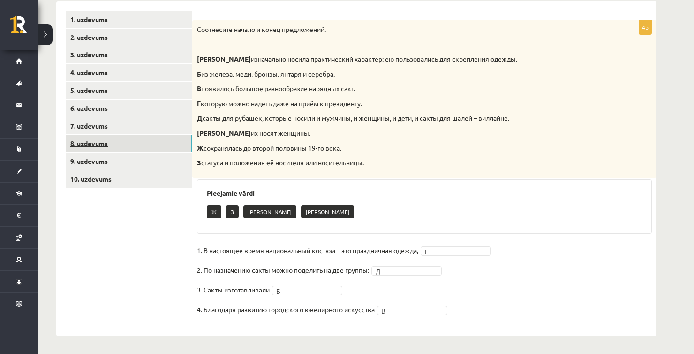
click at [109, 144] on link "8. uzdevums" at bounding box center [129, 143] width 126 height 17
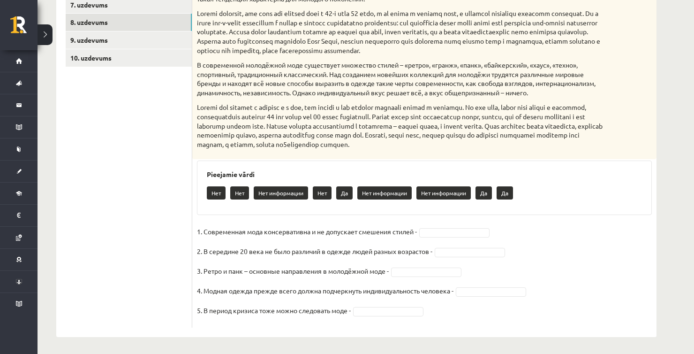
scroll to position [280, 0]
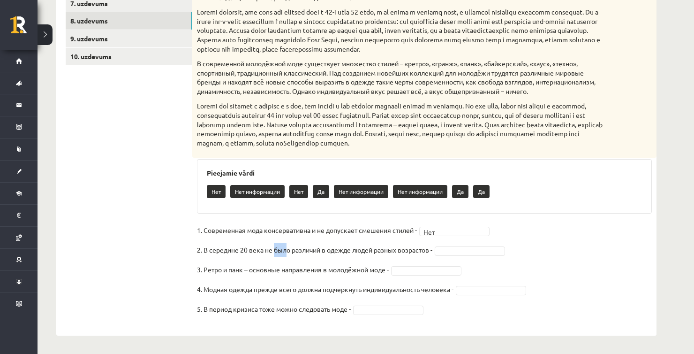
drag, startPoint x: 274, startPoint y: 250, endPoint x: 286, endPoint y: 252, distance: 12.0
click at [286, 252] on p "2. В середине 20 века не было различий в одежде людей разных возрастов -" at bounding box center [314, 250] width 235 height 14
click at [310, 259] on fieldset "1. Современная мода консервативна и не допускает смешения стилей - Нет *** 2. В…" at bounding box center [424, 272] width 455 height 99
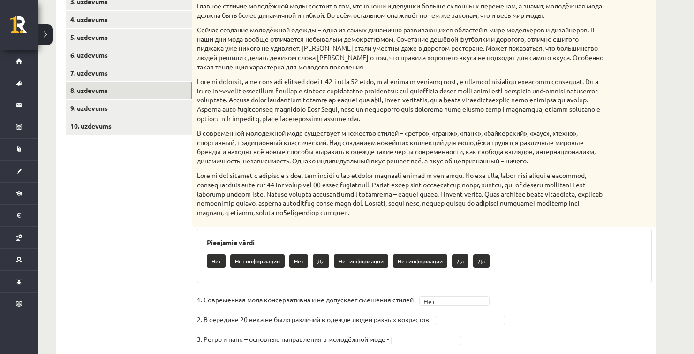
scroll to position [186, 0]
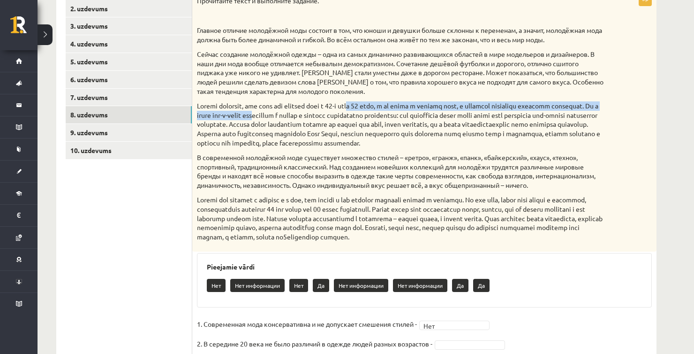
drag, startPoint x: 306, startPoint y: 109, endPoint x: 360, endPoint y: 109, distance: 53.5
click at [360, 109] on p at bounding box center [401, 124] width 408 height 46
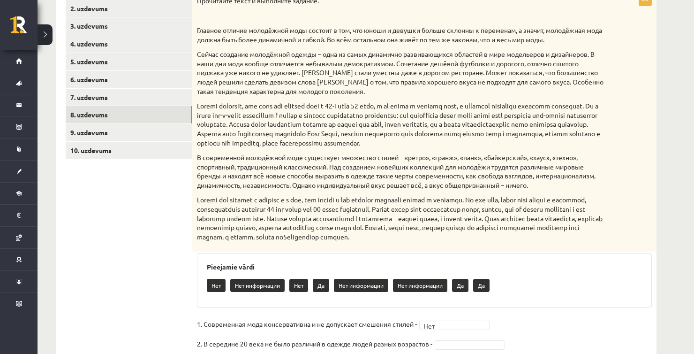
click at [385, 190] on div "Прочитайте текст и выполните задание. Главное отличие молодёжной моды состоит в…" at bounding box center [424, 122] width 464 height 260
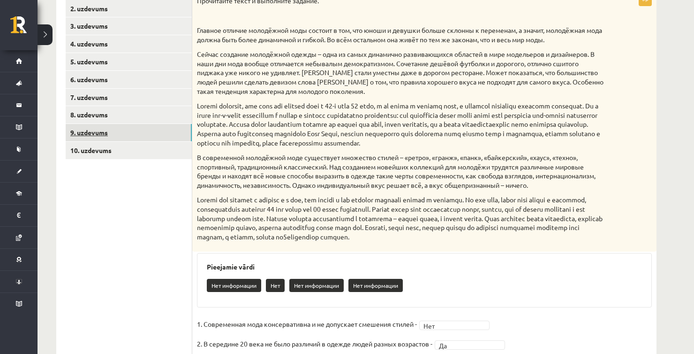
click at [151, 137] on link "9. uzdevums" at bounding box center [129, 132] width 126 height 17
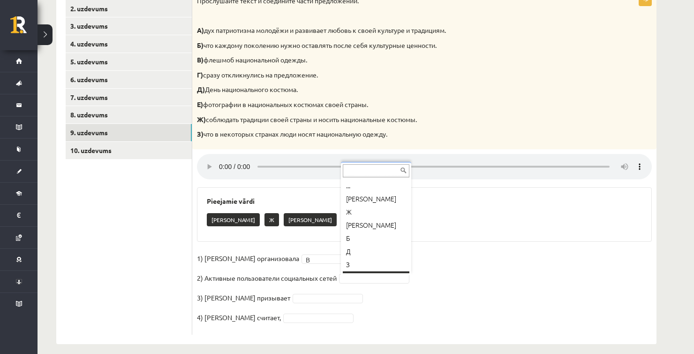
scroll to position [11, 0]
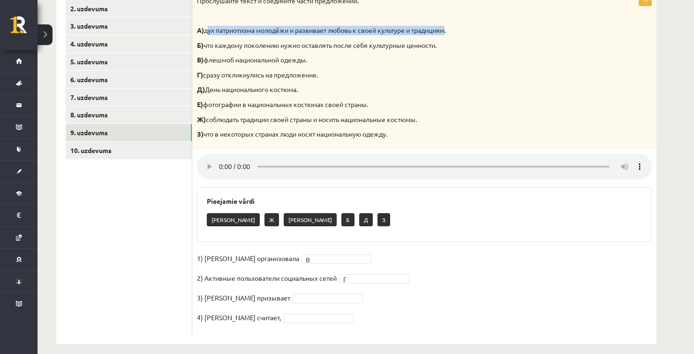
drag, startPoint x: 206, startPoint y: 28, endPoint x: 449, endPoint y: 22, distance: 243.5
click at [449, 22] on div "Прослушайте текст и соедините части предложений. А) дух патриотизма молодёжи и …" at bounding box center [424, 71] width 464 height 158
drag, startPoint x: 212, startPoint y: 46, endPoint x: 425, endPoint y: 50, distance: 213.0
click at [425, 50] on div "Прослушайте текст и соедините части предложений. А) дух патриотизма молодёжи и …" at bounding box center [424, 71] width 464 height 158
drag, startPoint x: 199, startPoint y: 79, endPoint x: 223, endPoint y: 79, distance: 23.5
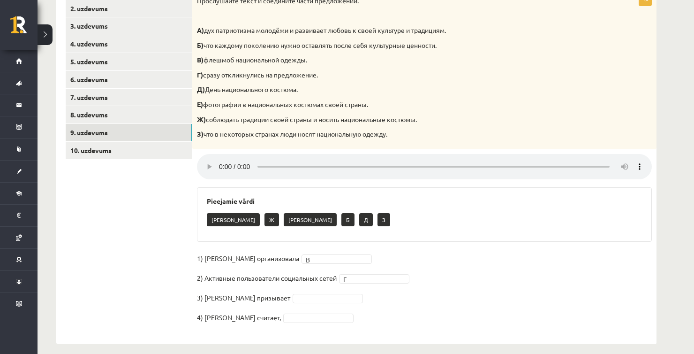
click at [223, 79] on div "Прослушайте текст и соедините части предложений. А) дух патриотизма молодёжи и …" at bounding box center [424, 71] width 464 height 158
drag, startPoint x: 247, startPoint y: 80, endPoint x: 270, endPoint y: 80, distance: 23.5
click at [270, 80] on div "Прослушайте текст и соедините части предложений. А) дух патриотизма молодёжи и …" at bounding box center [424, 71] width 464 height 158
click at [331, 92] on p "Д) День национального костюма." at bounding box center [401, 89] width 408 height 9
drag, startPoint x: 203, startPoint y: 106, endPoint x: 363, endPoint y: 98, distance: 160.2
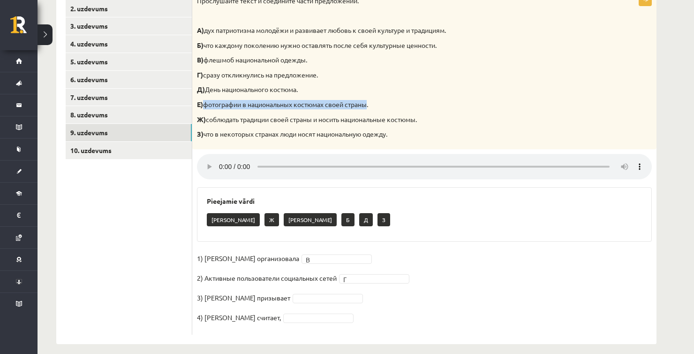
click at [369, 99] on div "Прослушайте текст и соедините части предложений. А) дух патриотизма молодёжи и …" at bounding box center [424, 71] width 464 height 158
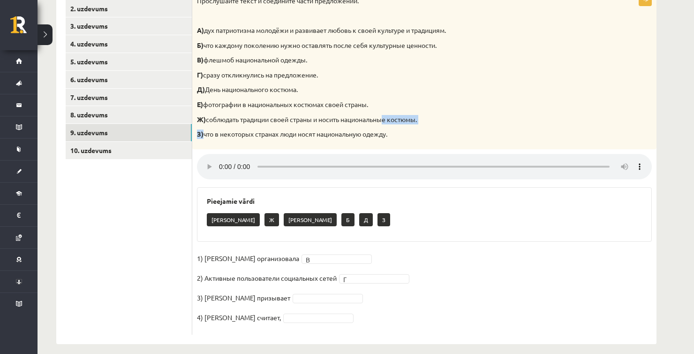
drag, startPoint x: 223, startPoint y: 121, endPoint x: 384, endPoint y: 112, distance: 161.1
click at [384, 112] on div "Прослушайте текст и соедините части предложений. А) дух патриотизма молодёжи и …" at bounding box center [424, 71] width 464 height 158
click at [412, 140] on div "Прослушайте текст и соедините части предложений. А) дух патриотизма молодёжи и …" at bounding box center [424, 71] width 464 height 158
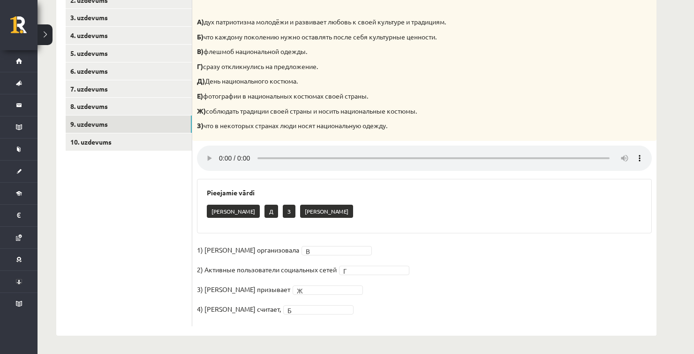
scroll to position [195, 0]
click at [143, 151] on ul "1. uzdevums 2. uzdevums 3. uzdevums 4. uzdevums 5. uzdevums 6. uzdevums 7. uzde…" at bounding box center [129, 149] width 127 height 352
click at [143, 149] on link "10. uzdevums" at bounding box center [129, 141] width 126 height 17
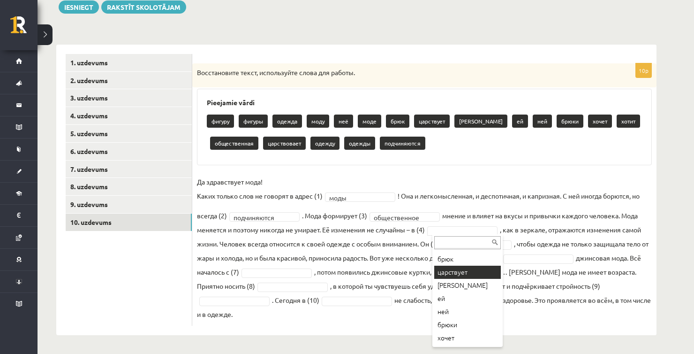
scroll to position [94, 0]
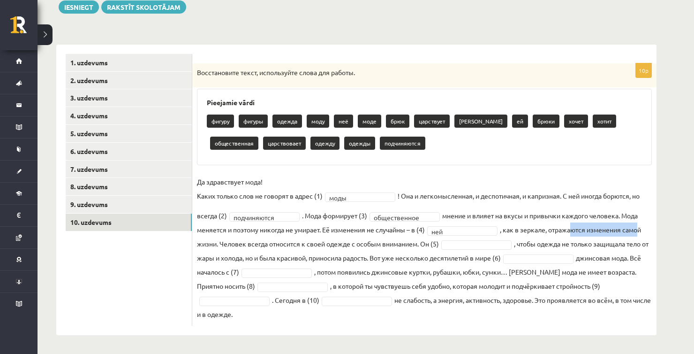
drag, startPoint x: 595, startPoint y: 229, endPoint x: 643, endPoint y: 230, distance: 47.9
click at [645, 229] on fieldset "**********" at bounding box center [424, 247] width 455 height 146
drag, startPoint x: 212, startPoint y: 242, endPoint x: 269, endPoint y: 247, distance: 56.6
click at [269, 247] on fieldset "**********" at bounding box center [424, 247] width 455 height 146
click at [322, 252] on fieldset "**********" at bounding box center [424, 247] width 455 height 146
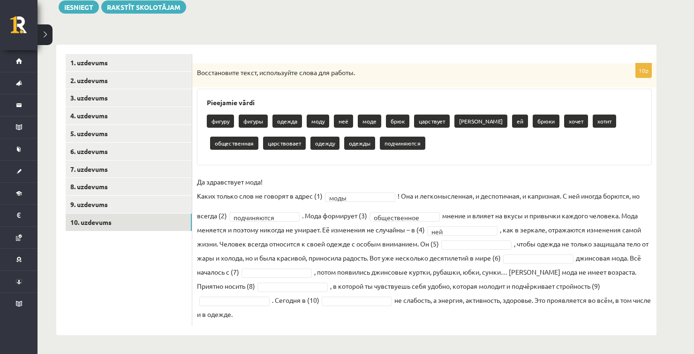
click at [470, 238] on fieldset "**********" at bounding box center [424, 247] width 455 height 146
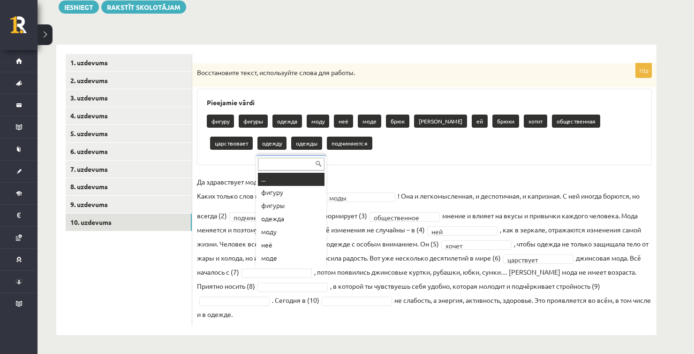
scroll to position [11, 0]
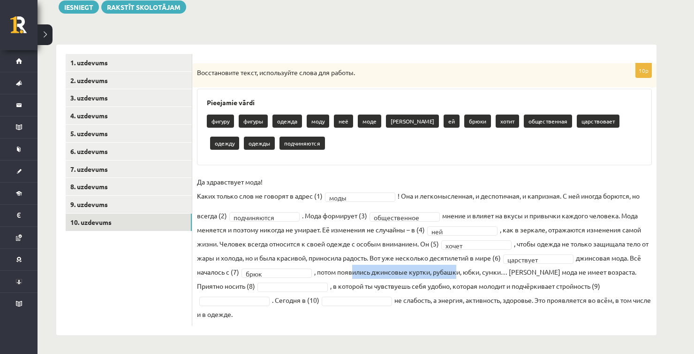
drag, startPoint x: 371, startPoint y: 275, endPoint x: 472, endPoint y: 278, distance: 101.8
click at [472, 278] on fieldset "**********" at bounding box center [424, 247] width 455 height 146
click at [534, 342] on div "**********" at bounding box center [357, 138] width 638 height 432
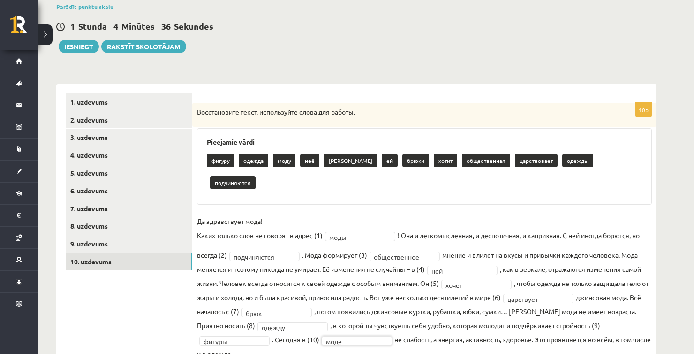
scroll to position [45, 0]
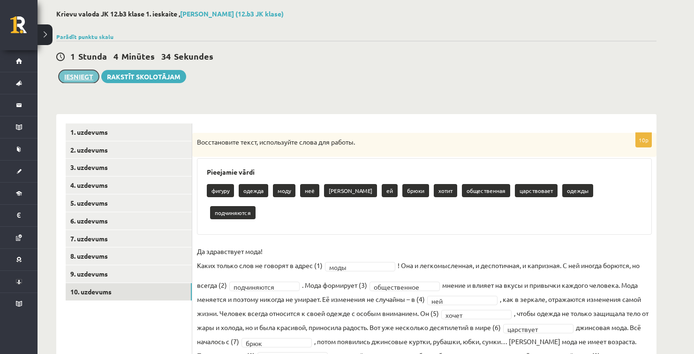
click at [72, 75] on button "Iesniegt" at bounding box center [79, 76] width 40 height 13
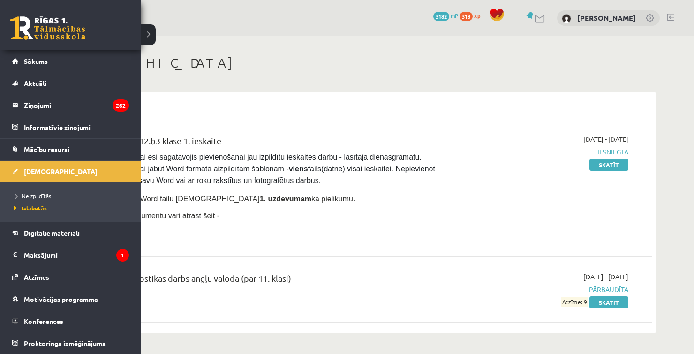
click at [27, 192] on span "Neizpildītās" at bounding box center [31, 196] width 39 height 8
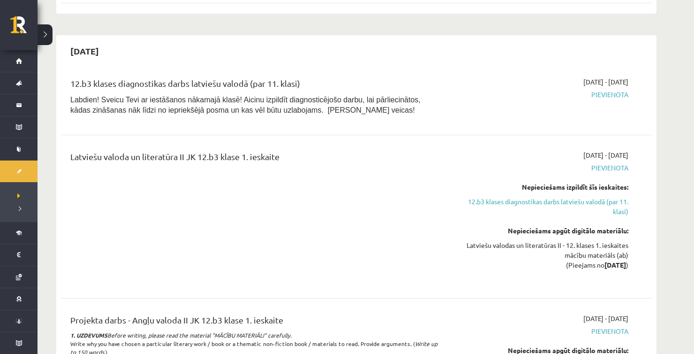
scroll to position [516, 0]
